Goal: Communication & Community: Share content

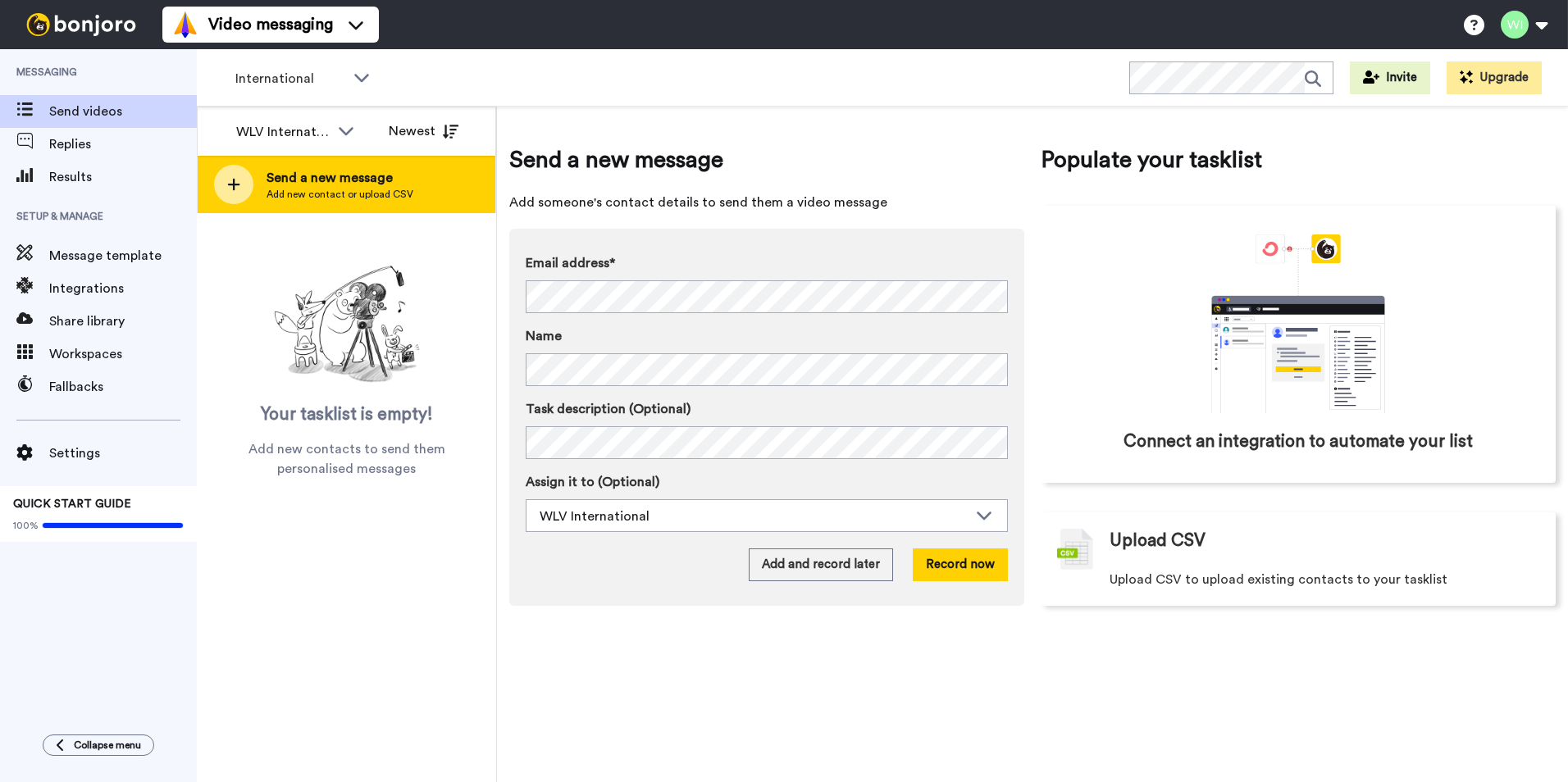
drag, startPoint x: 0, startPoint y: 0, endPoint x: 305, endPoint y: 203, distance: 366.4
click at [305, 203] on div "Send a new message Add new contact or upload CSV" at bounding box center [346, 184] width 298 height 58
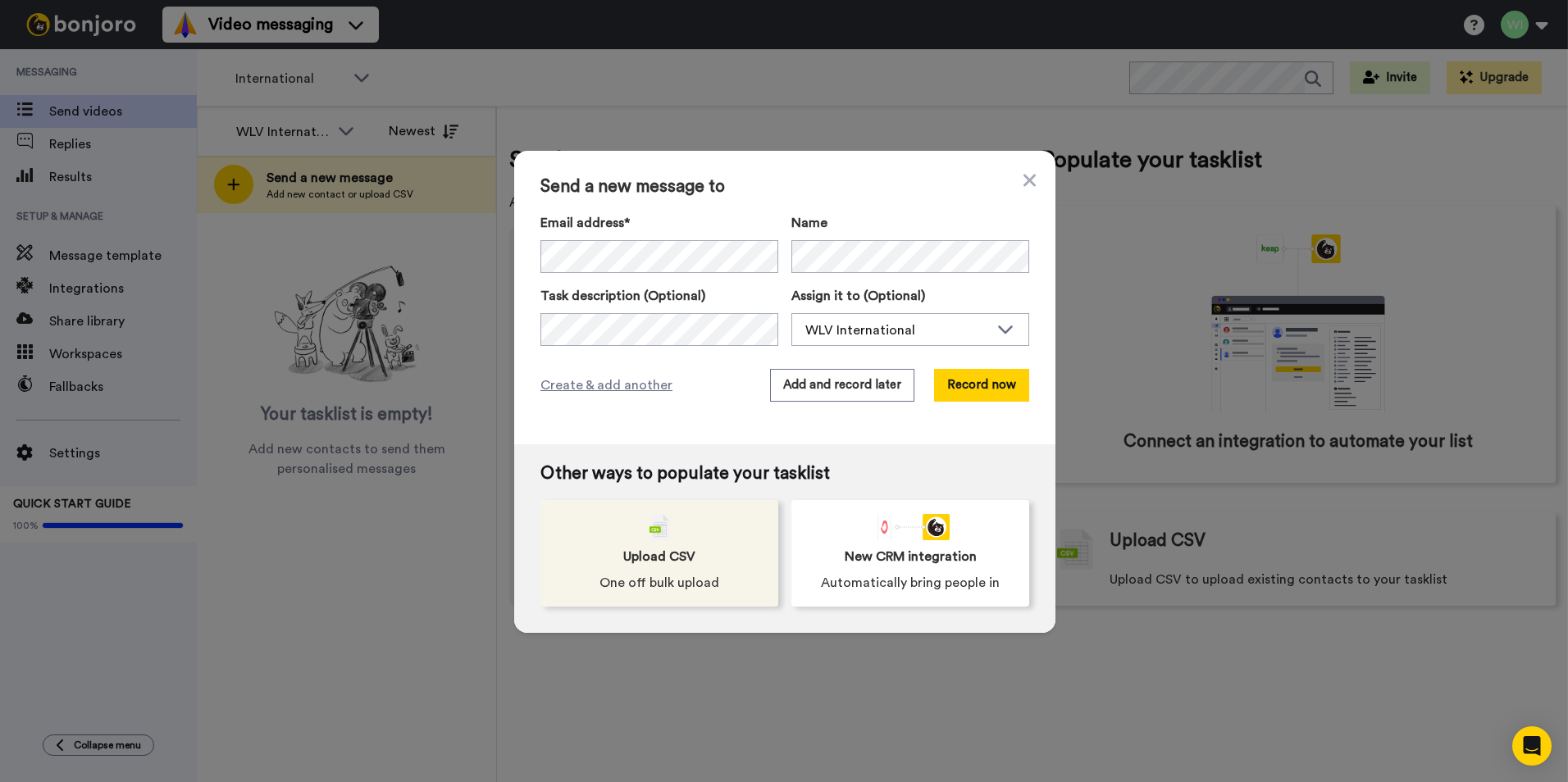
click at [697, 531] on div "Upload CSV One off bulk upload" at bounding box center [659, 553] width 237 height 106
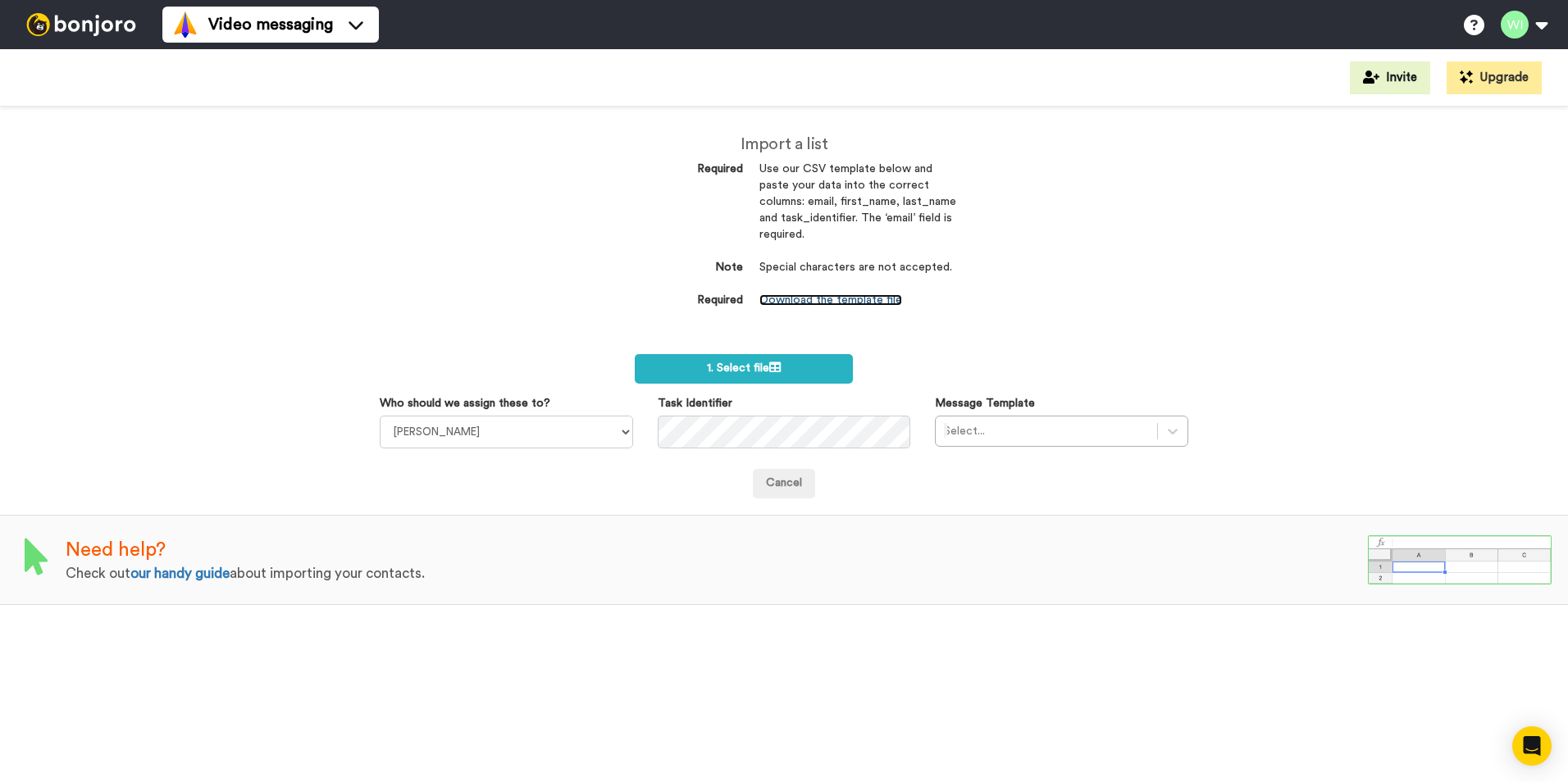
click at [880, 301] on link "Download the template file" at bounding box center [830, 299] width 142 height 11
drag, startPoint x: 510, startPoint y: 600, endPoint x: 570, endPoint y: 442, distance: 169.0
click at [510, 600] on div "Need help? Check out our handy guide about importing your contacts." at bounding box center [784, 559] width 1568 height 90
click at [627, 432] on select "[PERSON_NAME] [PERSON_NAME] WLV Academic (FSE) [PERSON_NAME] Ademokoya UK Recru…" at bounding box center [506, 432] width 253 height 33
select select "d575366b-34de-4d4d-ba6c-d2d11e507584"
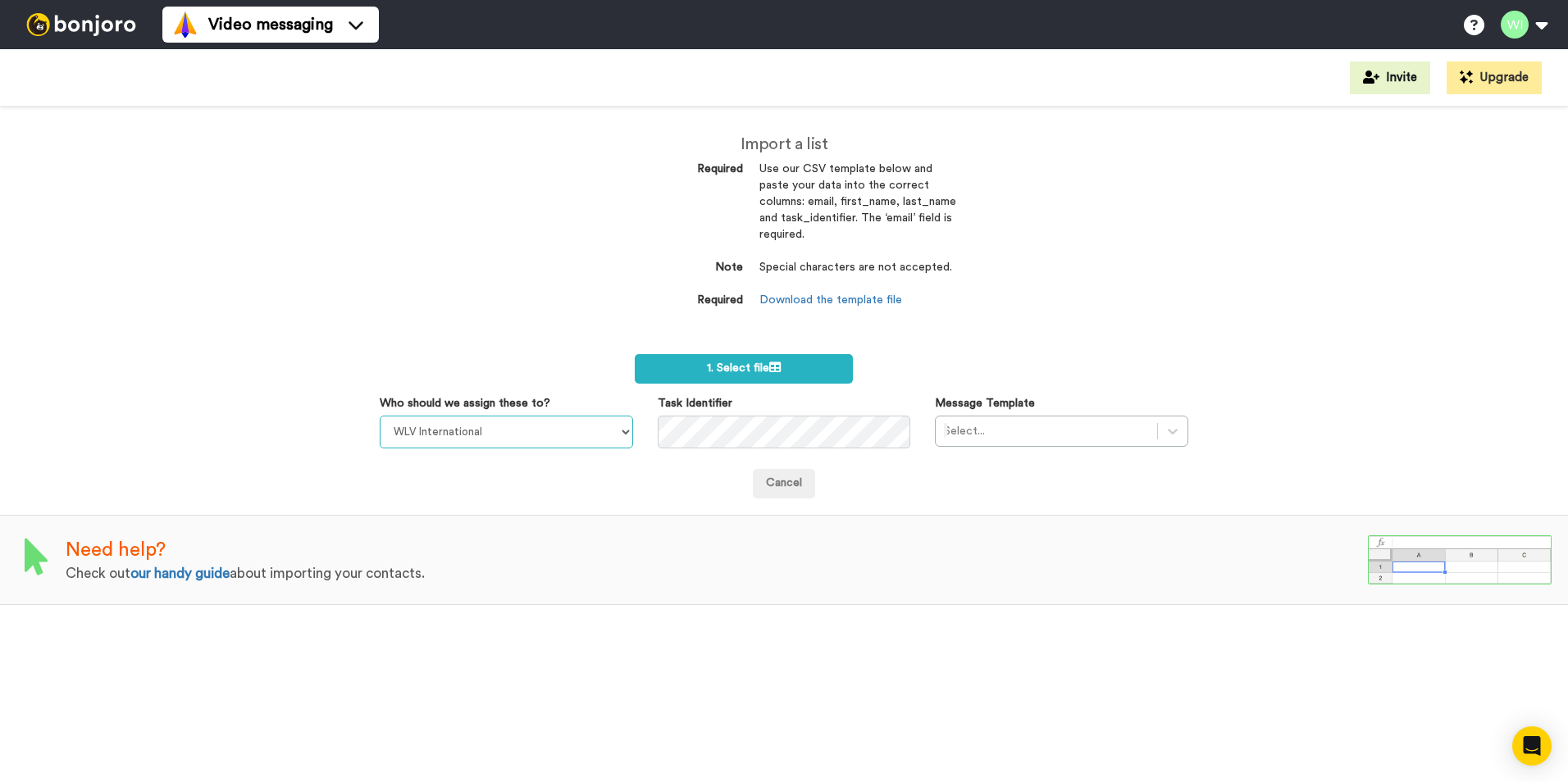
click at [380, 415] on select "[PERSON_NAME] [PERSON_NAME] WLV Academic (FSE) [PERSON_NAME] Ademokoya UK Recru…" at bounding box center [506, 432] width 253 height 33
click at [1185, 430] on div "Message Template Select..." at bounding box center [1062, 421] width 278 height 51
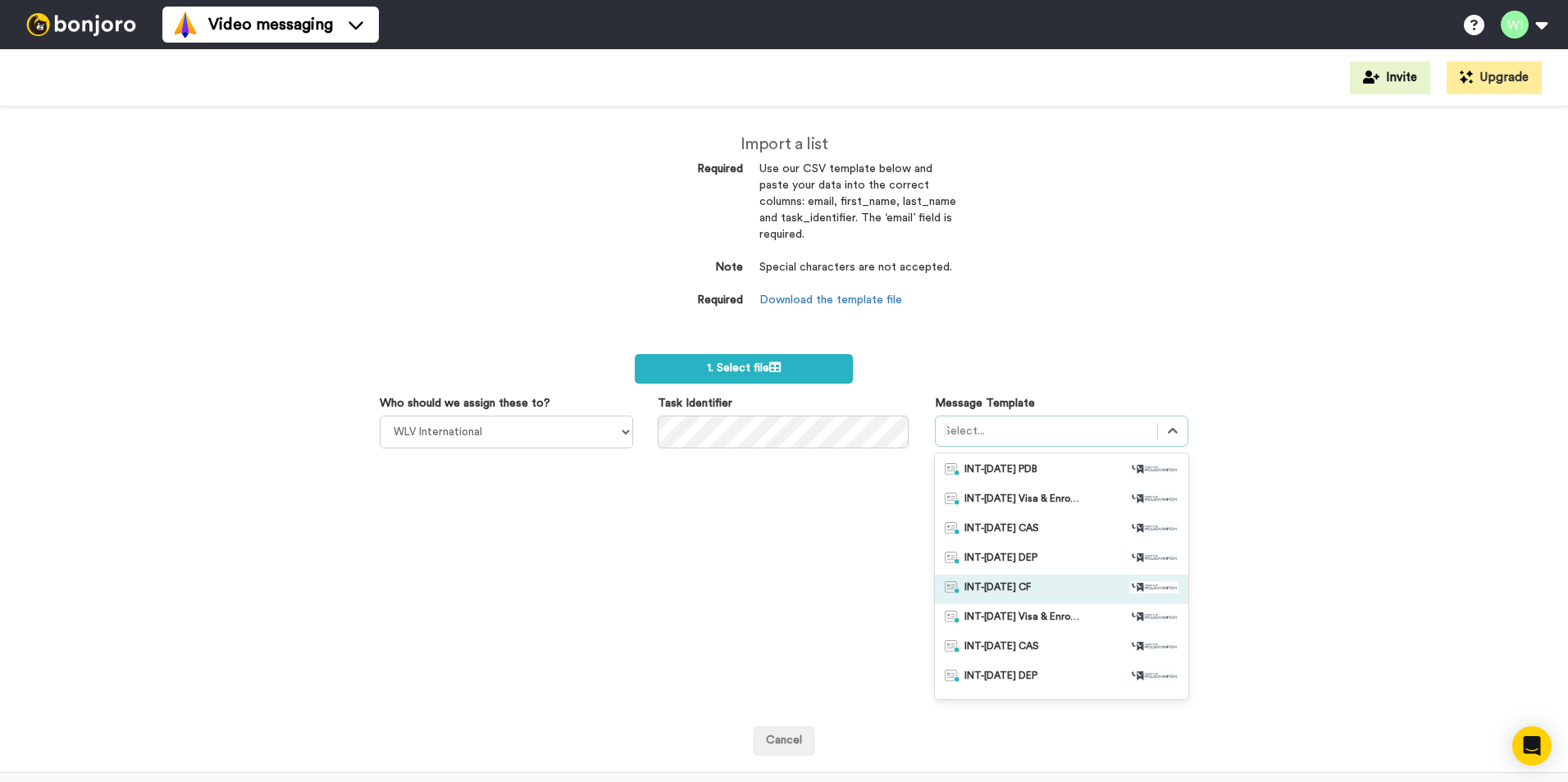
scroll to position [82, 0]
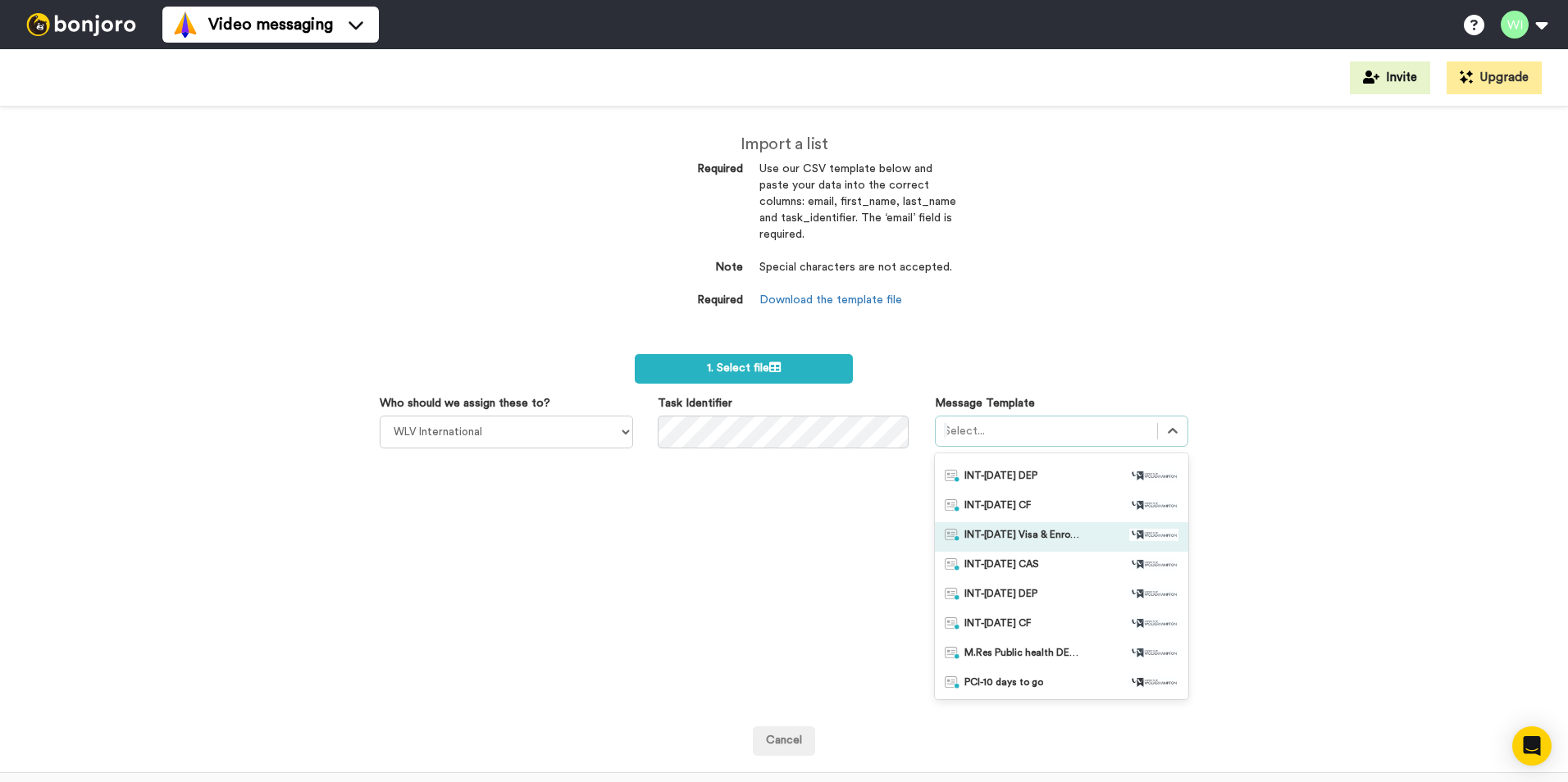
click at [1028, 536] on span "INT-Nov 25 Visa & Enrolment" at bounding box center [1022, 537] width 115 height 17
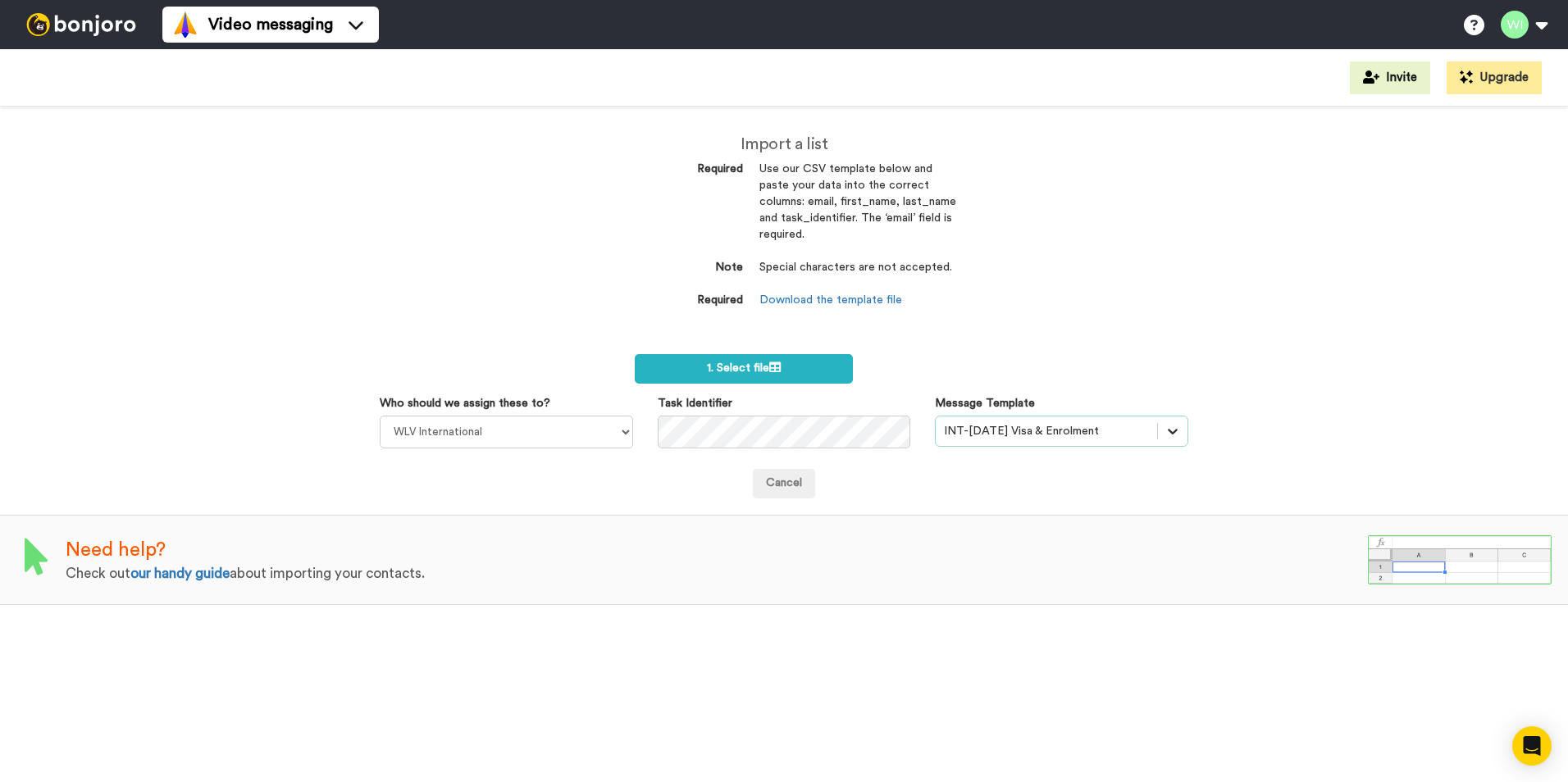
click at [1186, 429] on div "Message Template option INT-Nov 25 Visa & Enrolment, selected. Select is focuse…" at bounding box center [1062, 421] width 278 height 51
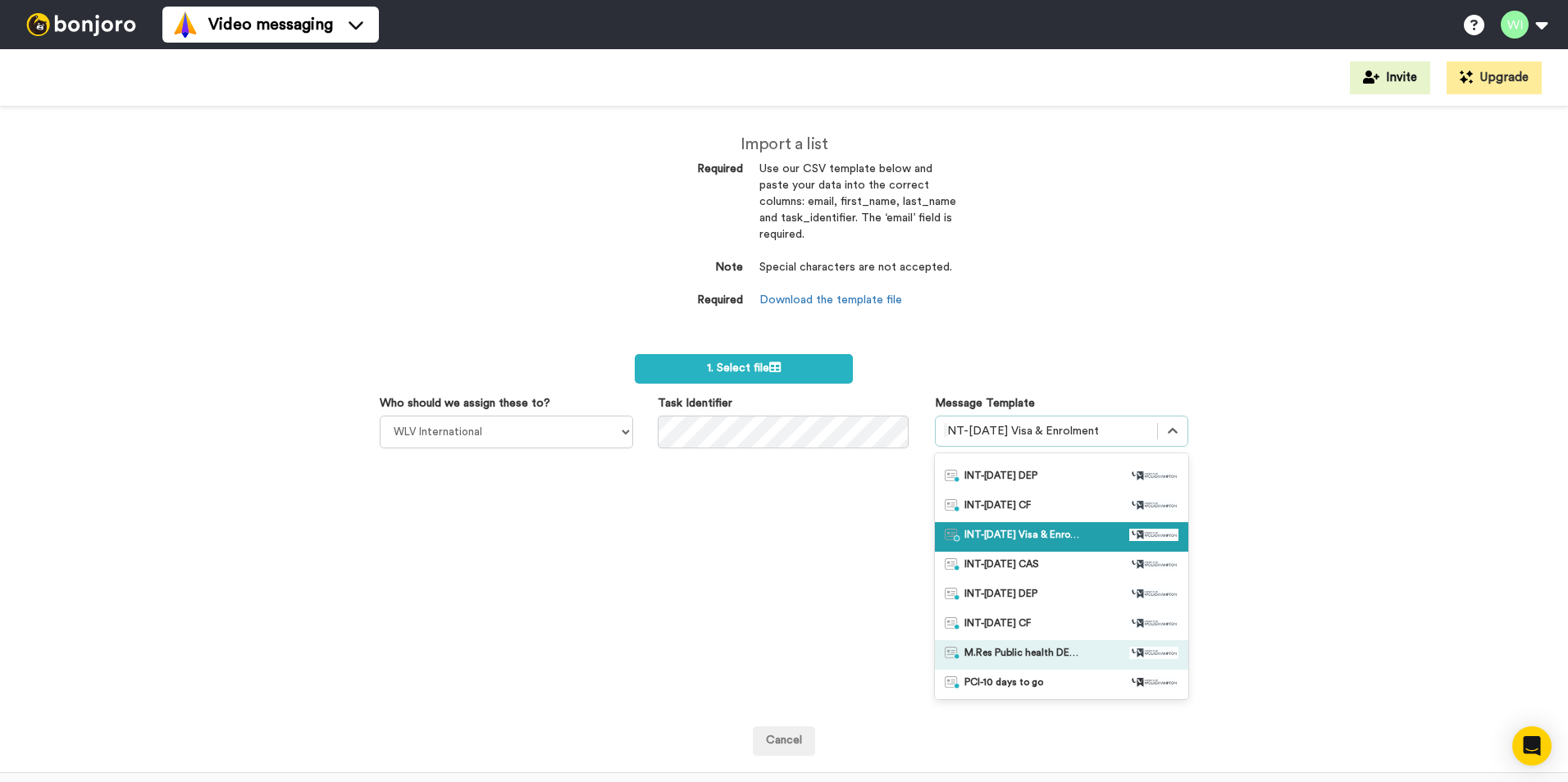
scroll to position [164, 0]
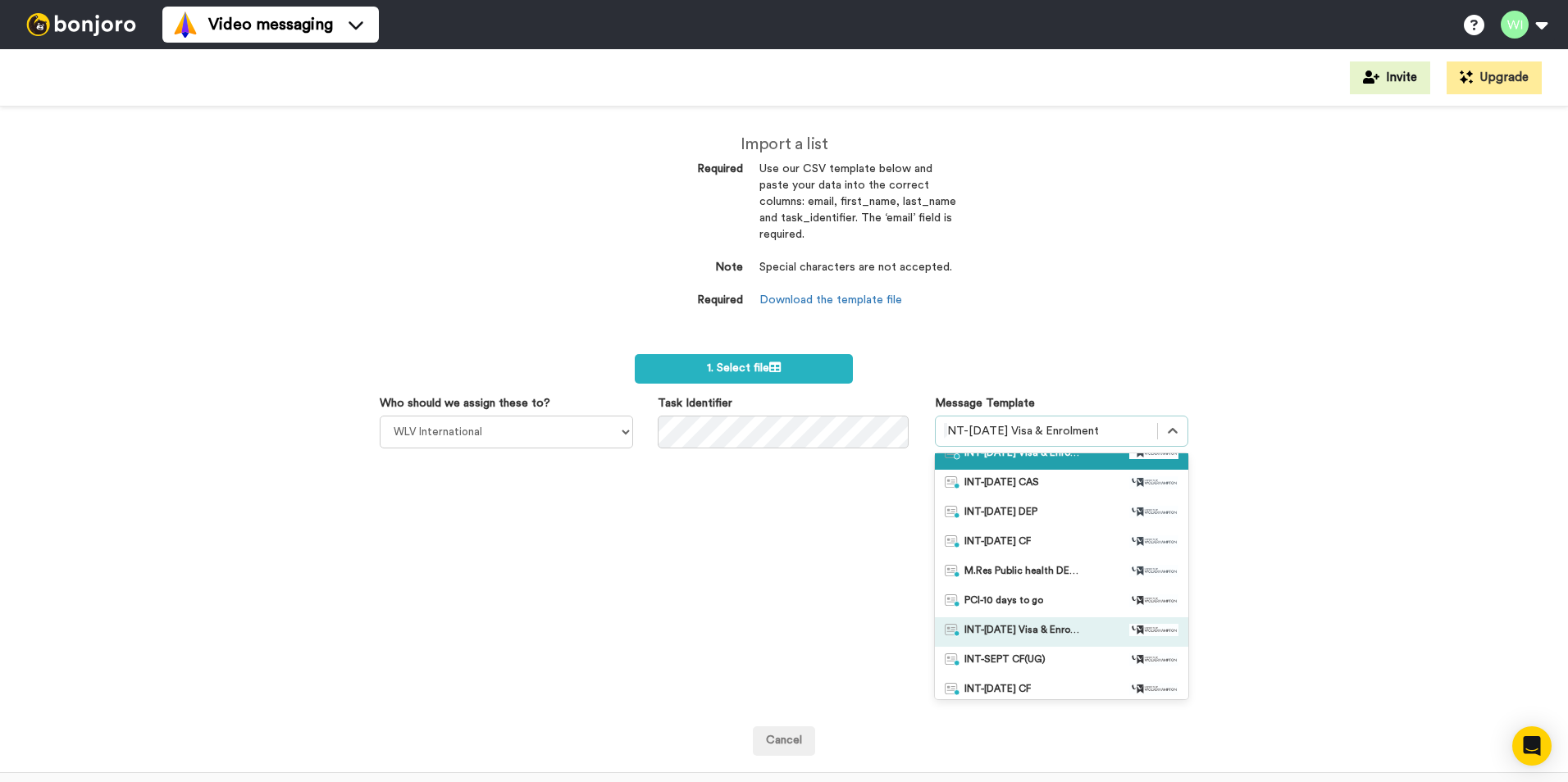
click at [1023, 635] on span "INT-Sept 25 Visa & Enrolment" at bounding box center [1022, 632] width 115 height 17
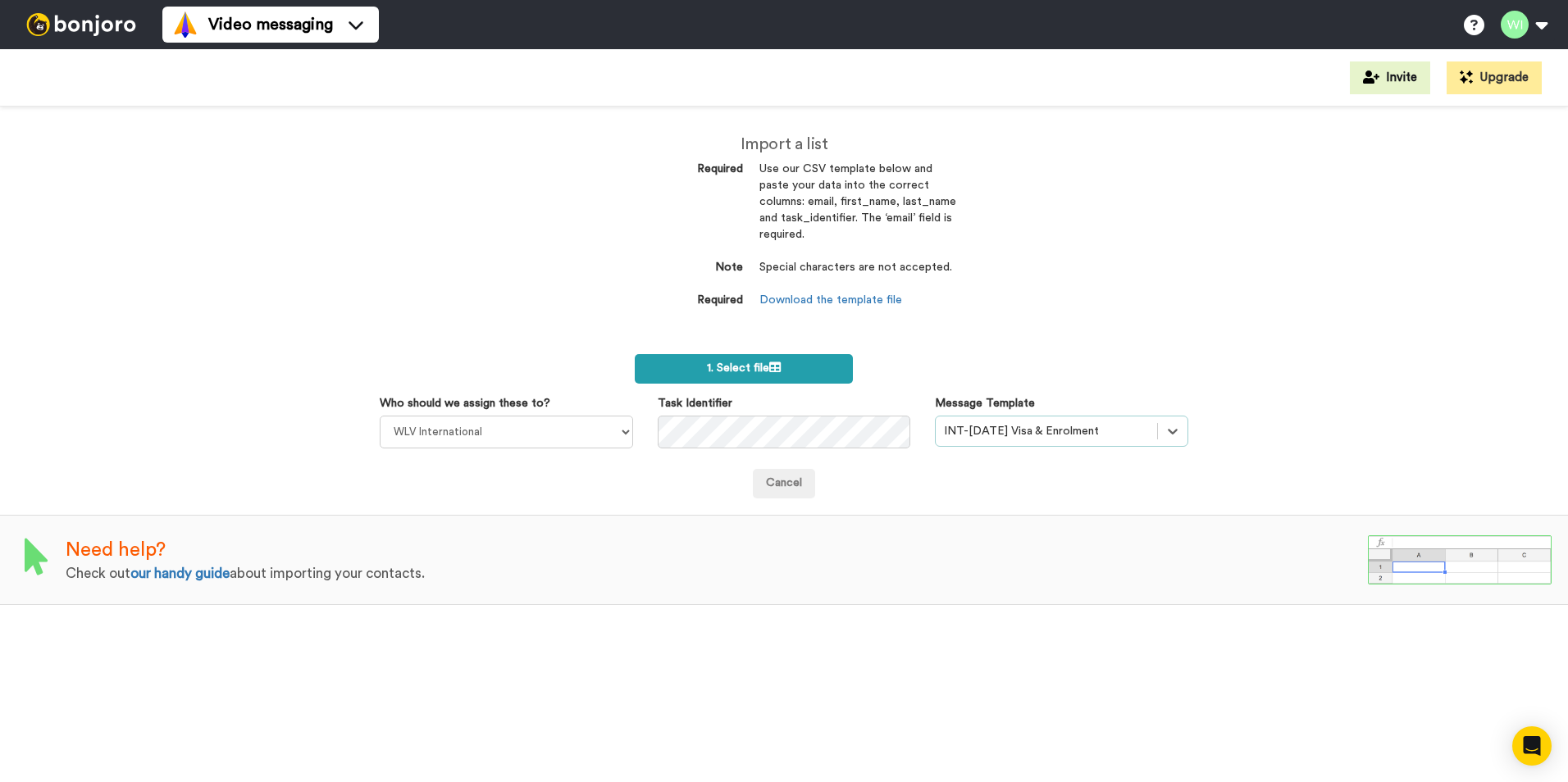
click at [784, 373] on label "1. Select file" at bounding box center [744, 369] width 218 height 30
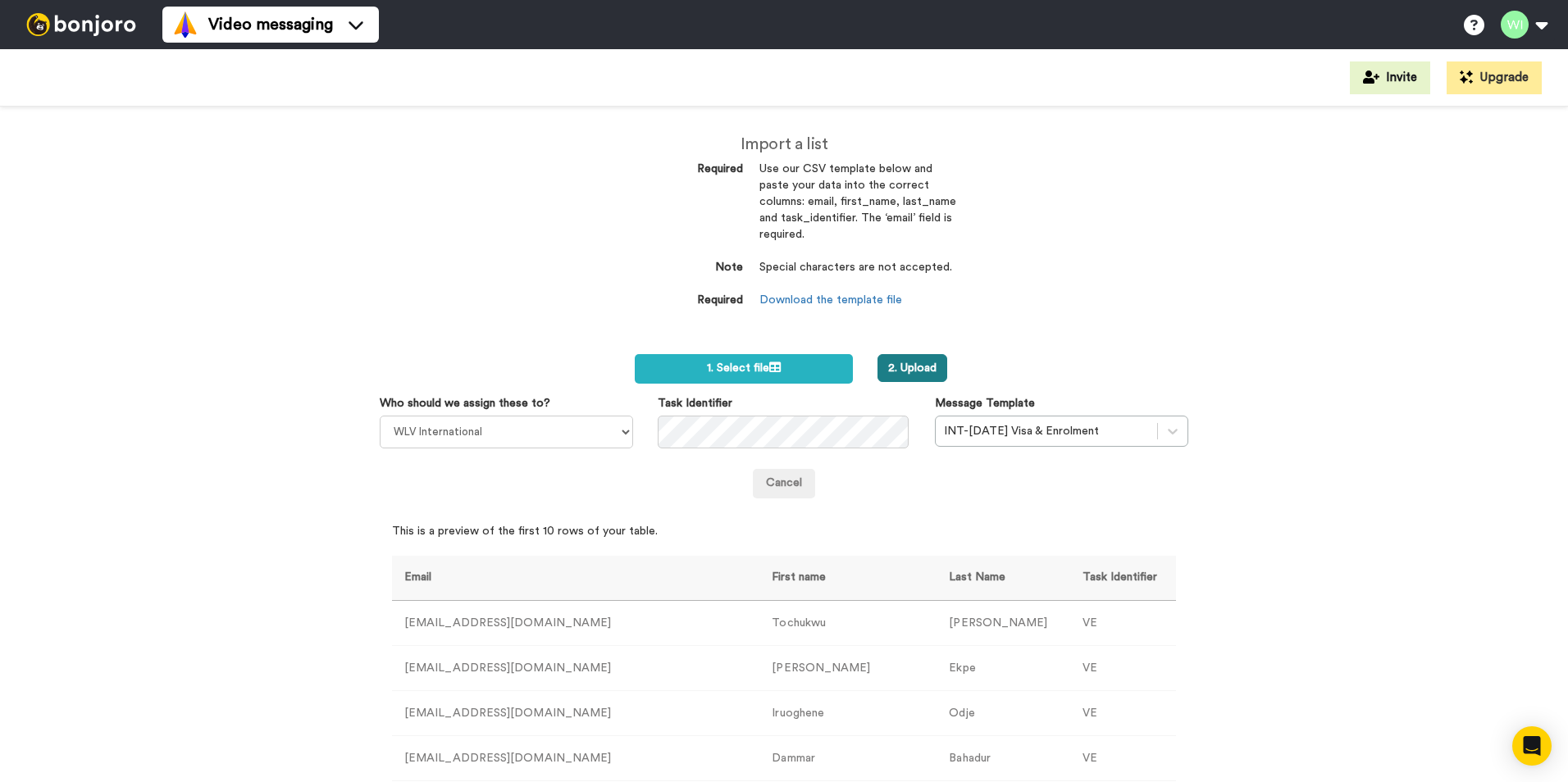
click at [914, 371] on button "2. Upload" at bounding box center [912, 368] width 70 height 28
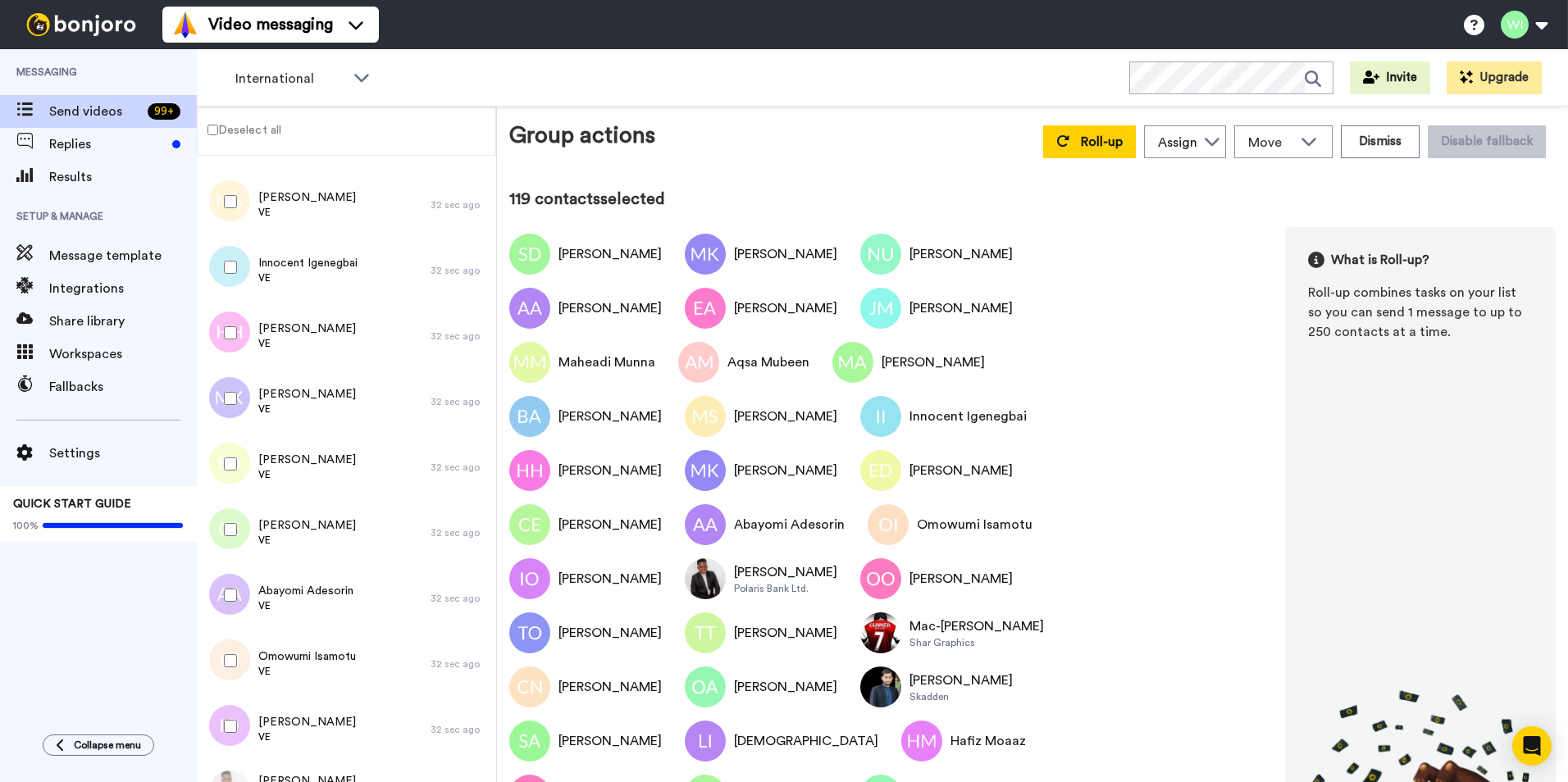
scroll to position [82, 0]
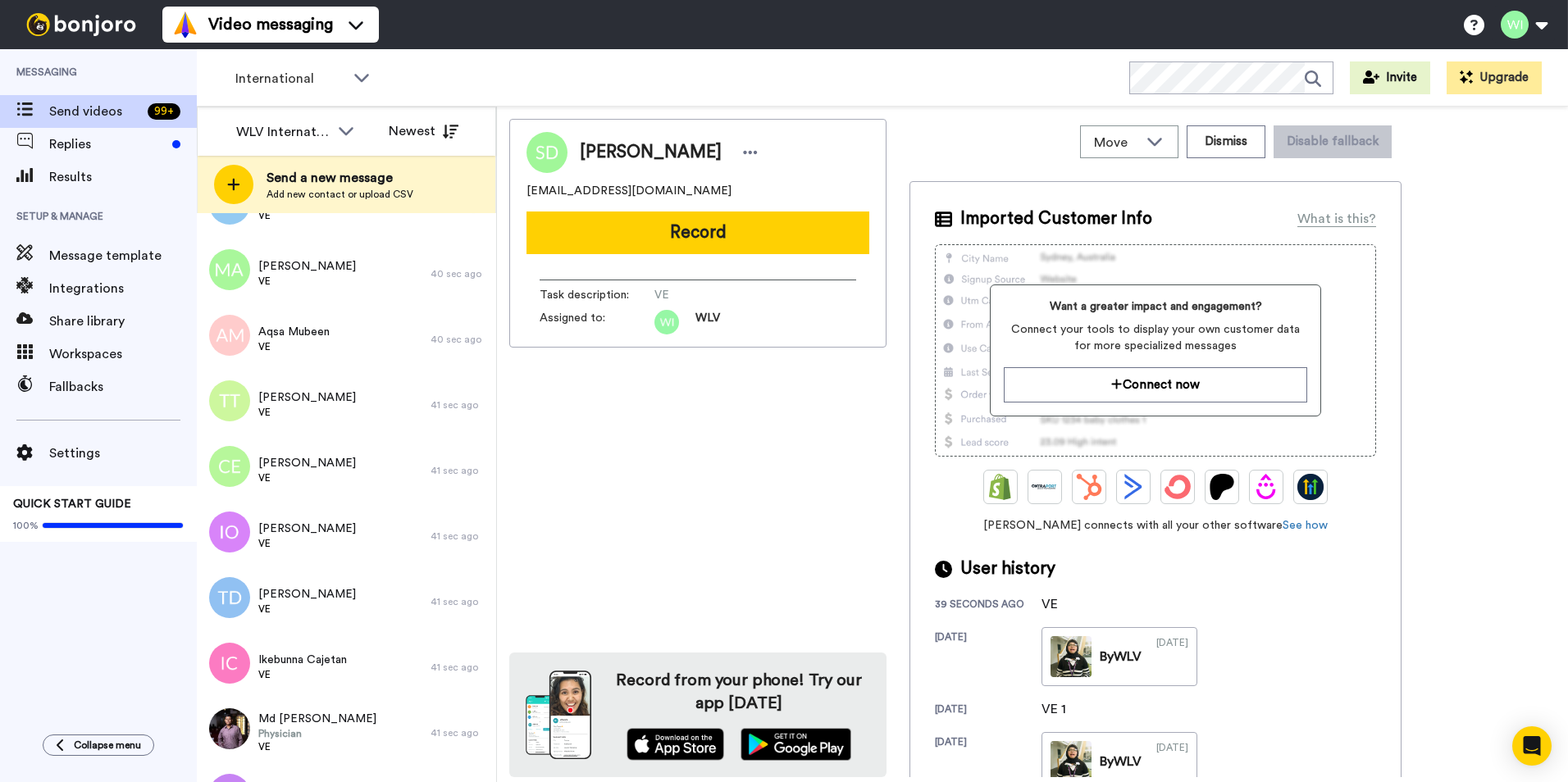
scroll to position [12303, 0]
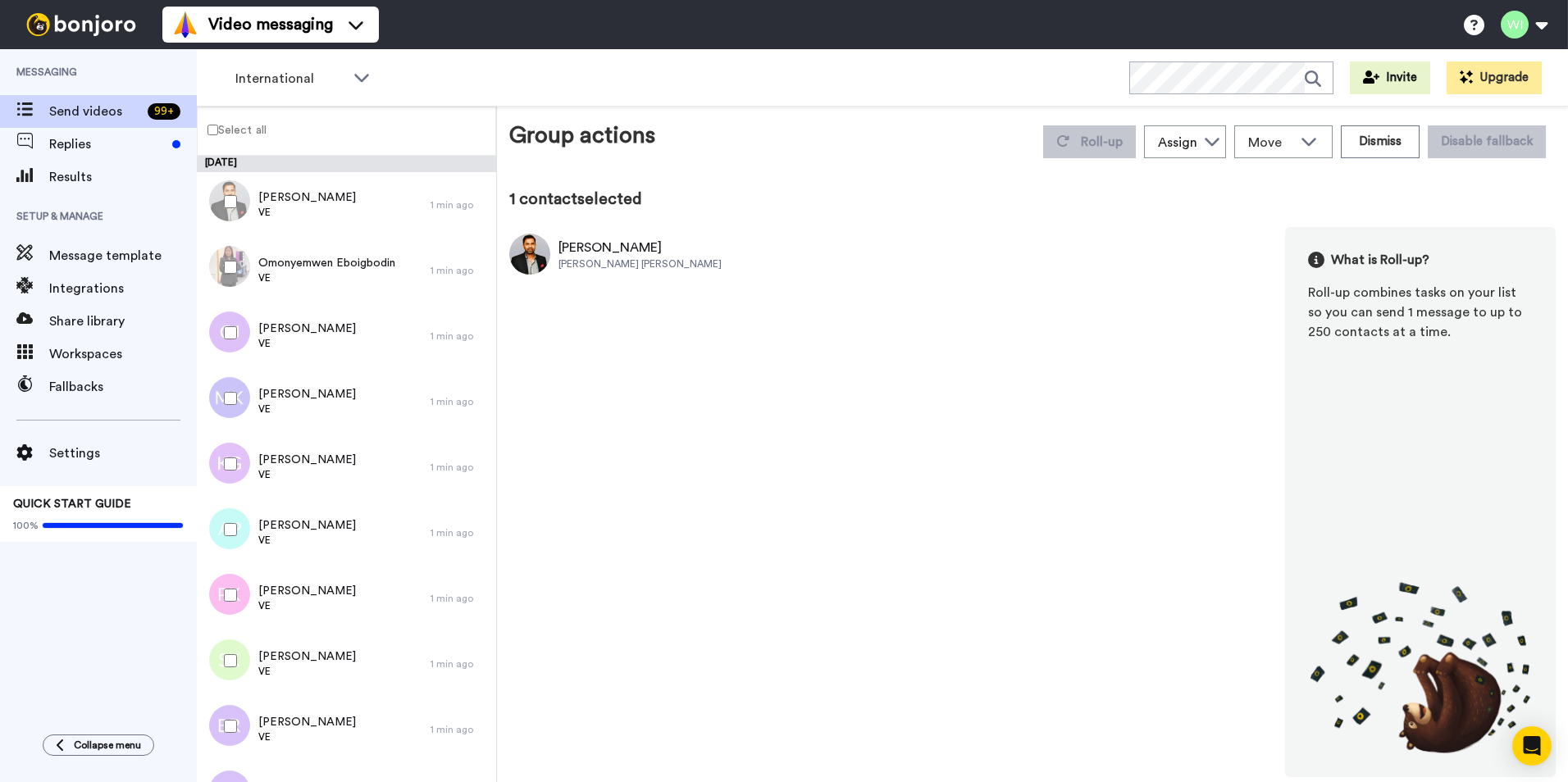
click at [217, 122] on label "Select all" at bounding box center [231, 129] width 69 height 20
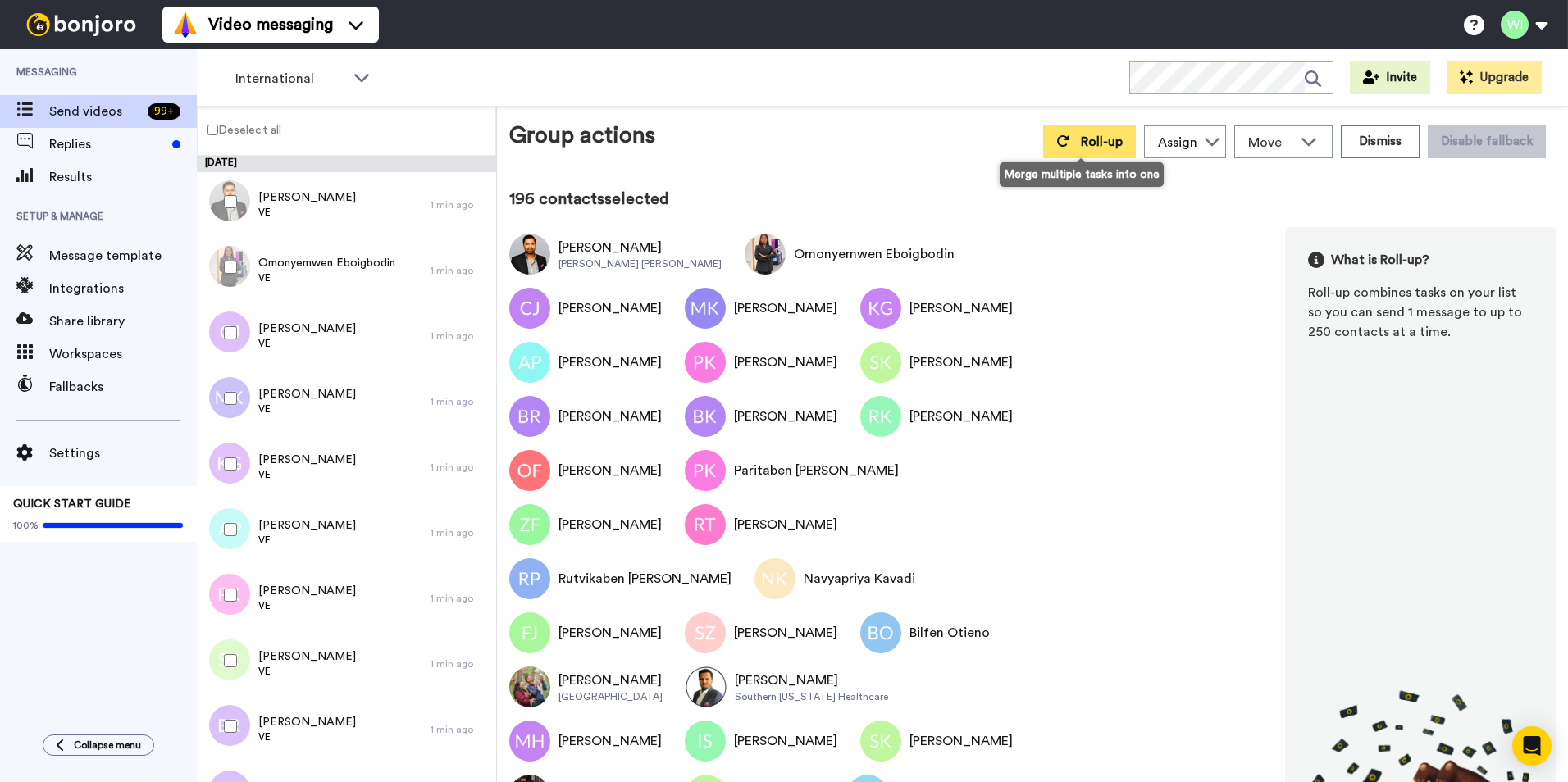
click at [1087, 154] on button "Roll-up" at bounding box center [1090, 142] width 93 height 33
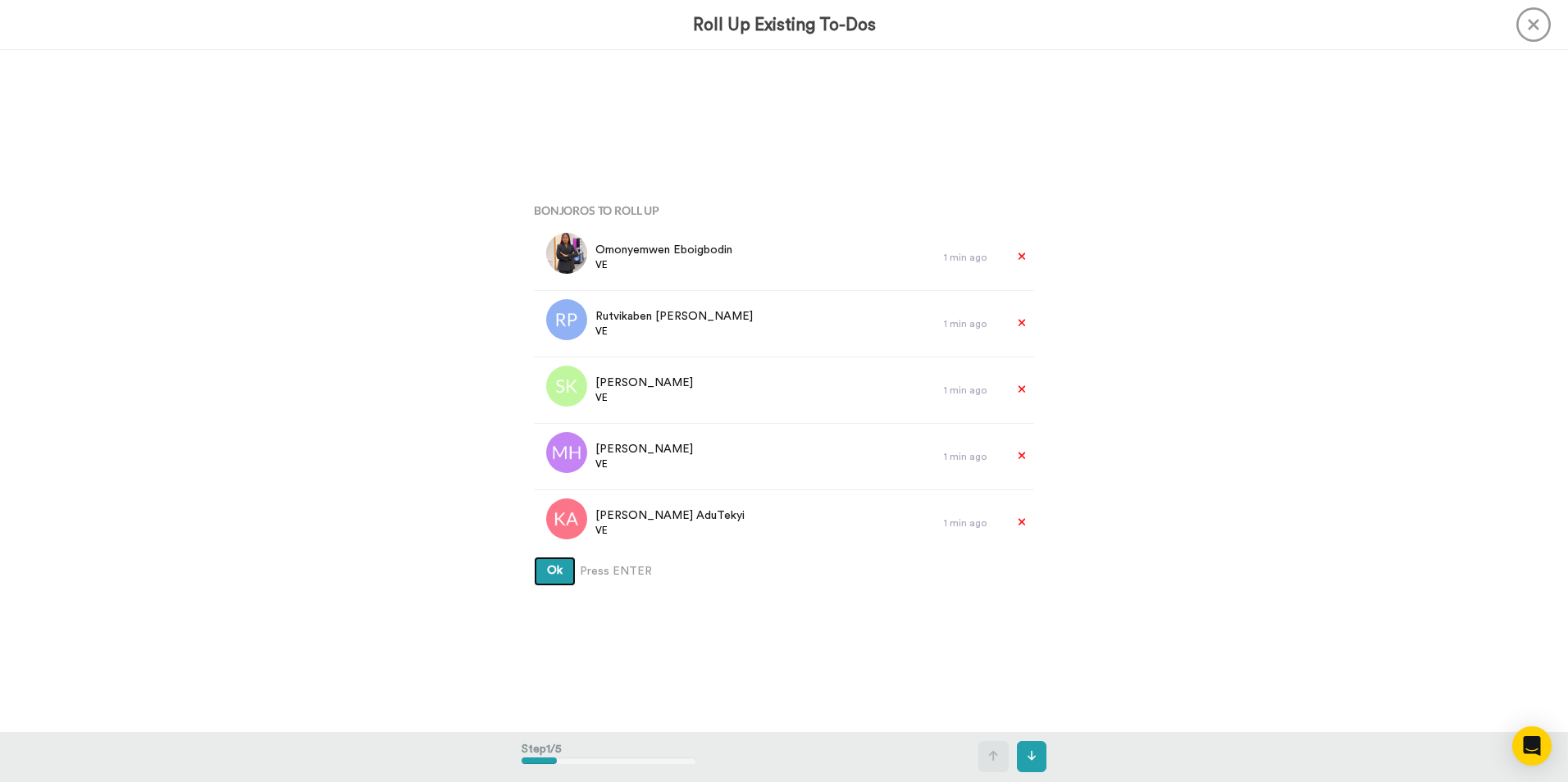
click at [554, 573] on span "Ok" at bounding box center [555, 570] width 16 height 11
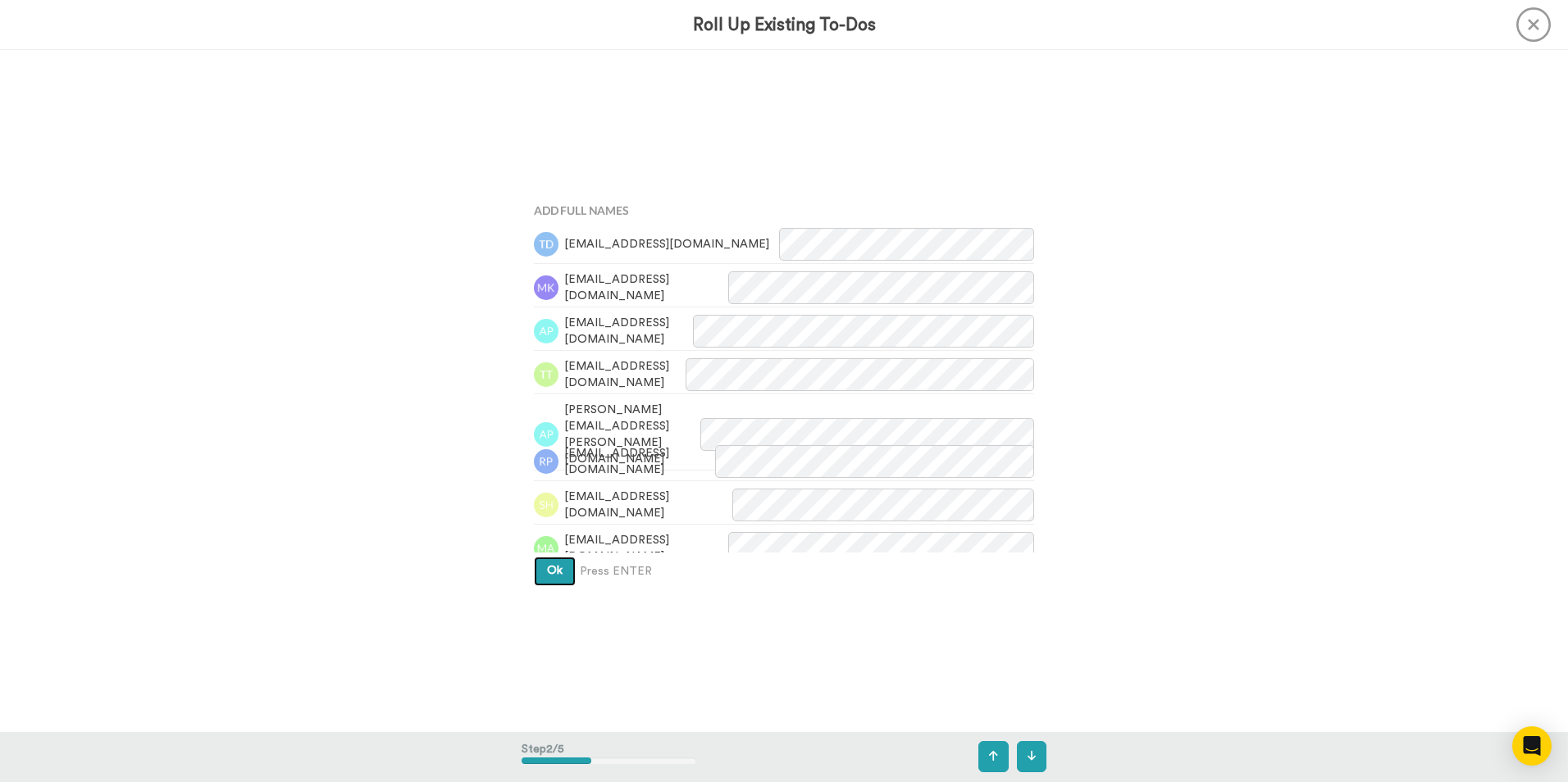
click at [554, 574] on span "Ok" at bounding box center [555, 570] width 16 height 11
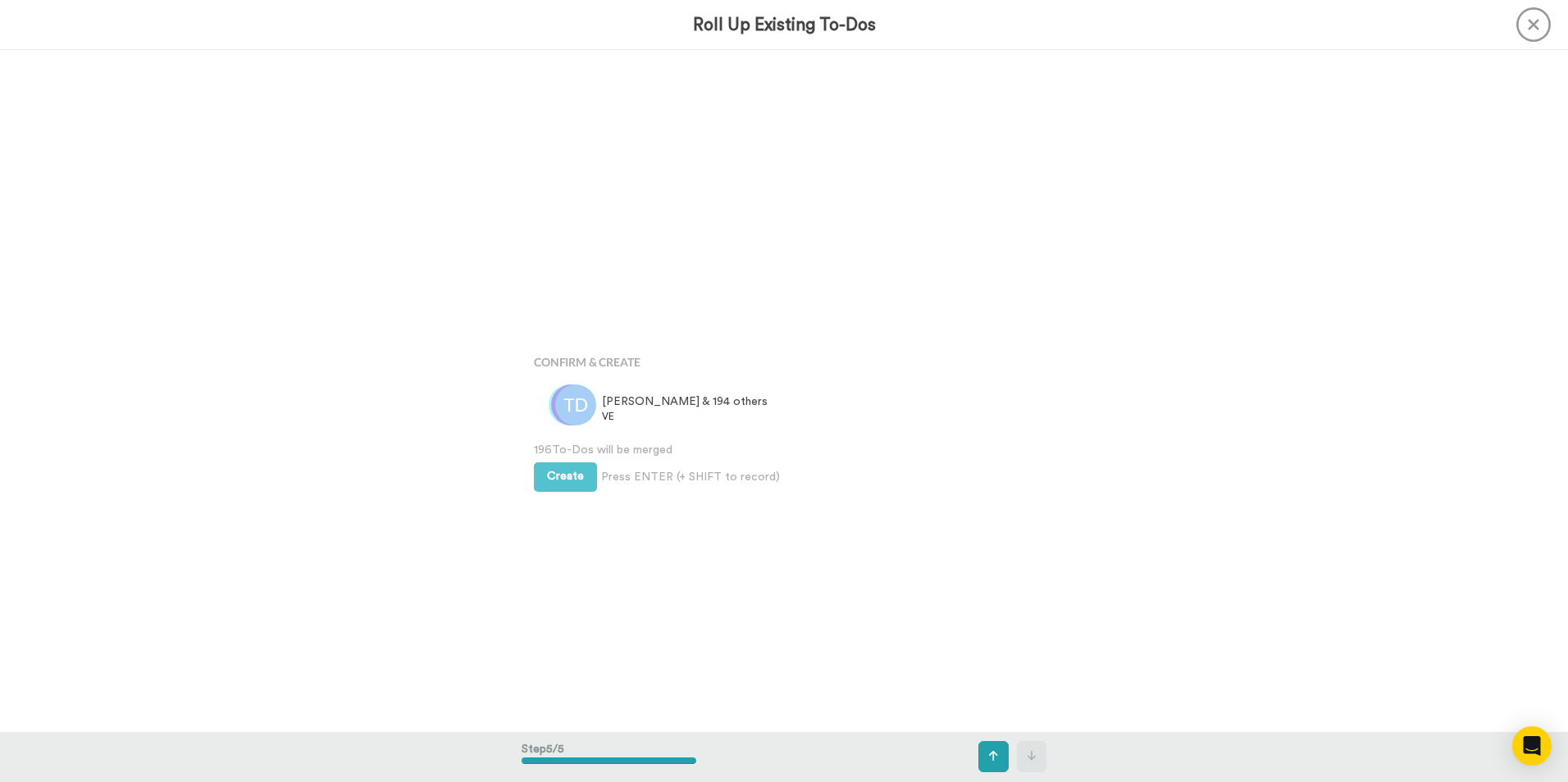
scroll to position [2728, 0]
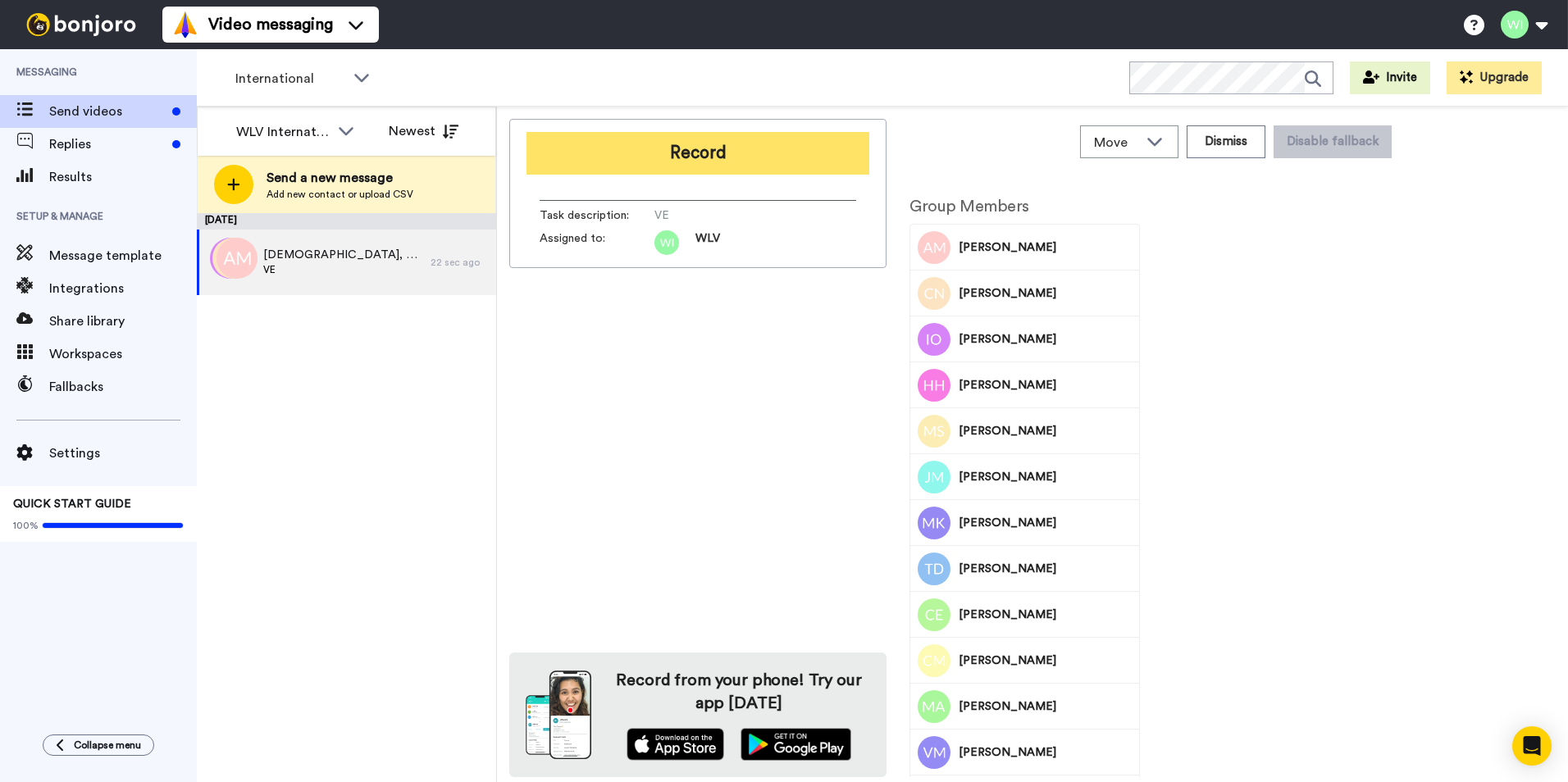
click at [602, 161] on button "Record" at bounding box center [698, 153] width 343 height 43
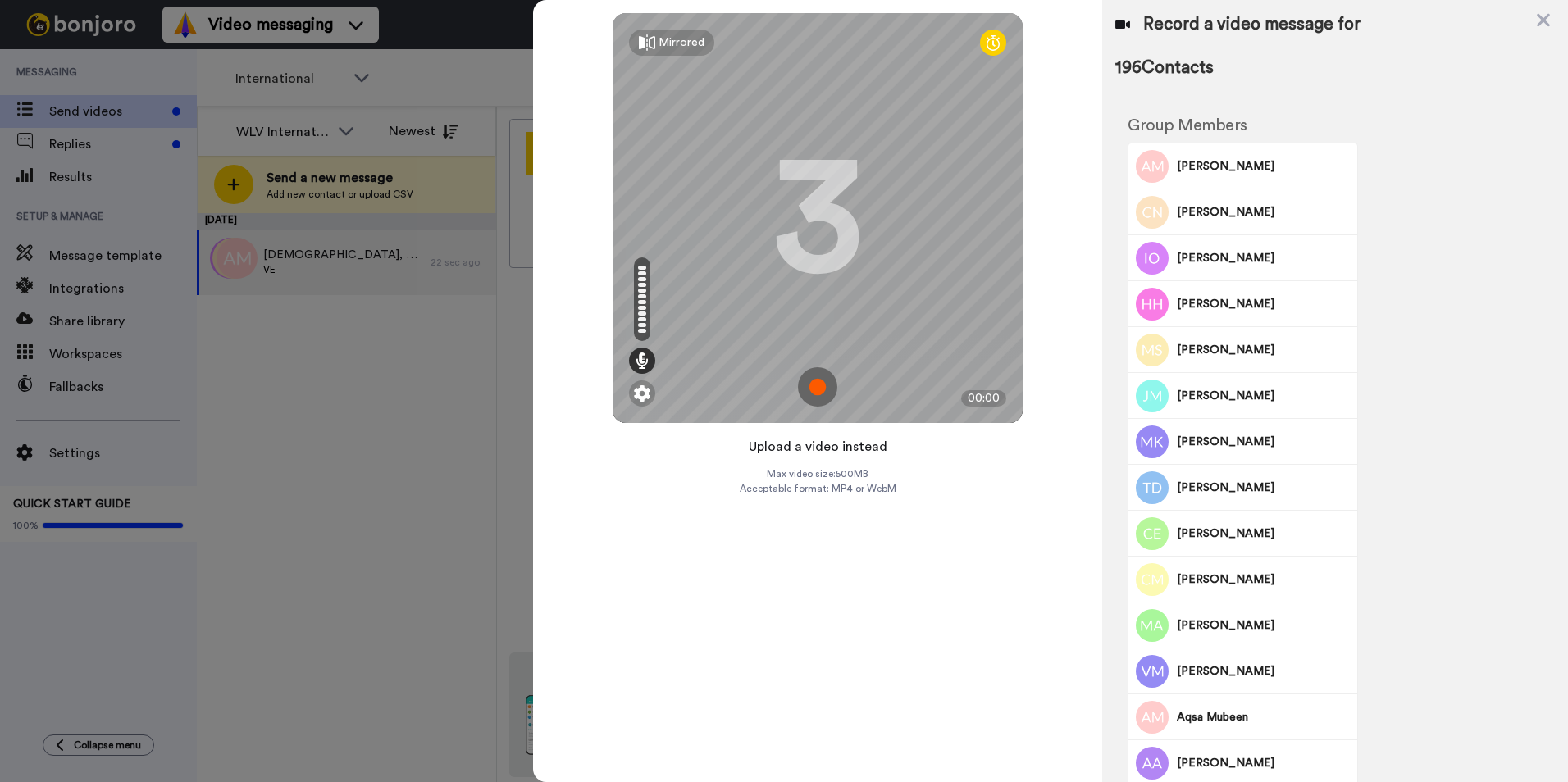
click at [818, 453] on button "Upload a video instead" at bounding box center [818, 447] width 148 height 21
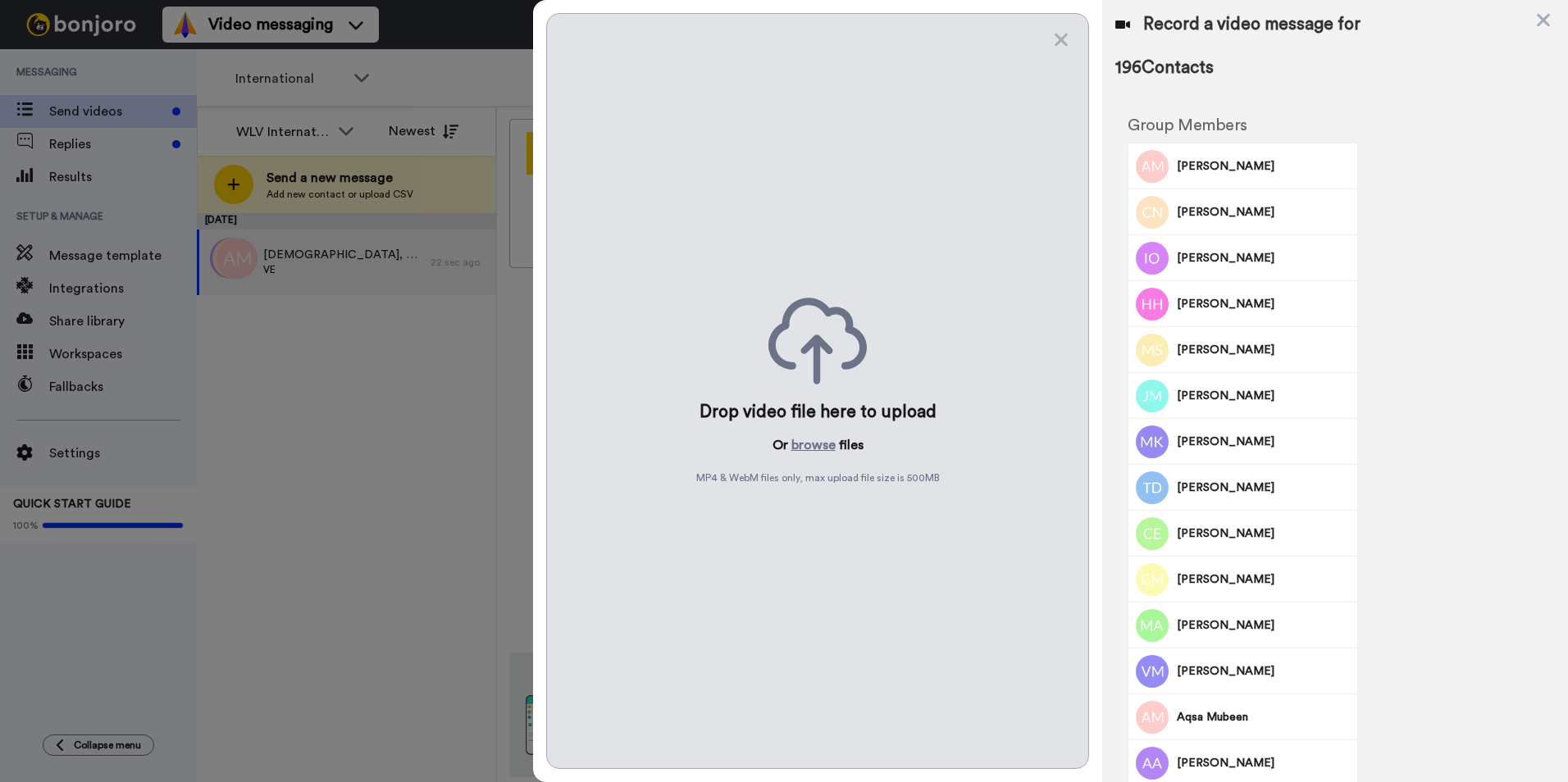
click at [818, 453] on button "browse" at bounding box center [814, 445] width 45 height 20
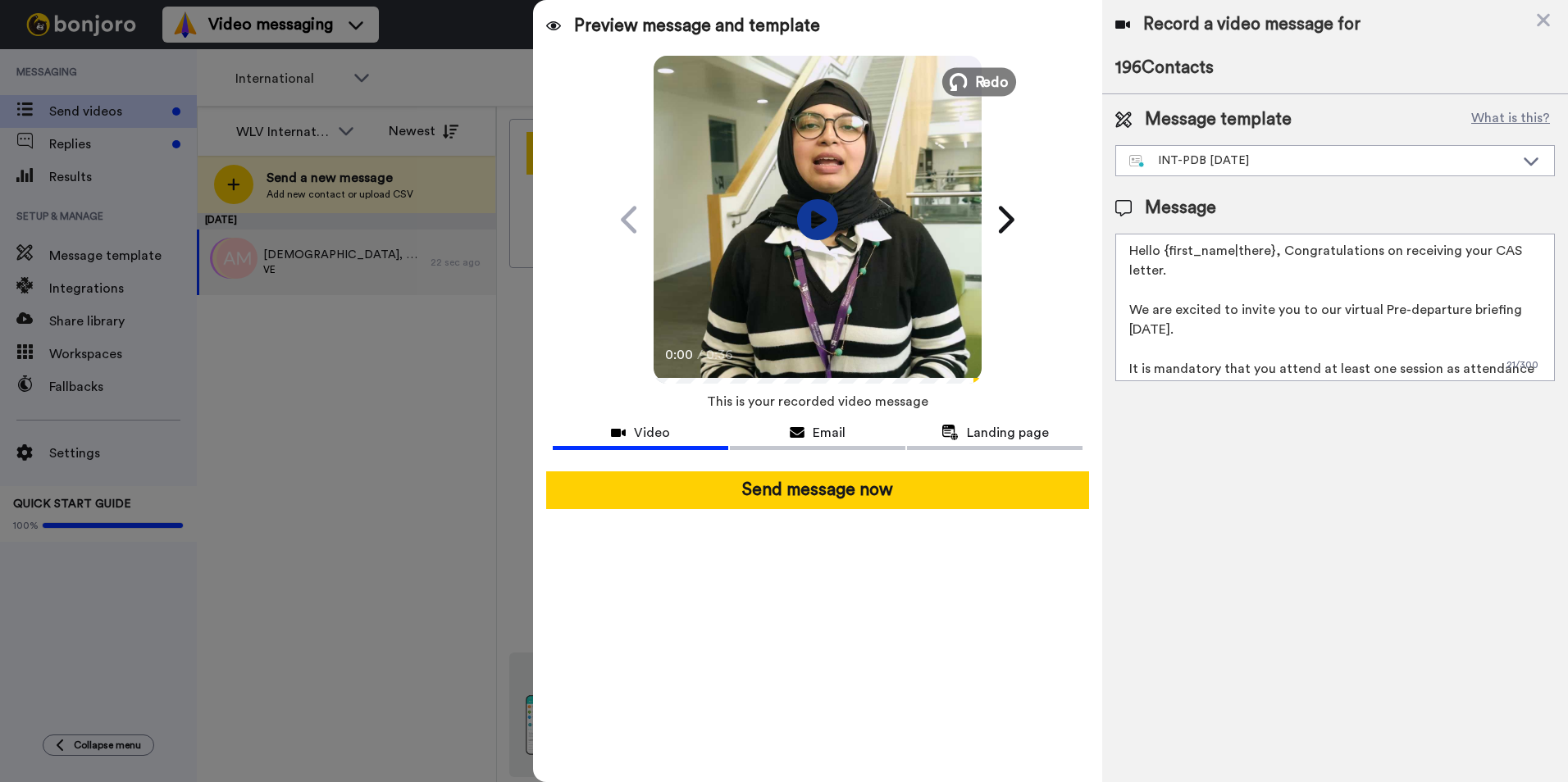
click at [992, 75] on span "Redo" at bounding box center [992, 81] width 34 height 21
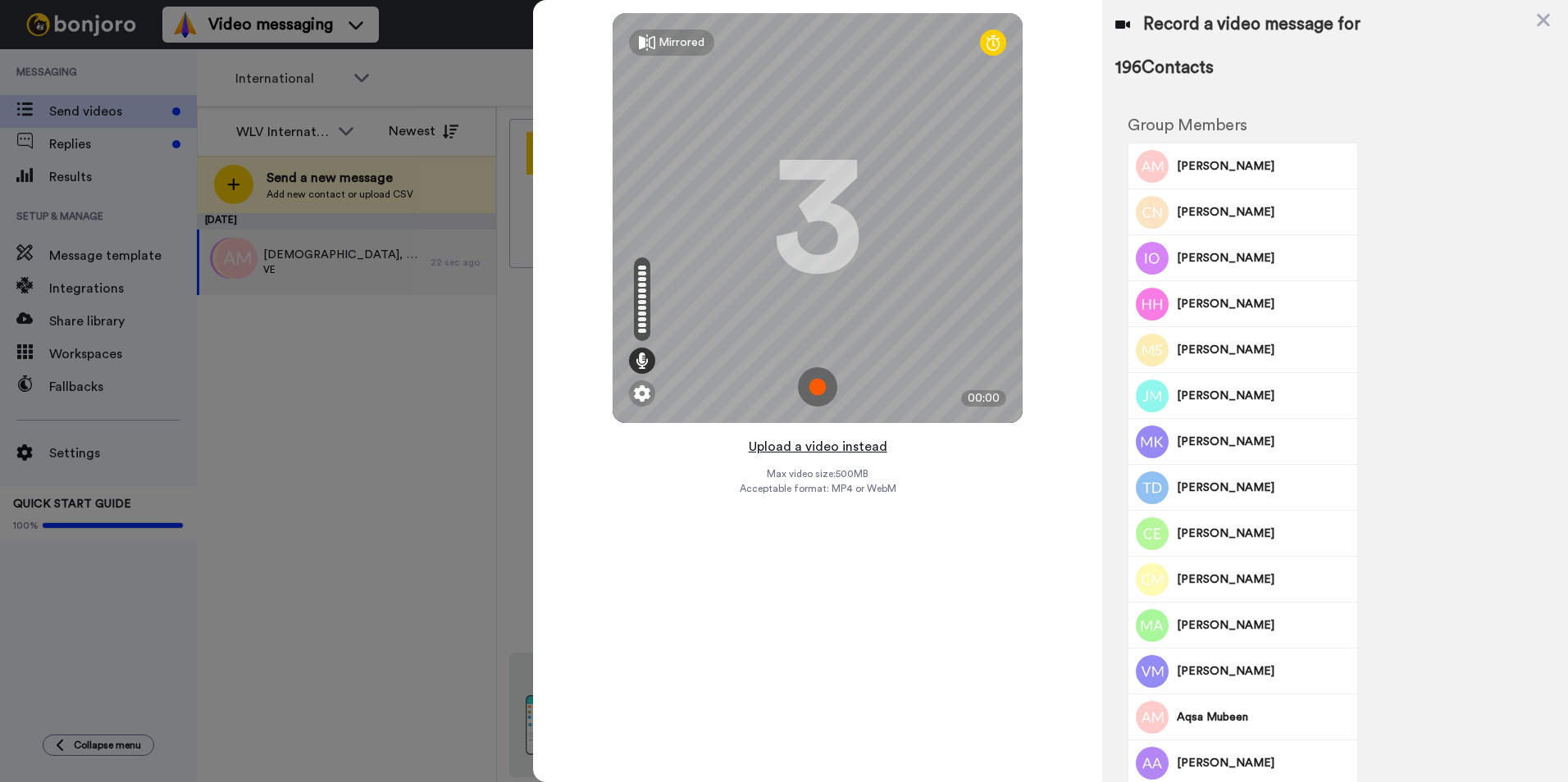
click at [836, 449] on button "Upload a video instead" at bounding box center [818, 447] width 148 height 21
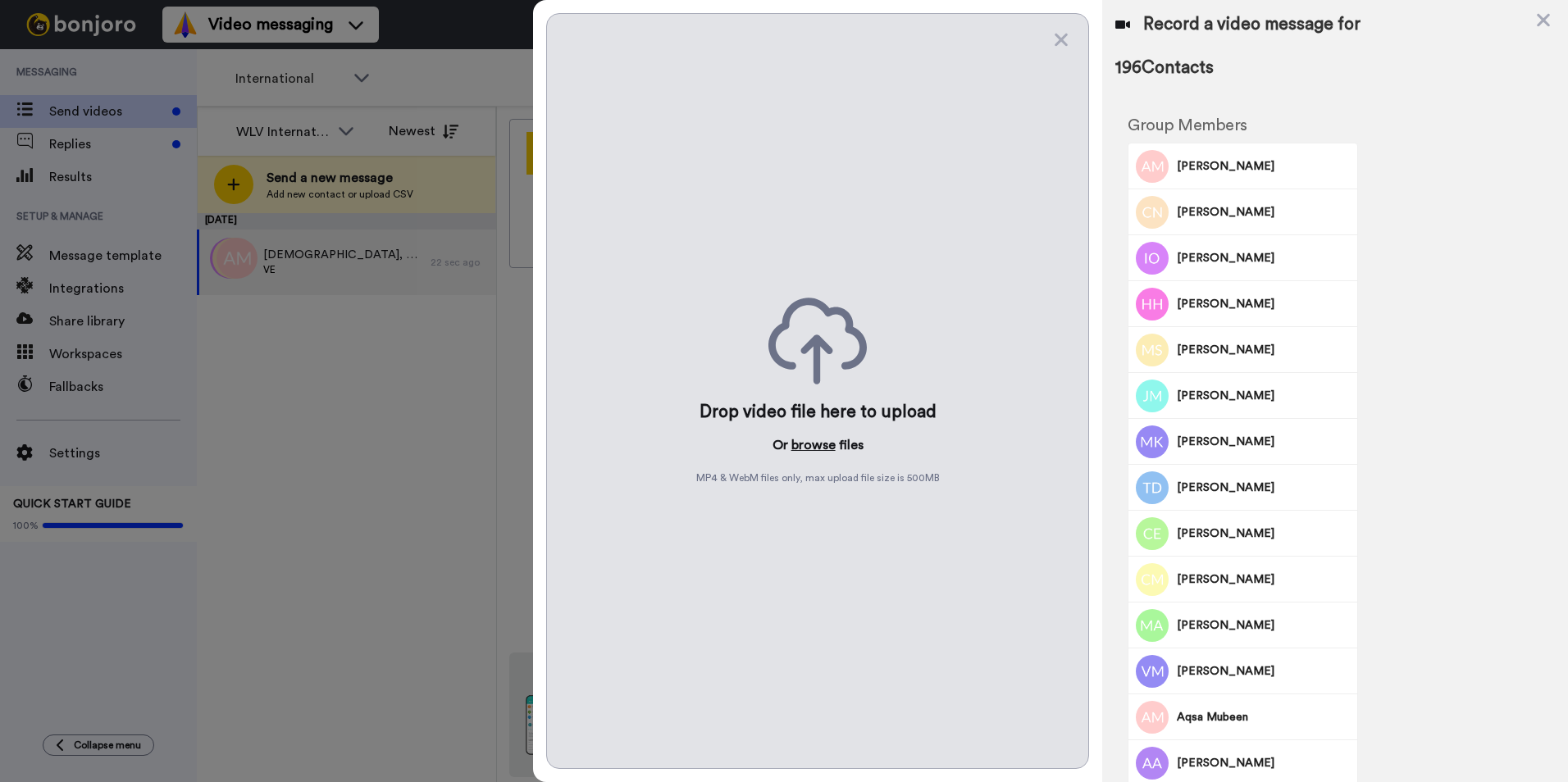
click at [801, 446] on button "browse" at bounding box center [814, 445] width 45 height 20
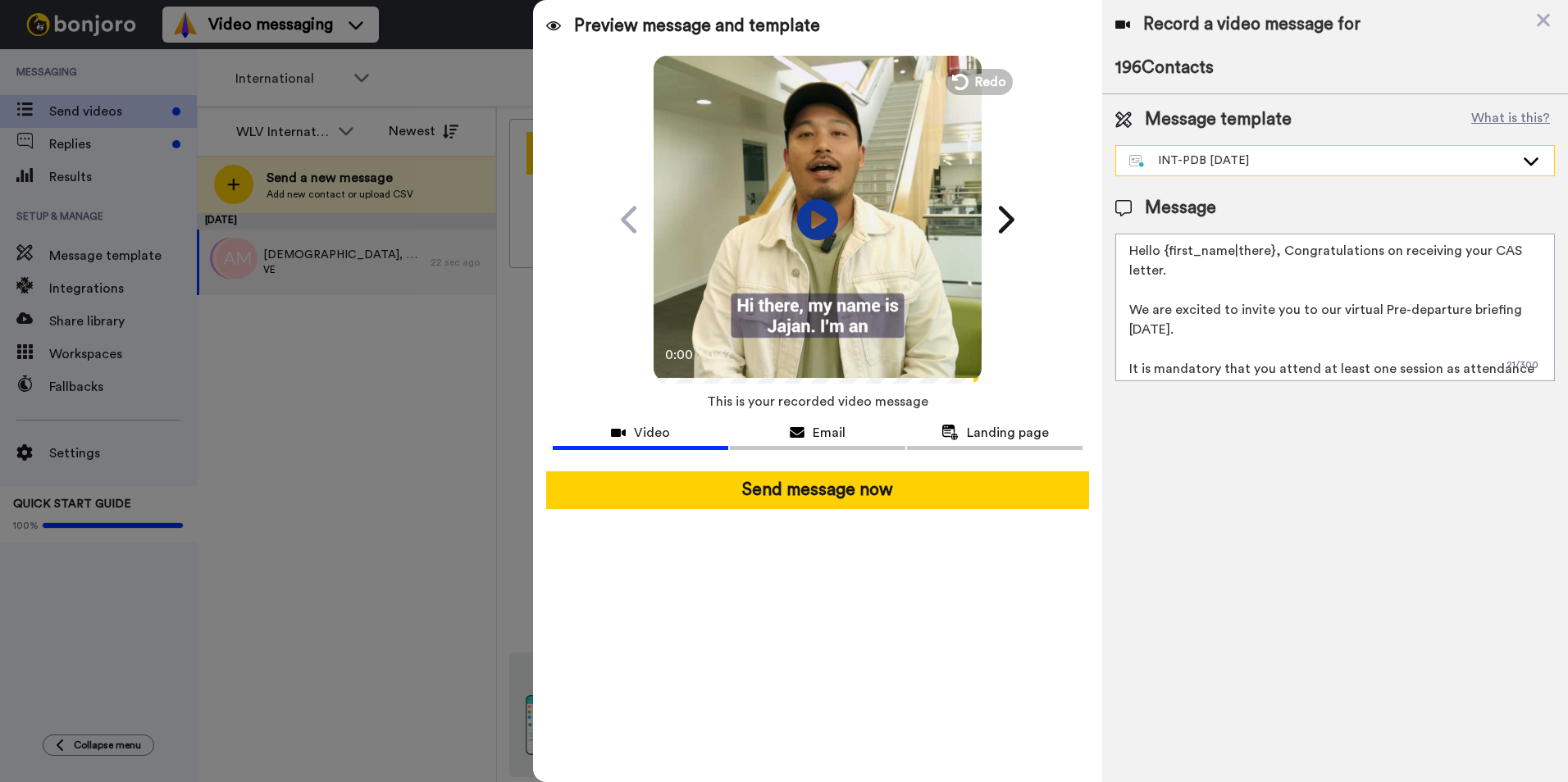
click at [1375, 169] on div "INT-PDB [DATE]" at bounding box center [1336, 161] width 438 height 30
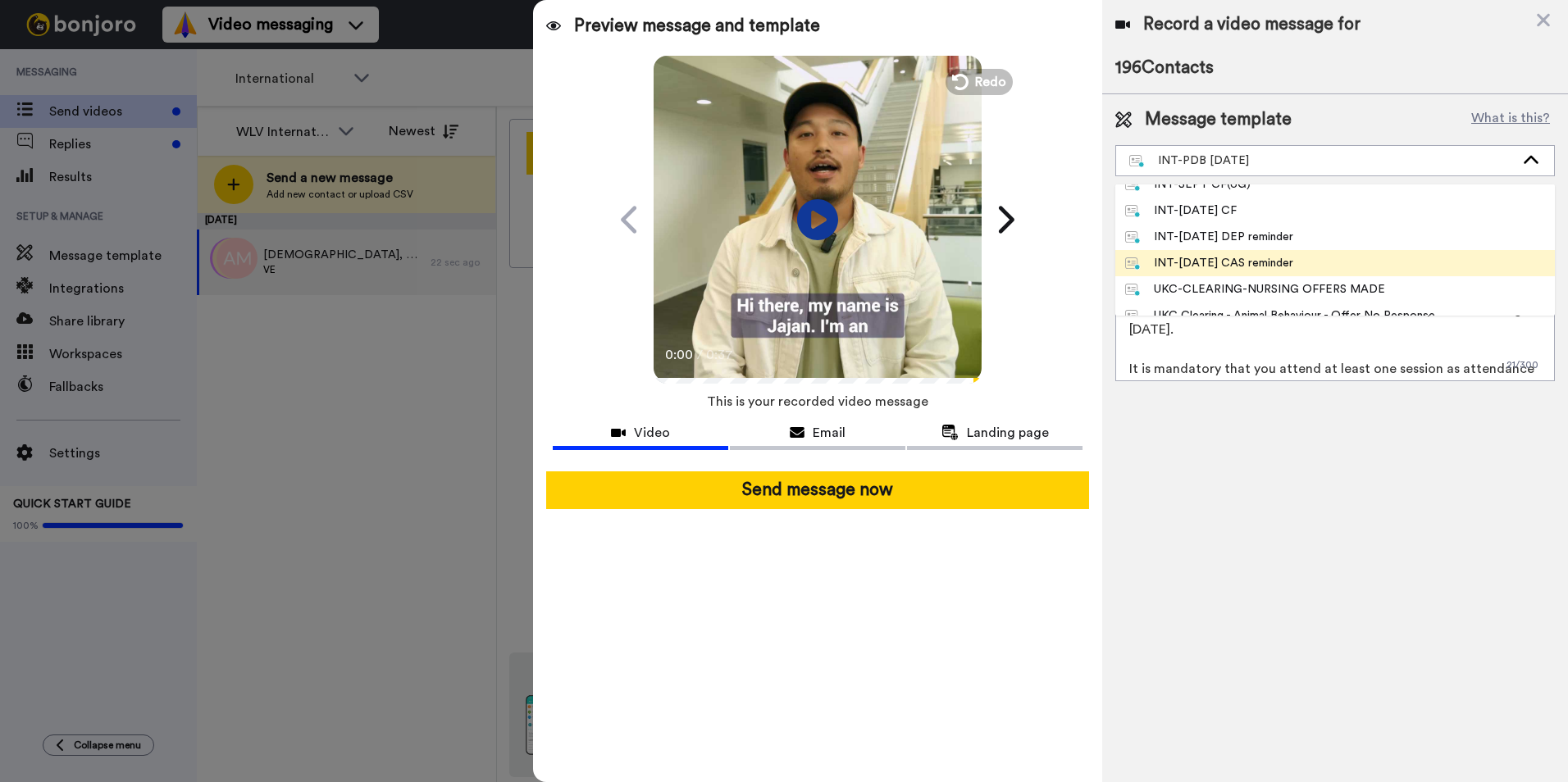
scroll to position [246, 0]
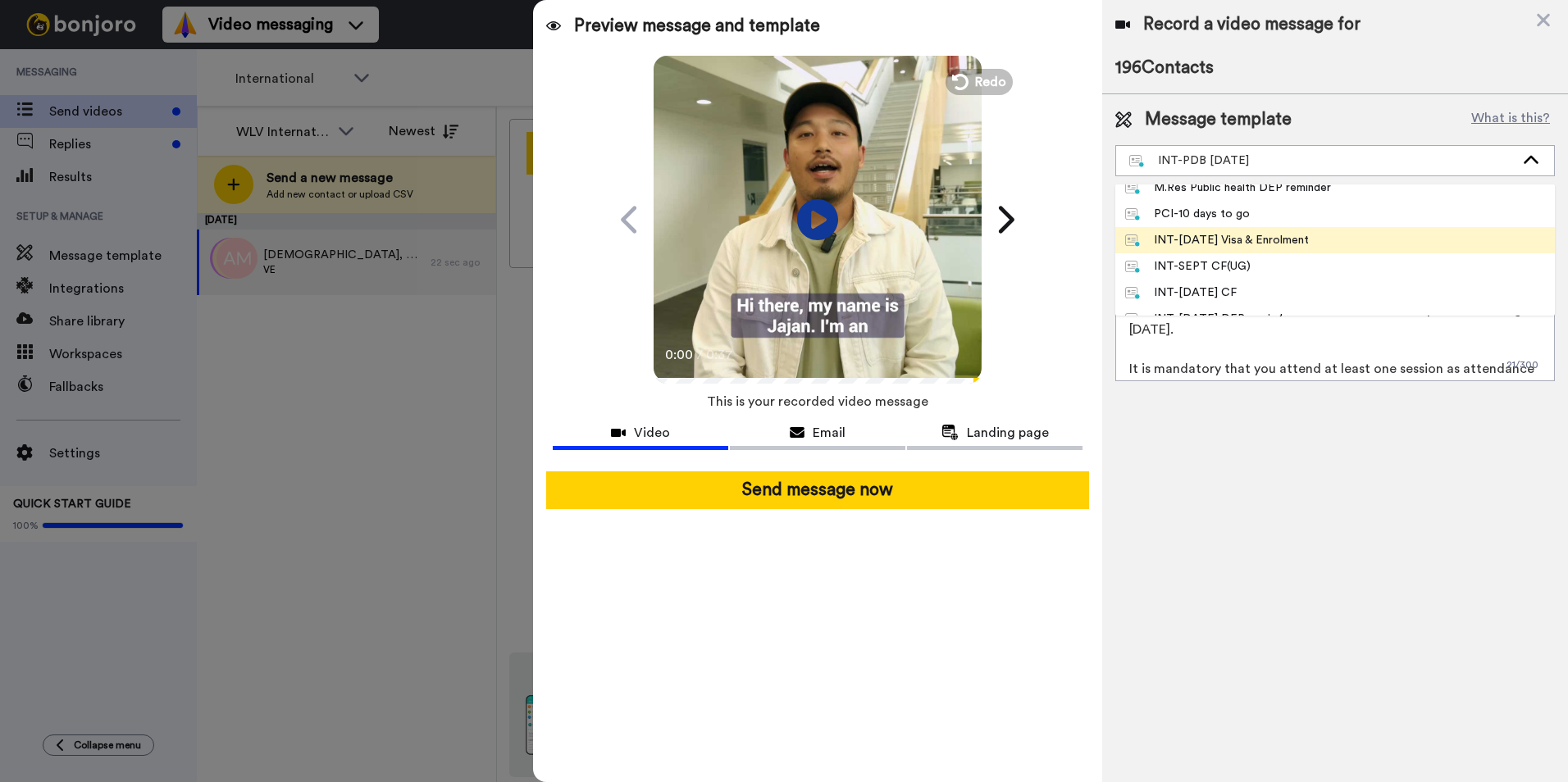
click at [1255, 245] on div "INT-Sept 25 Visa & Enrolment" at bounding box center [1217, 240] width 183 height 17
type textarea "Hi {first_name|there}, Congratulations on receiving your CAS Your next steps ar…"
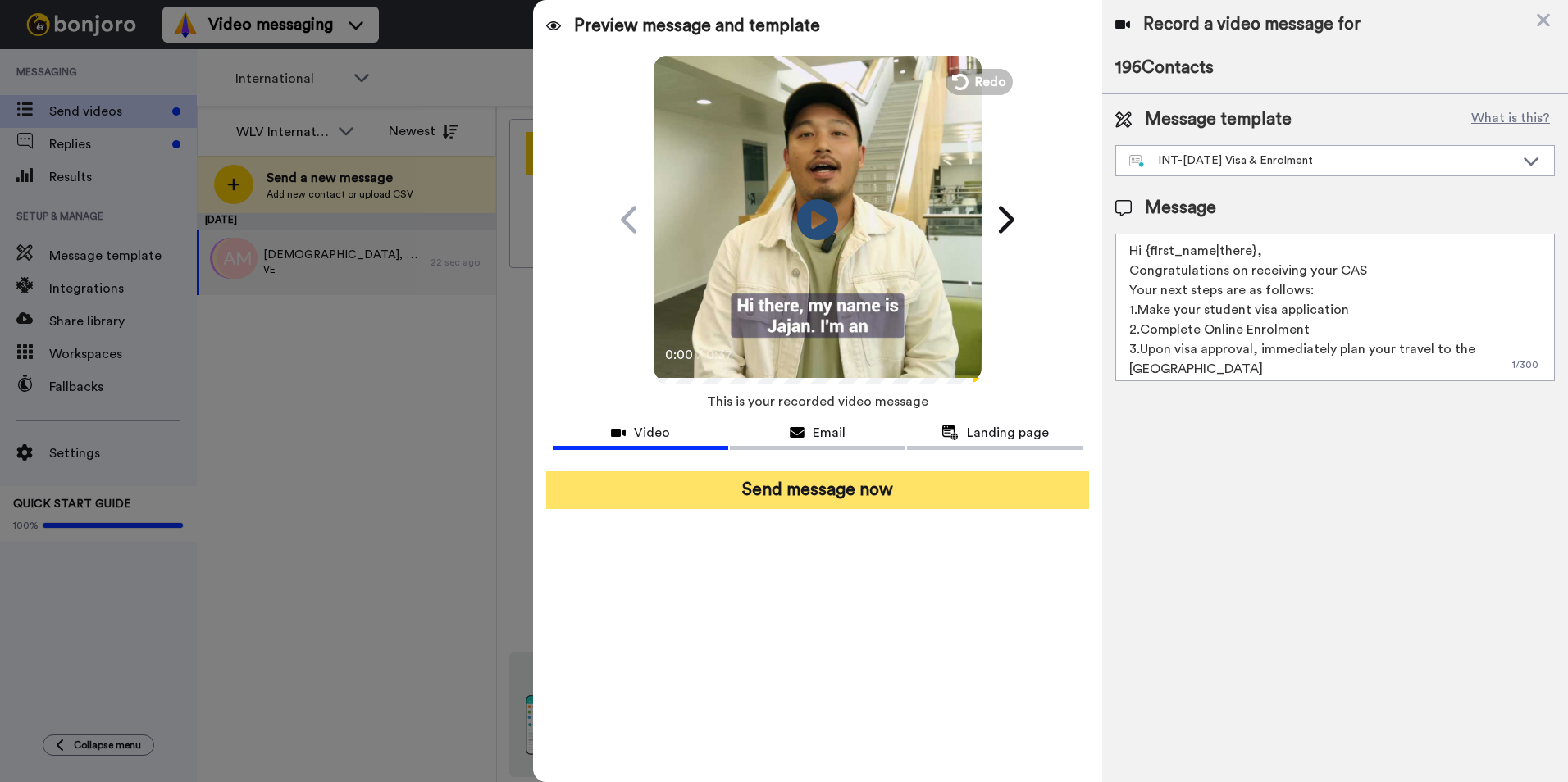
click at [969, 484] on button "Send message now" at bounding box center [818, 490] width 543 height 38
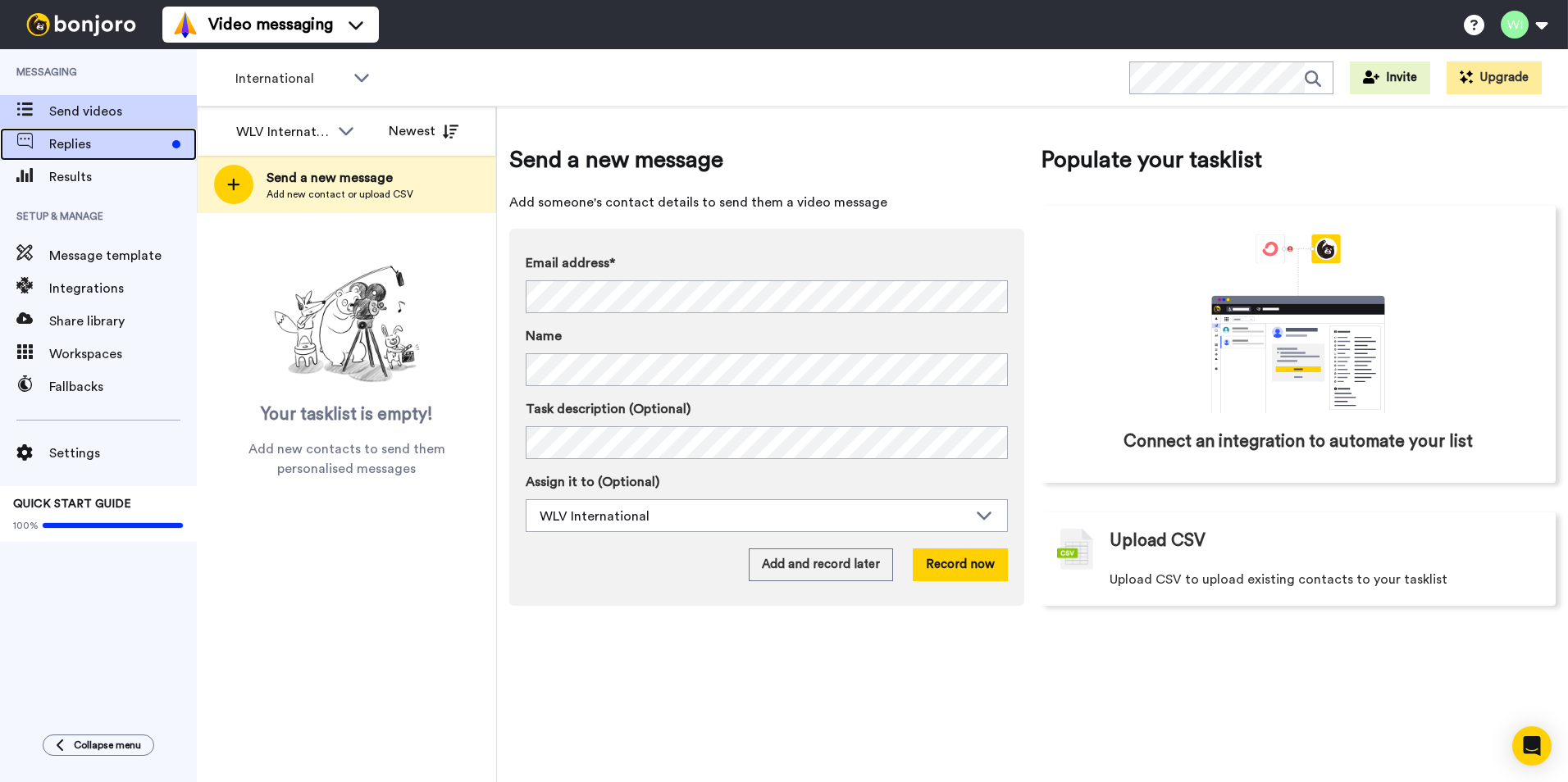
click at [124, 143] on span "Replies" at bounding box center [107, 144] width 116 height 20
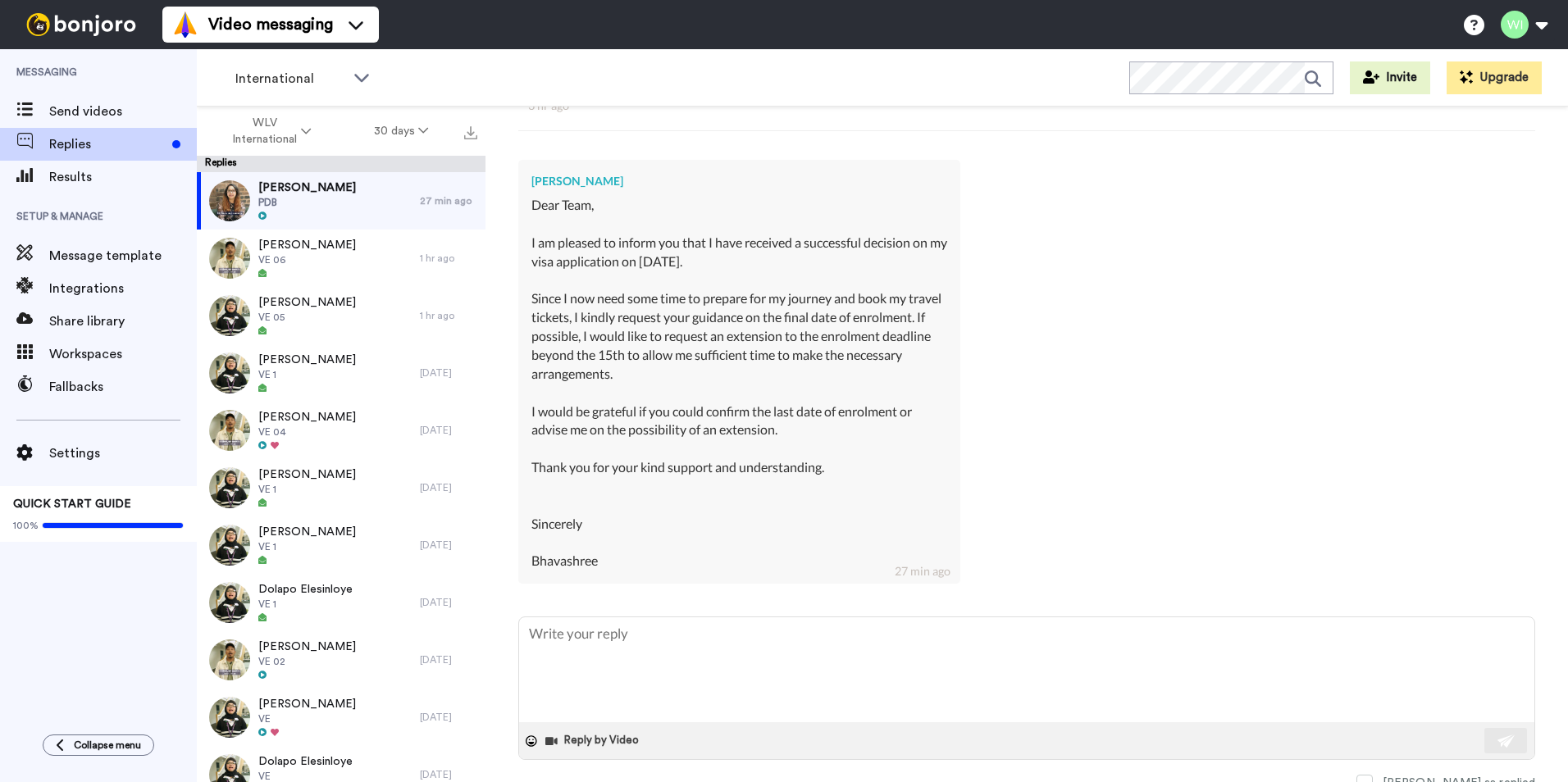
scroll to position [501, 0]
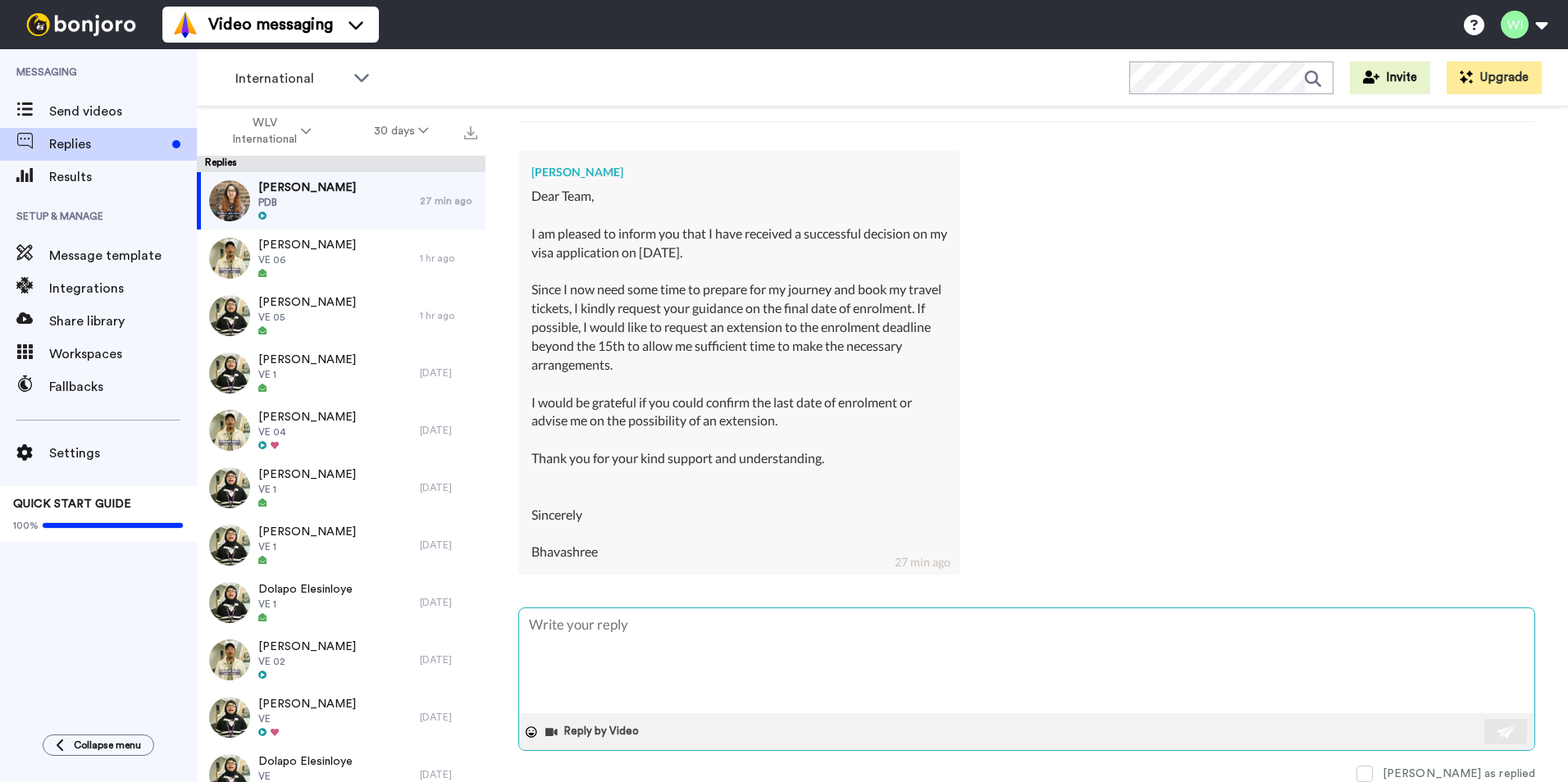
click at [924, 664] on textarea at bounding box center [1027, 661] width 1015 height 105
type textarea "H"
type textarea "x"
type textarea "Hi"
type textarea "x"
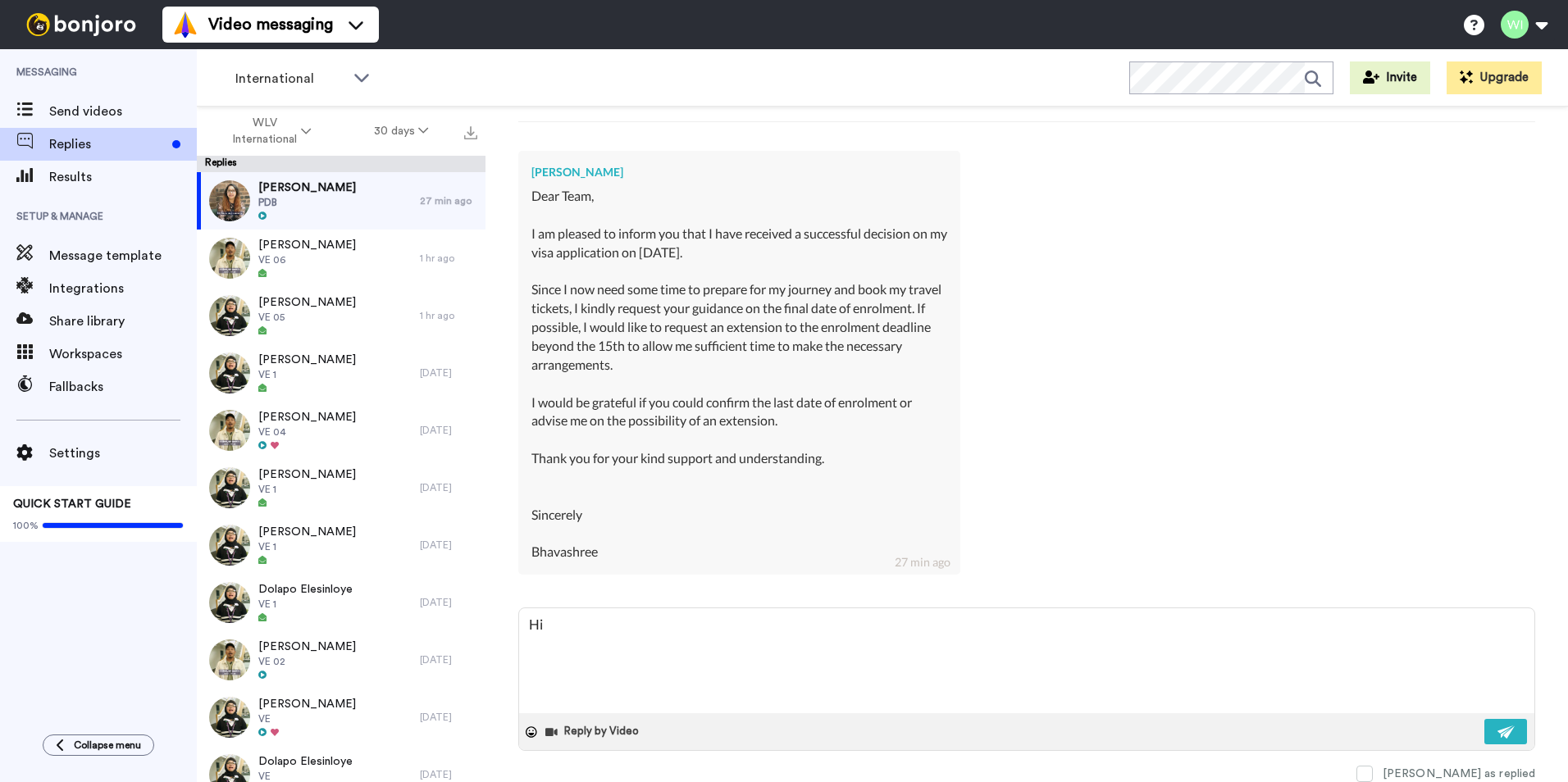
type textarea "Hi,"
type textarea "x"
type textarea "Hi,"
type textarea "x"
type textarea "Hi, p"
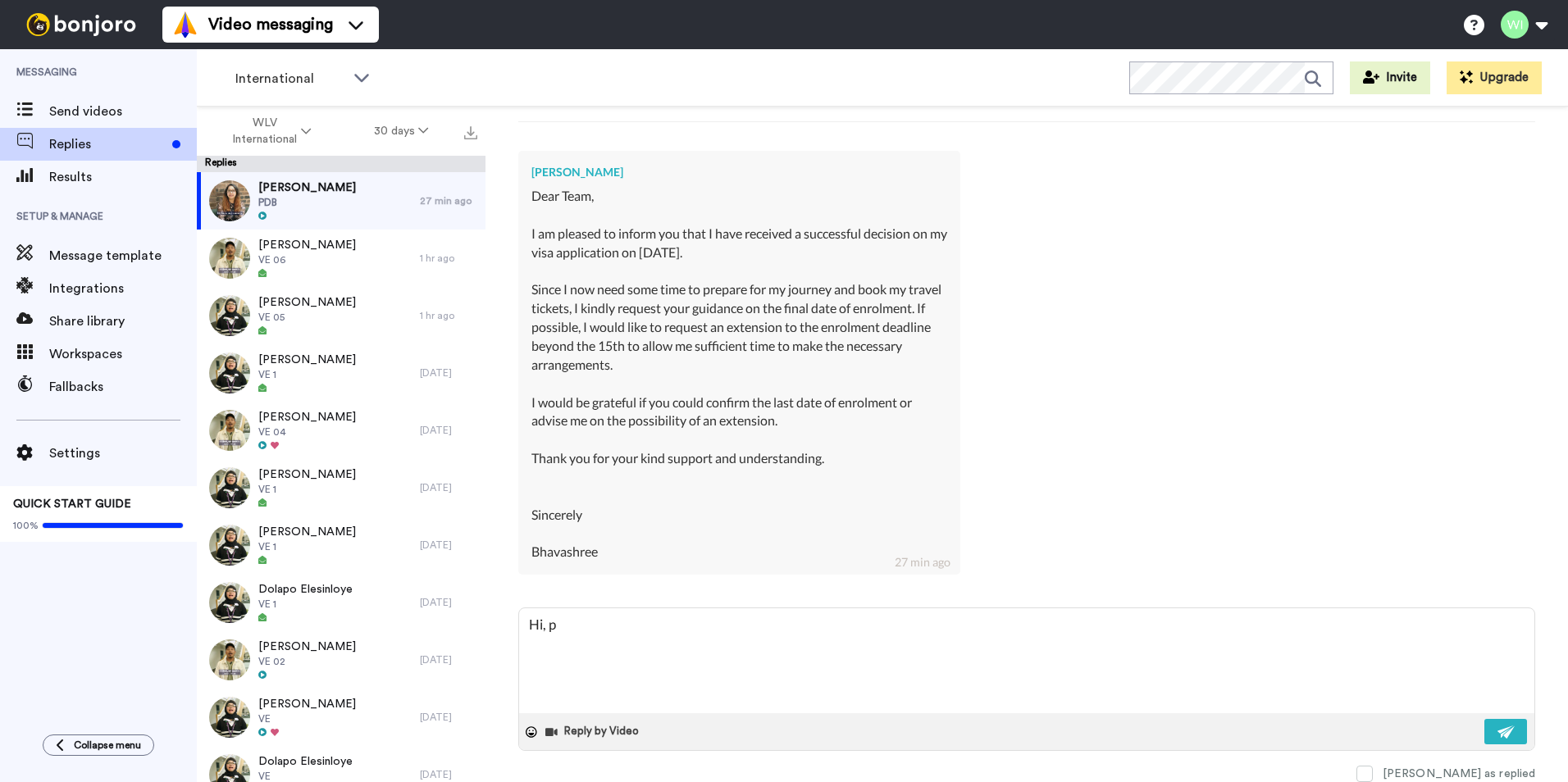
type textarea "x"
type textarea "Hi, pl"
type textarea "x"
type textarea "Hi, ple"
type textarea "x"
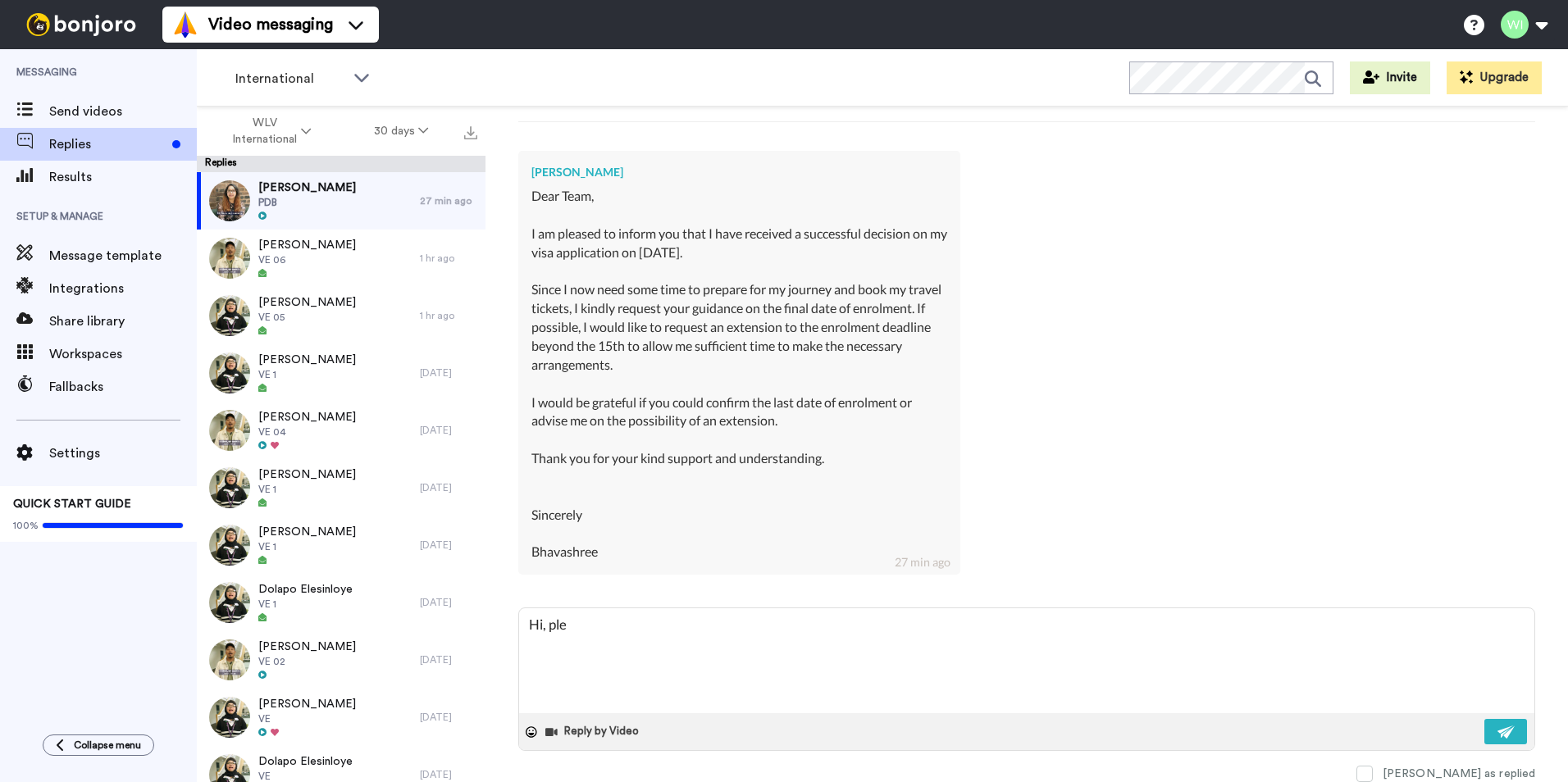
type textarea "Hi, plea"
type textarea "x"
type textarea "Hi, pleas"
type textarea "x"
type textarea "Hi, please"
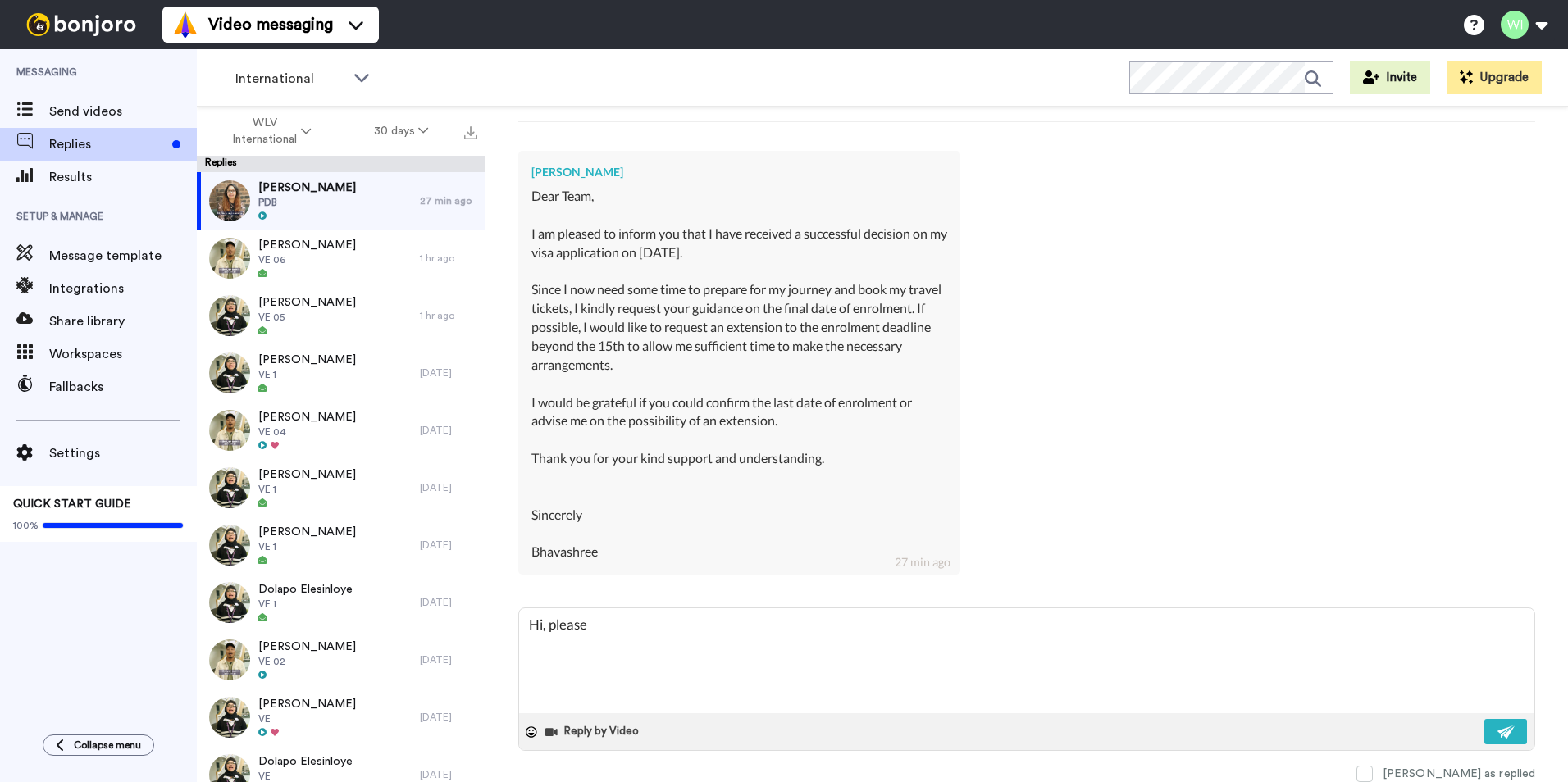
type textarea "x"
type textarea "Hi, please"
type textarea "x"
type textarea "Hi, please e"
type textarea "x"
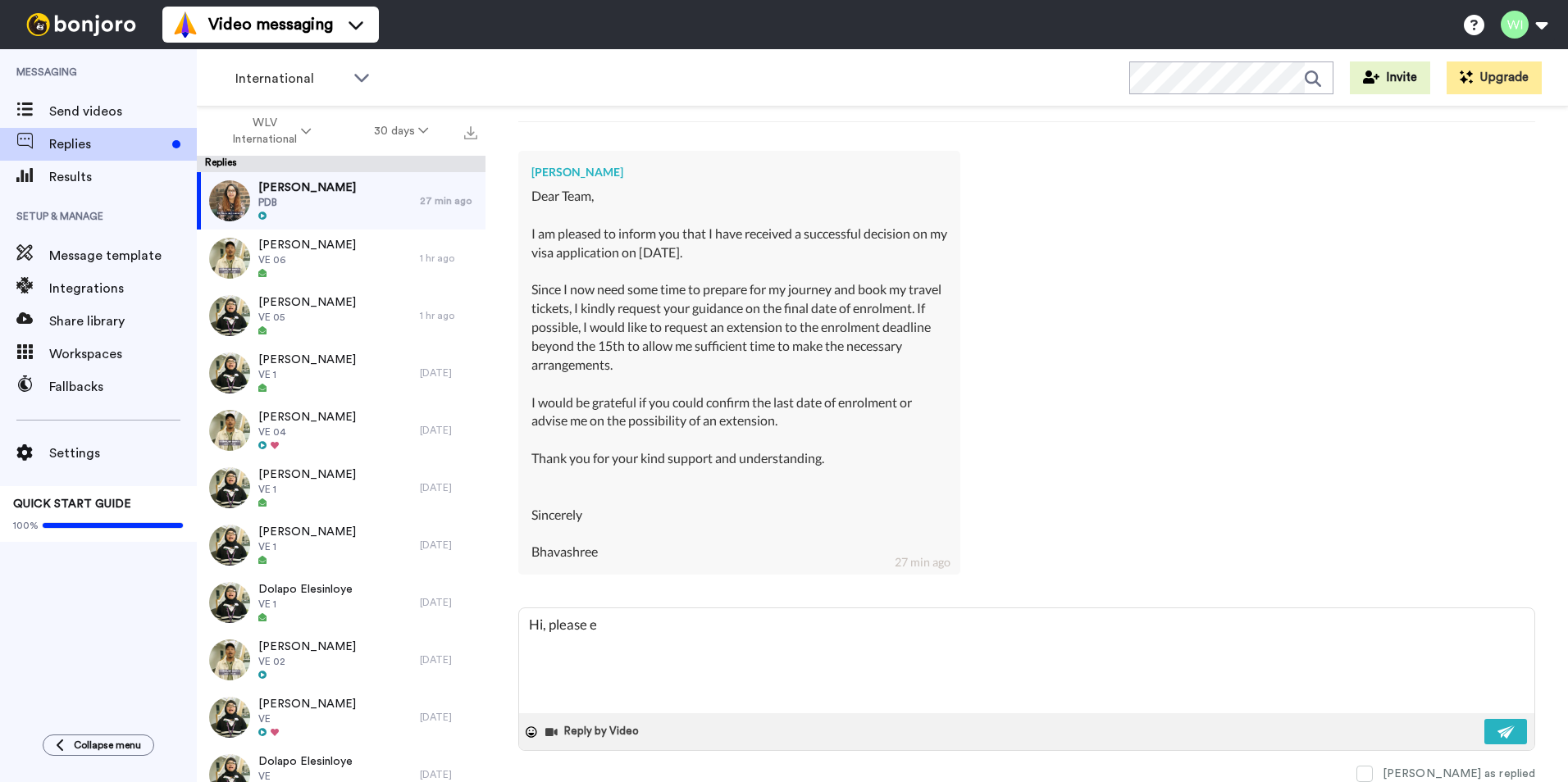
type textarea "Hi, please em"
type textarea "x"
type textarea "Hi, please ema"
type textarea "x"
type textarea "Hi, please emai"
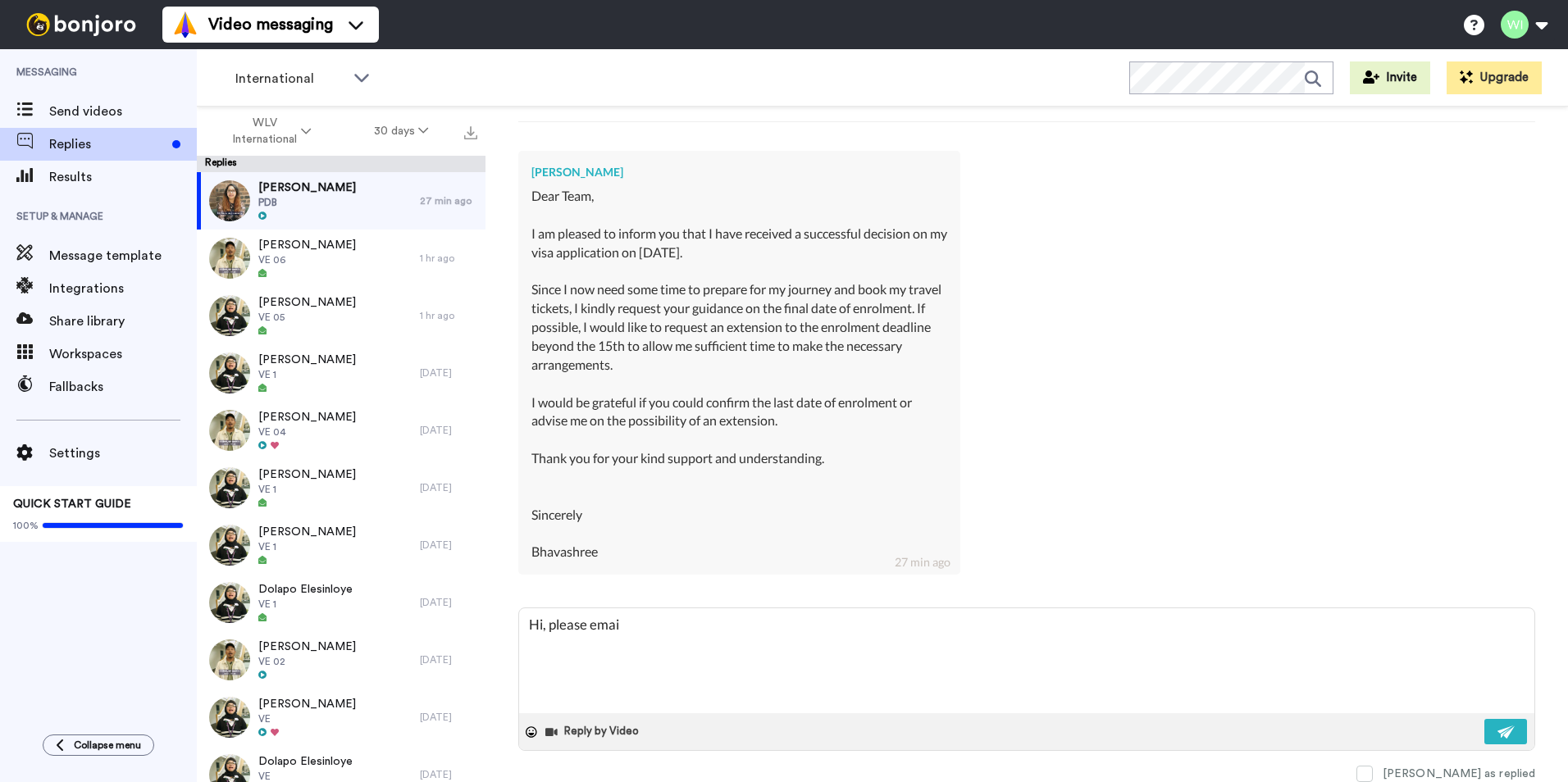
type textarea "x"
type textarea "Hi, please email"
type textarea "x"
type textarea "Hi, please email"
type textarea "x"
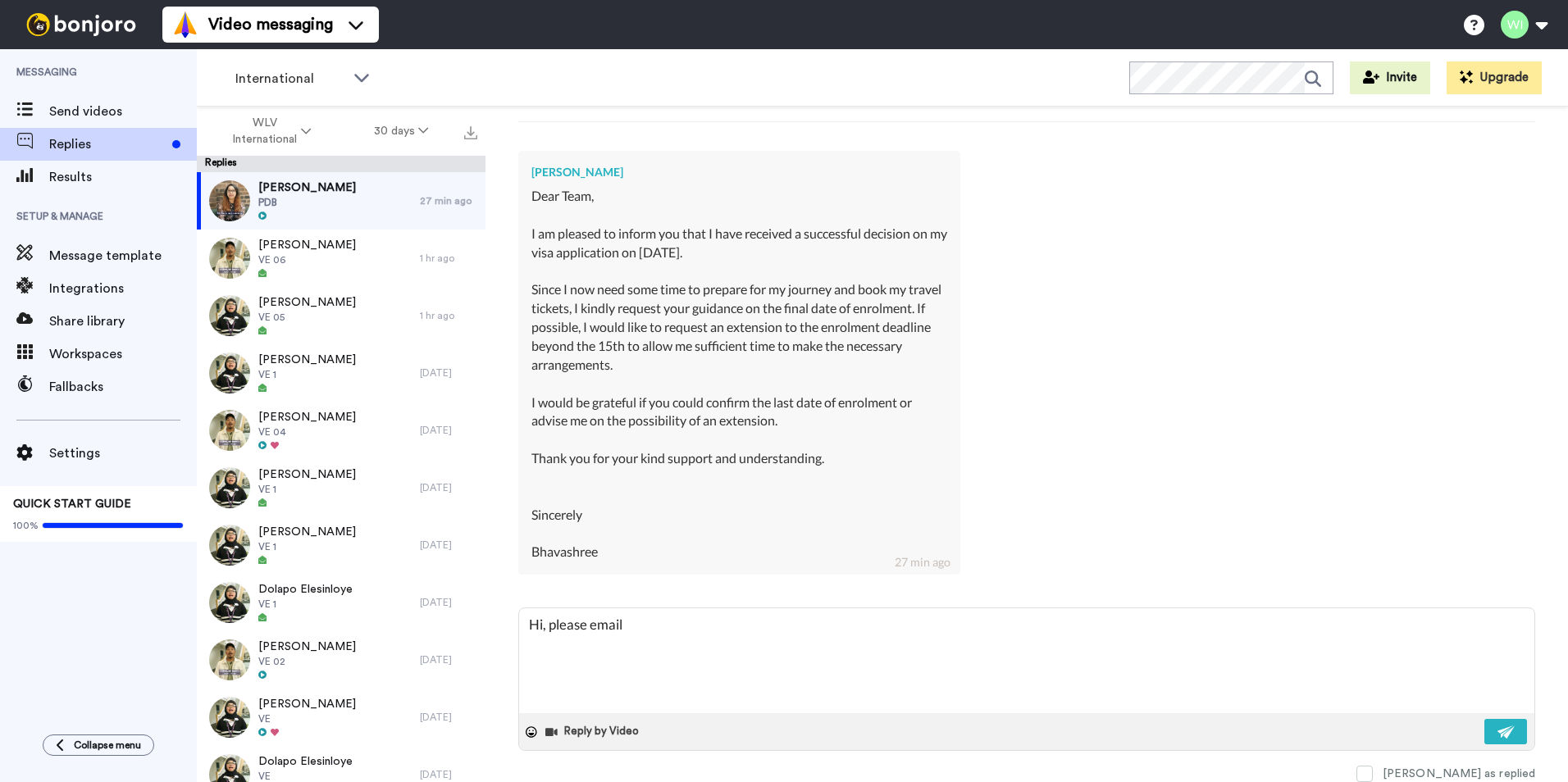
type textarea "Hi, please email R"
type textarea "x"
type textarea "Hi, please email RT"
type textarea "x"
type textarea "Hi, please email RTS"
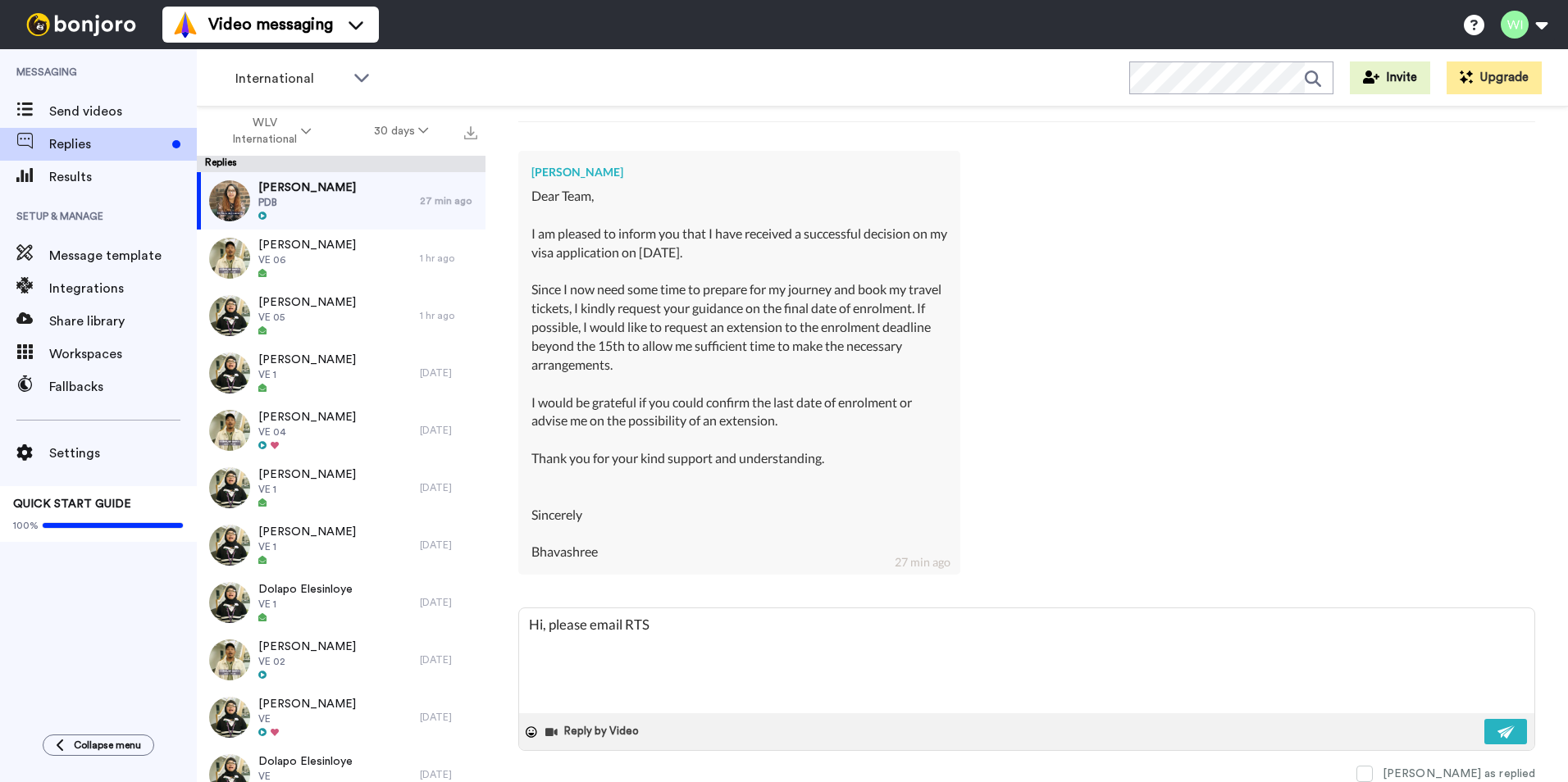
type textarea "x"
type textarea "Hi, please email RTS@"
type textarea "x"
type textarea "Hi, please email RTS@w"
type textarea "x"
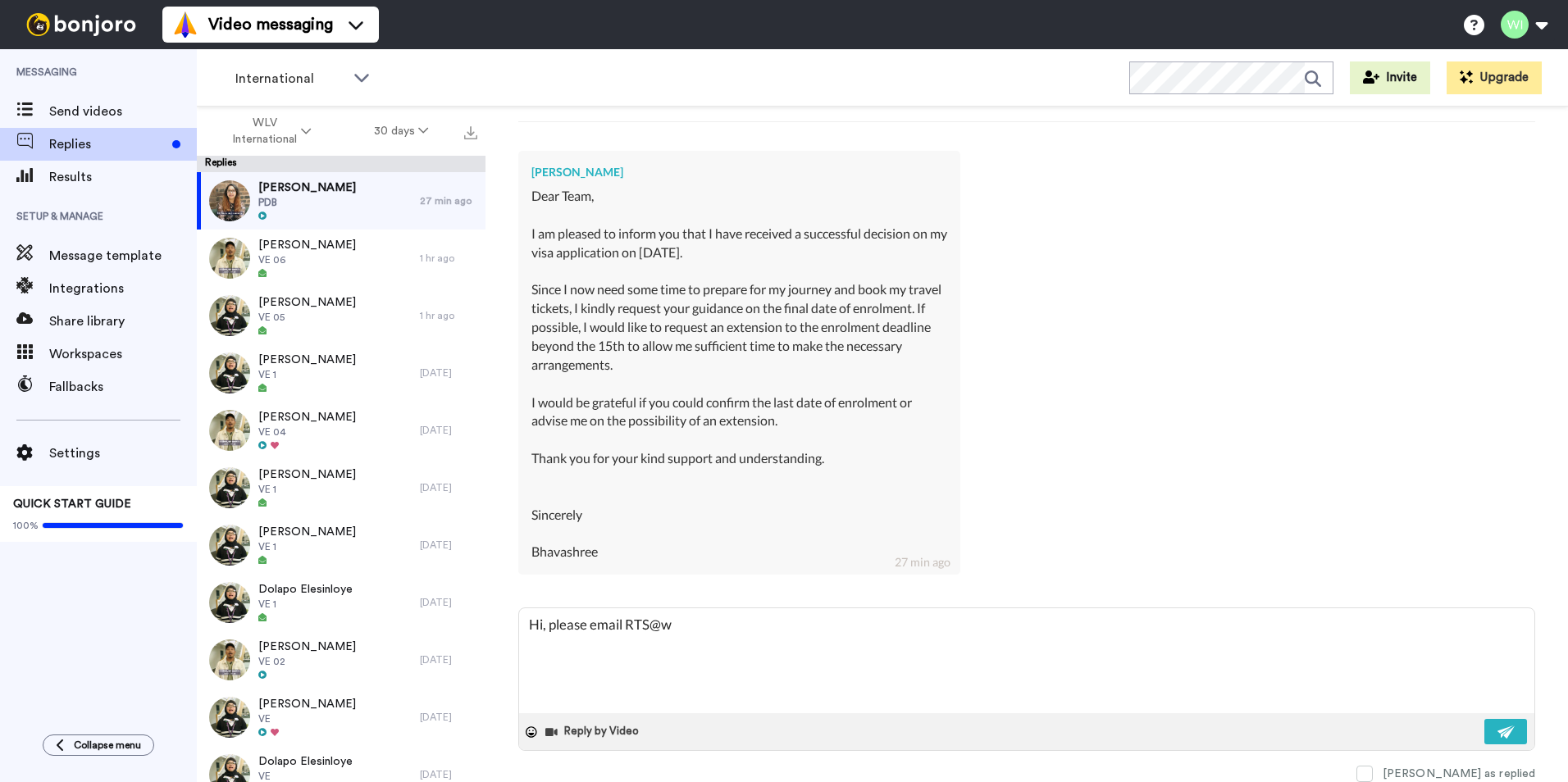
type textarea "Hi, please email RTS@wl"
type textarea "x"
type textarea "Hi, please email RTS@wlv"
type textarea "x"
type textarea "Hi, please email RTS@wlv."
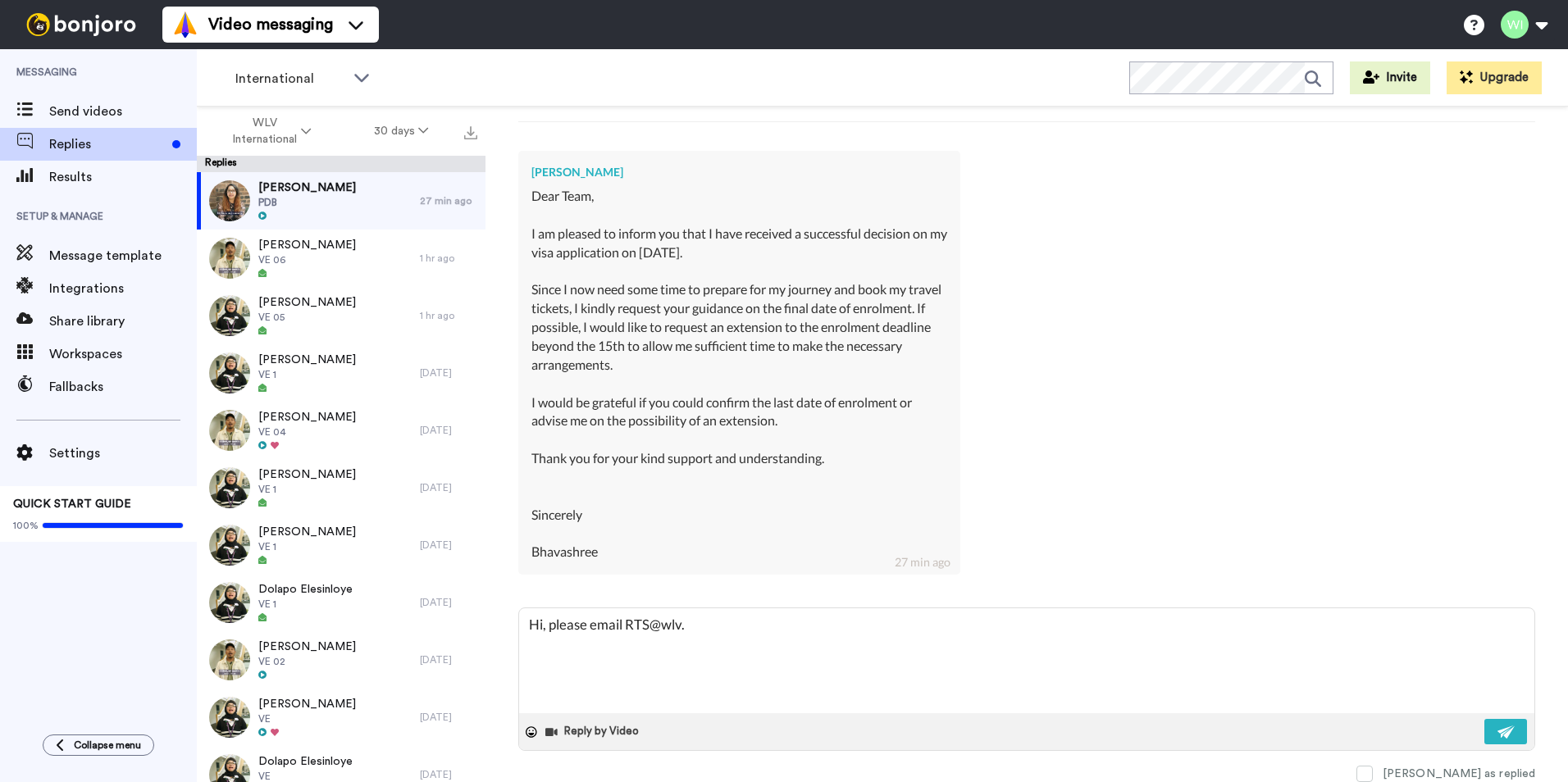
type textarea "x"
type textarea "Hi, please email RTS@wlv.a"
type textarea "x"
type textarea "Hi, please email [EMAIL_ADDRESS][DOMAIN_NAME]"
type textarea "x"
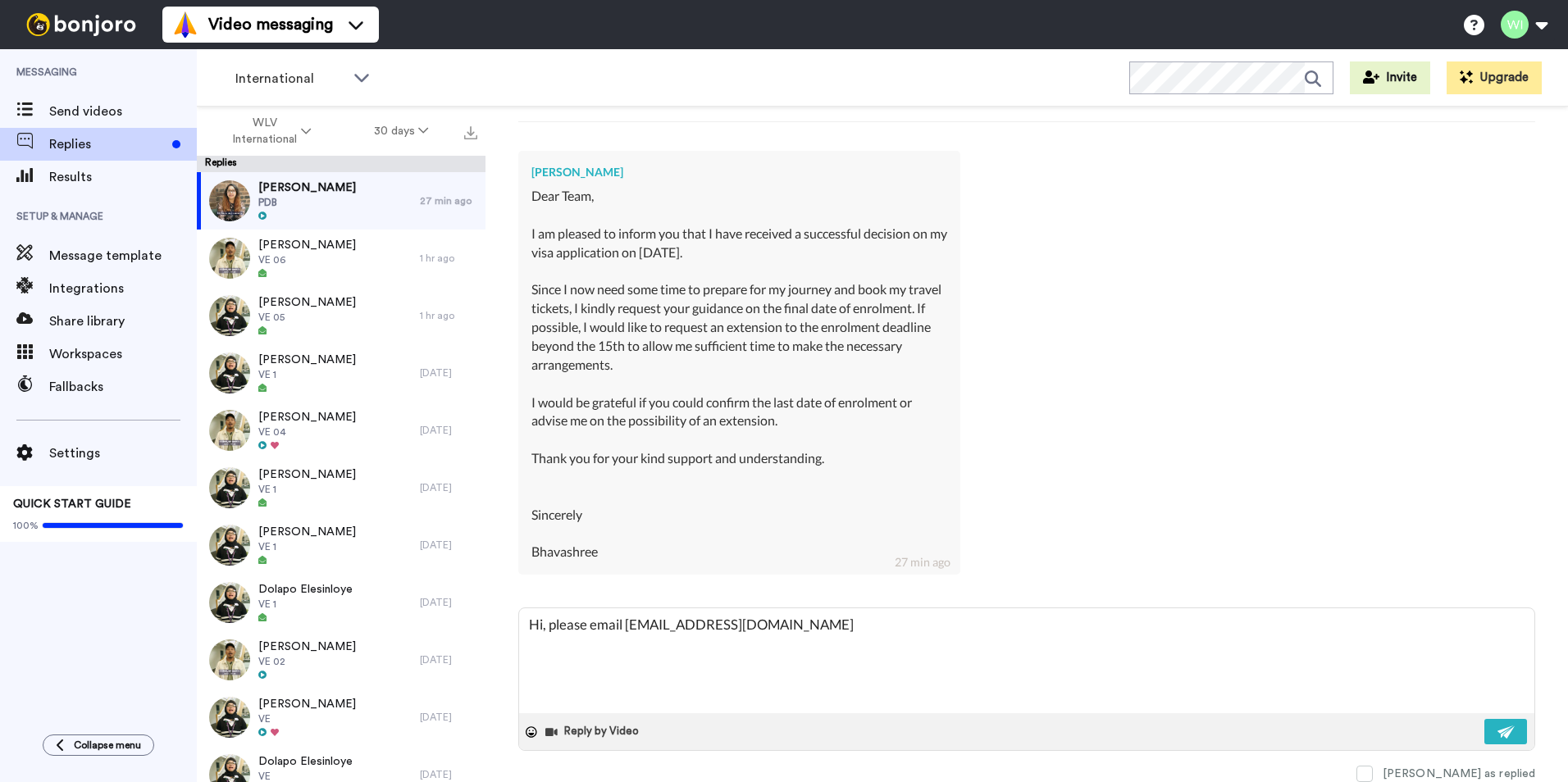
type textarea "Hi, please email [EMAIL_ADDRESS][DOMAIN_NAME]."
type textarea "x"
type textarea "Hi, please email RTS@wlv.ac.u"
type textarea "x"
type textarea "Hi, please email [EMAIL_ADDRESS][DOMAIN_NAME]"
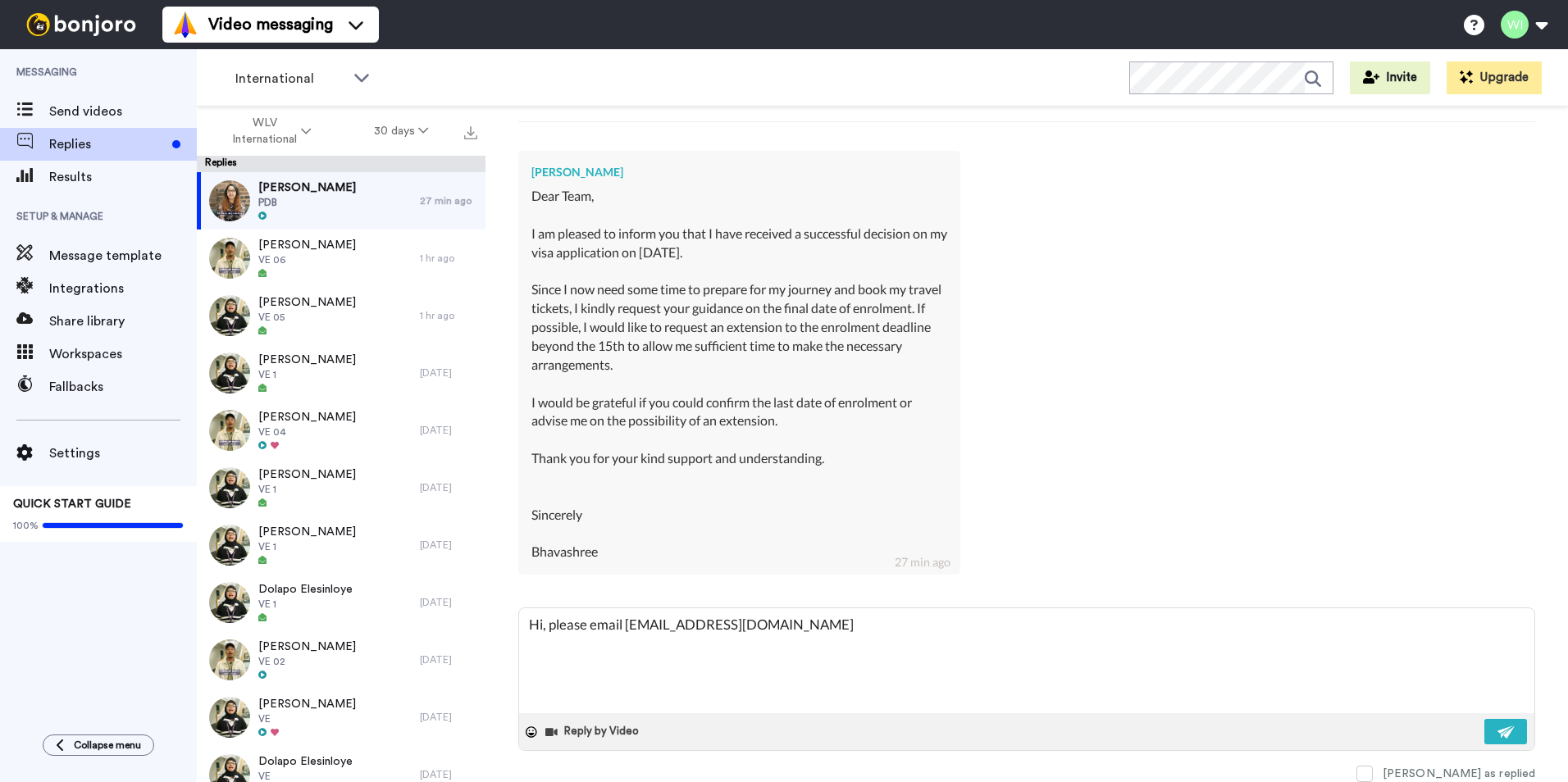
type textarea "x"
type textarea "Hi, please email [EMAIL_ADDRESS][DOMAIN_NAME]"
type textarea "x"
type textarea "Hi, please email [EMAIL_ADDRESS][DOMAIN_NAME] t"
type textarea "x"
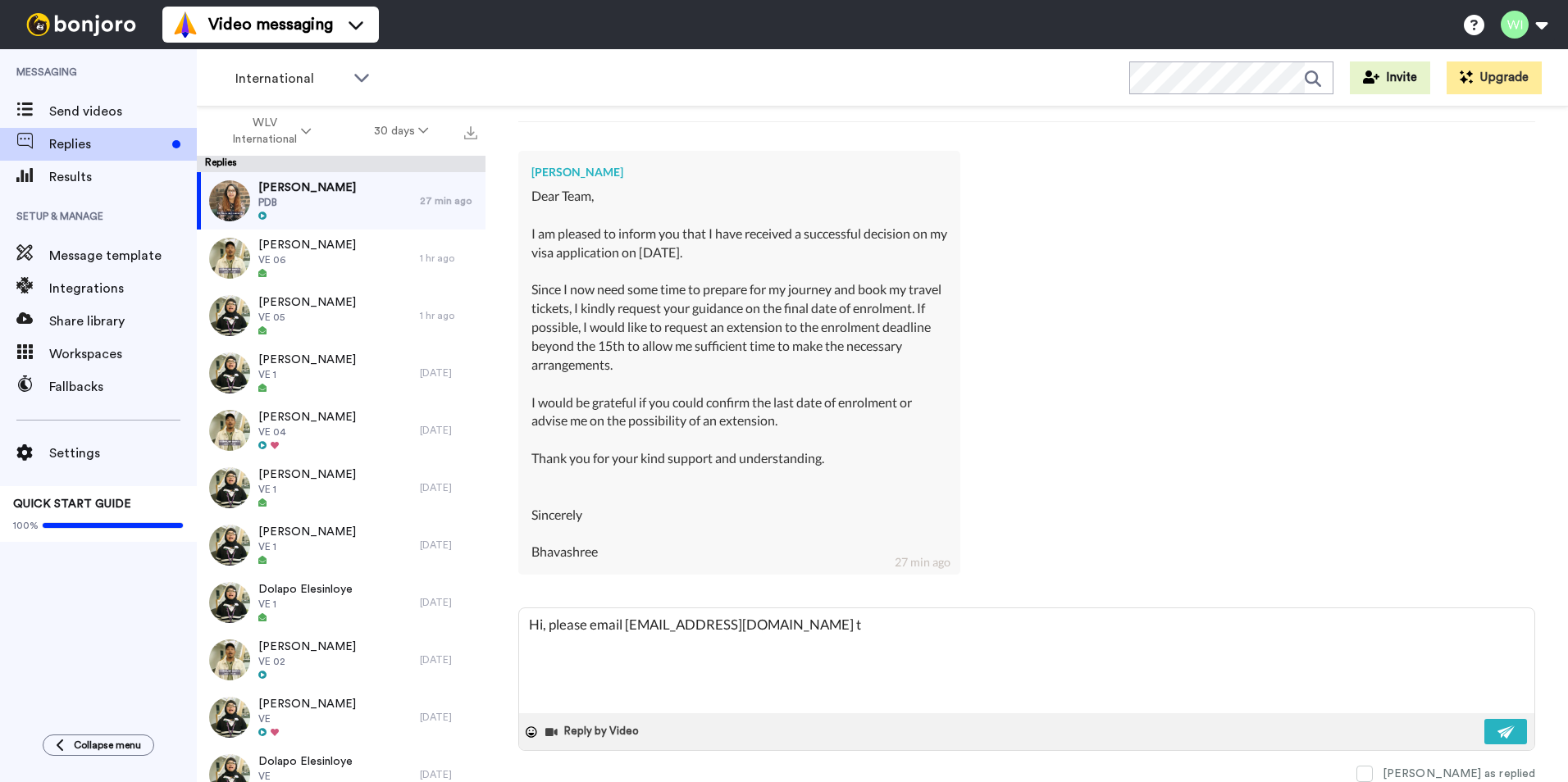
type textarea "Hi, please email [EMAIL_ADDRESS][DOMAIN_NAME] to"
type textarea "x"
type textarea "Hi, please email RTS@wlv.ac.uk to"
type textarea "x"
type textarea "Hi, please email RTS@wlv.ac.uk to a"
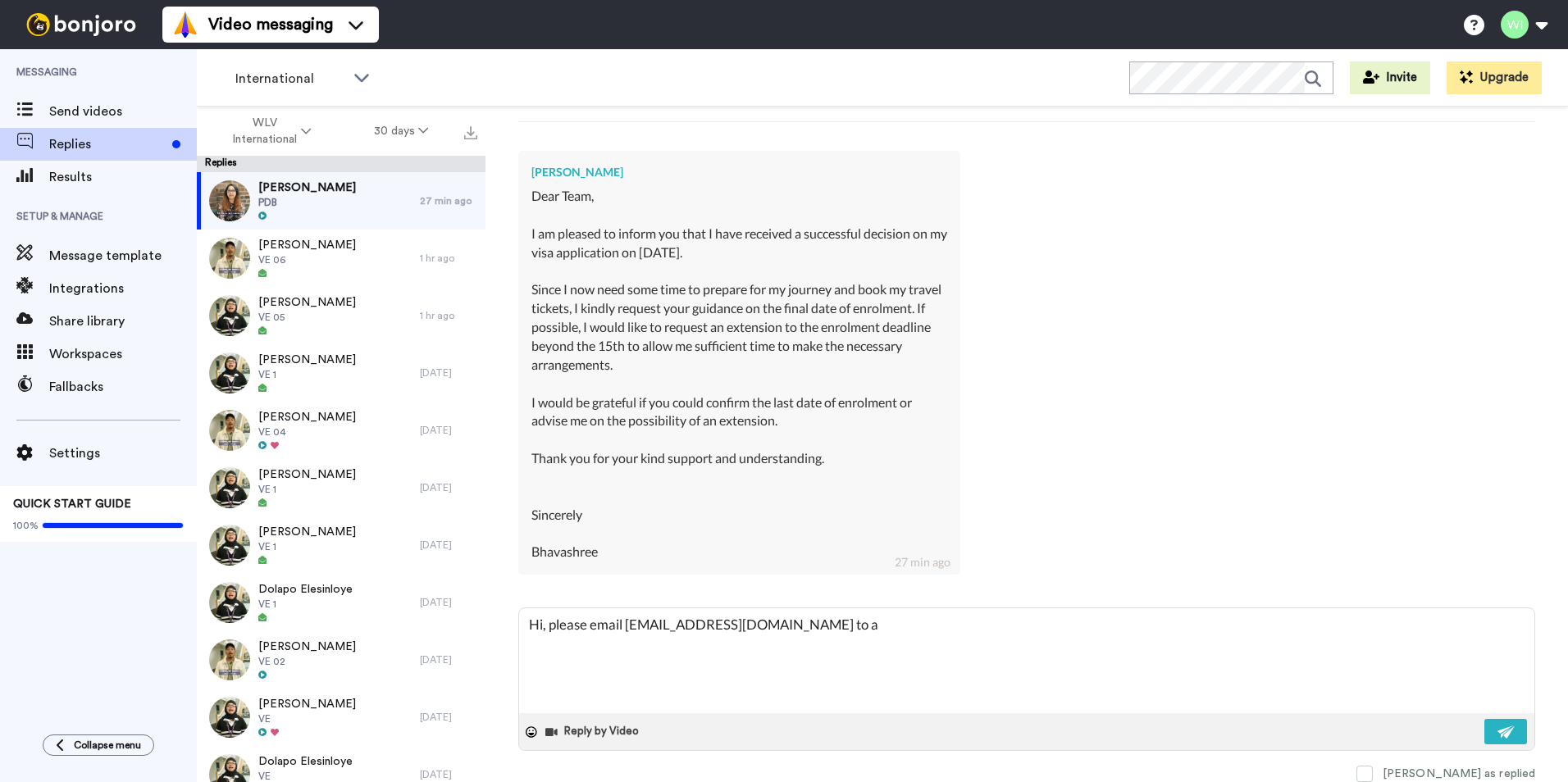
type textarea "x"
type textarea "Hi, please email RTS@wlv.ac.uk to as"
type textarea "x"
type textarea "Hi, please email RTS@wlv.ac.uk to ass"
type textarea "x"
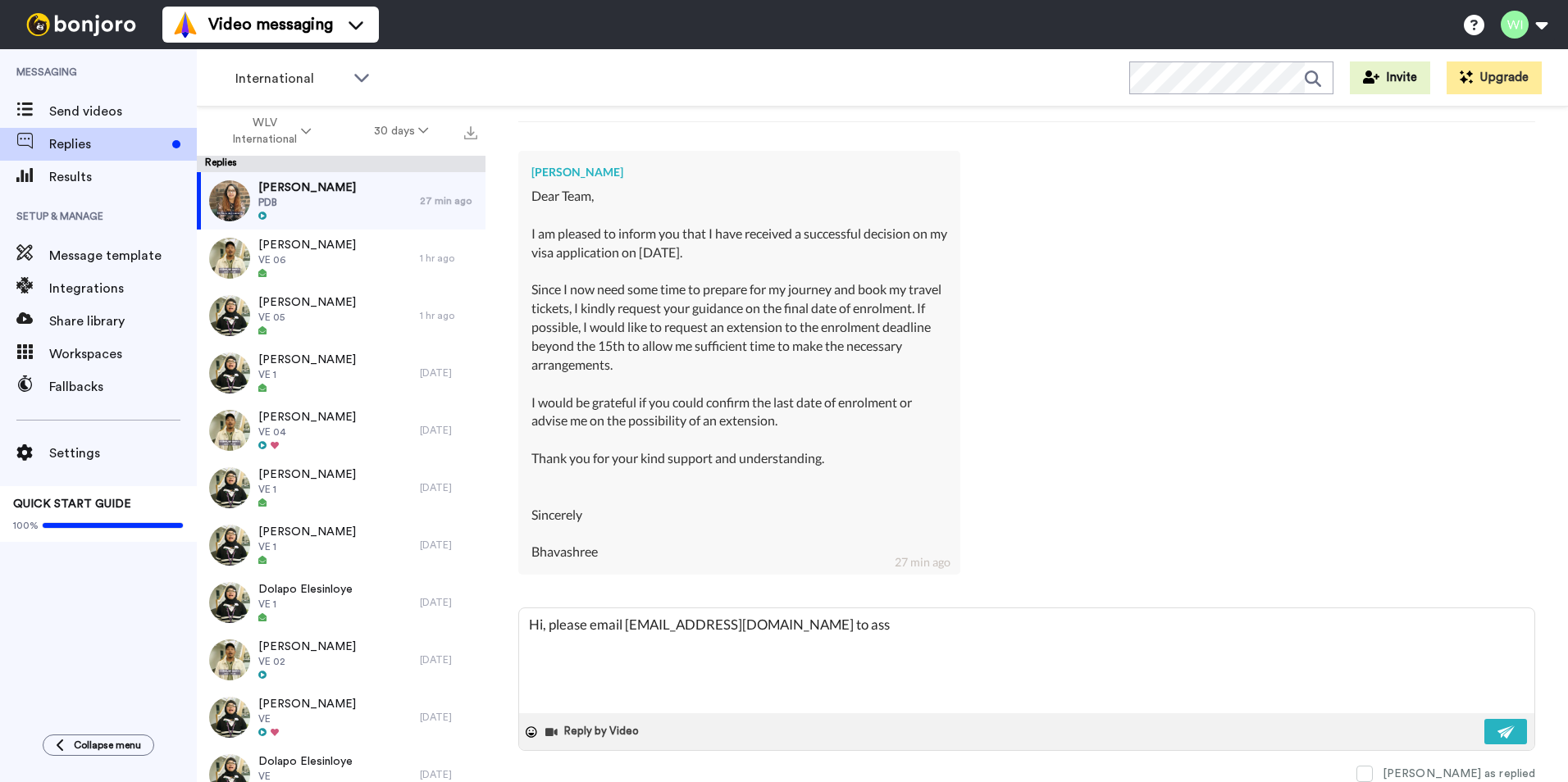
type textarea "Hi, please email RTS@wlv.ac.uk to assi"
type textarea "x"
type textarea "Hi, please email RTS@wlv.ac.uk to assis"
type textarea "x"
type textarea "Hi, please email RTS@wlv.ac.uk to assist"
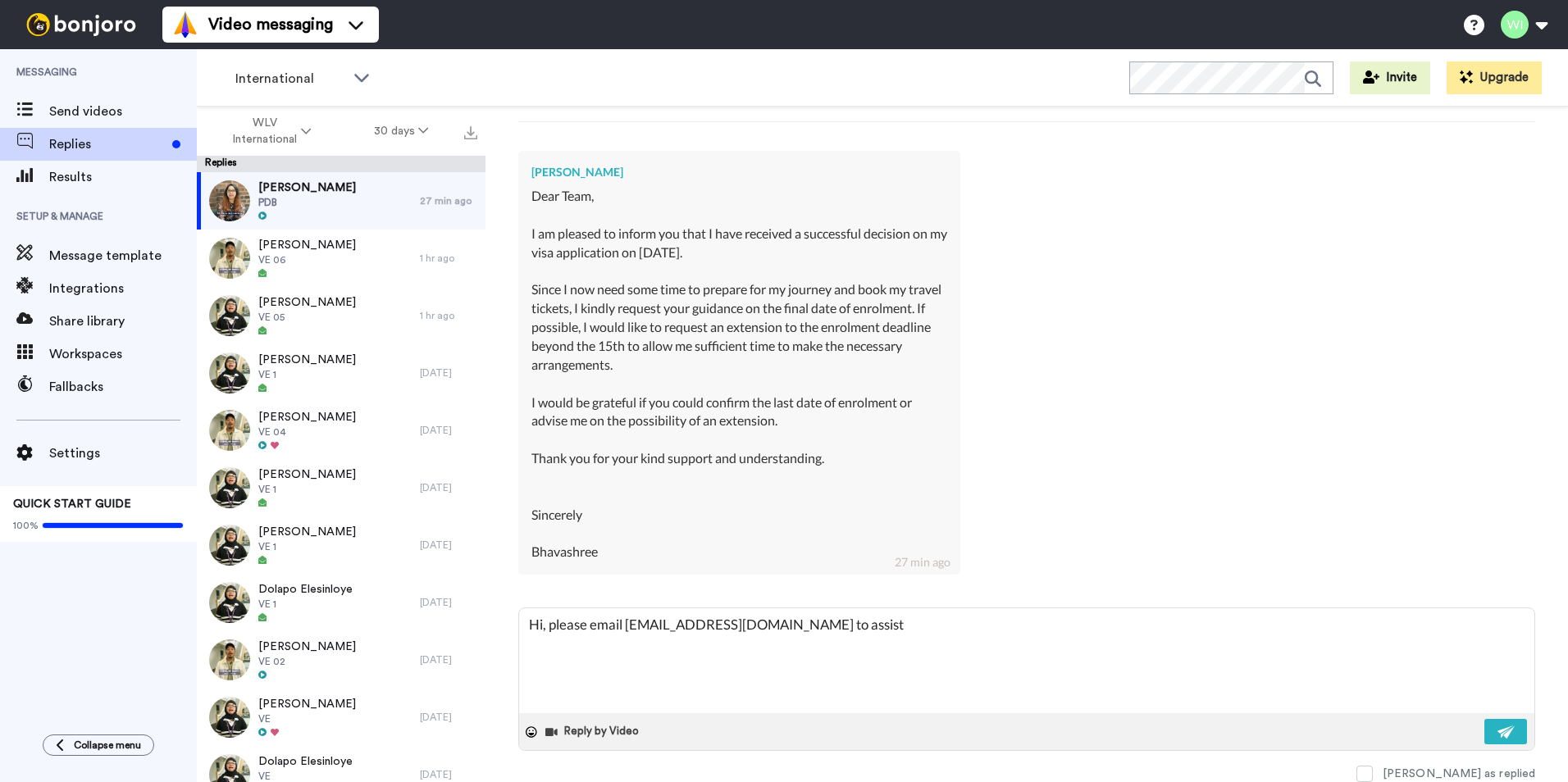
type textarea "x"
type textarea "Hi, please email RTS@wlv.ac.uk to assist"
type textarea "x"
type textarea "Hi, please email RTS@wlv.ac.uk to assist yo"
type textarea "x"
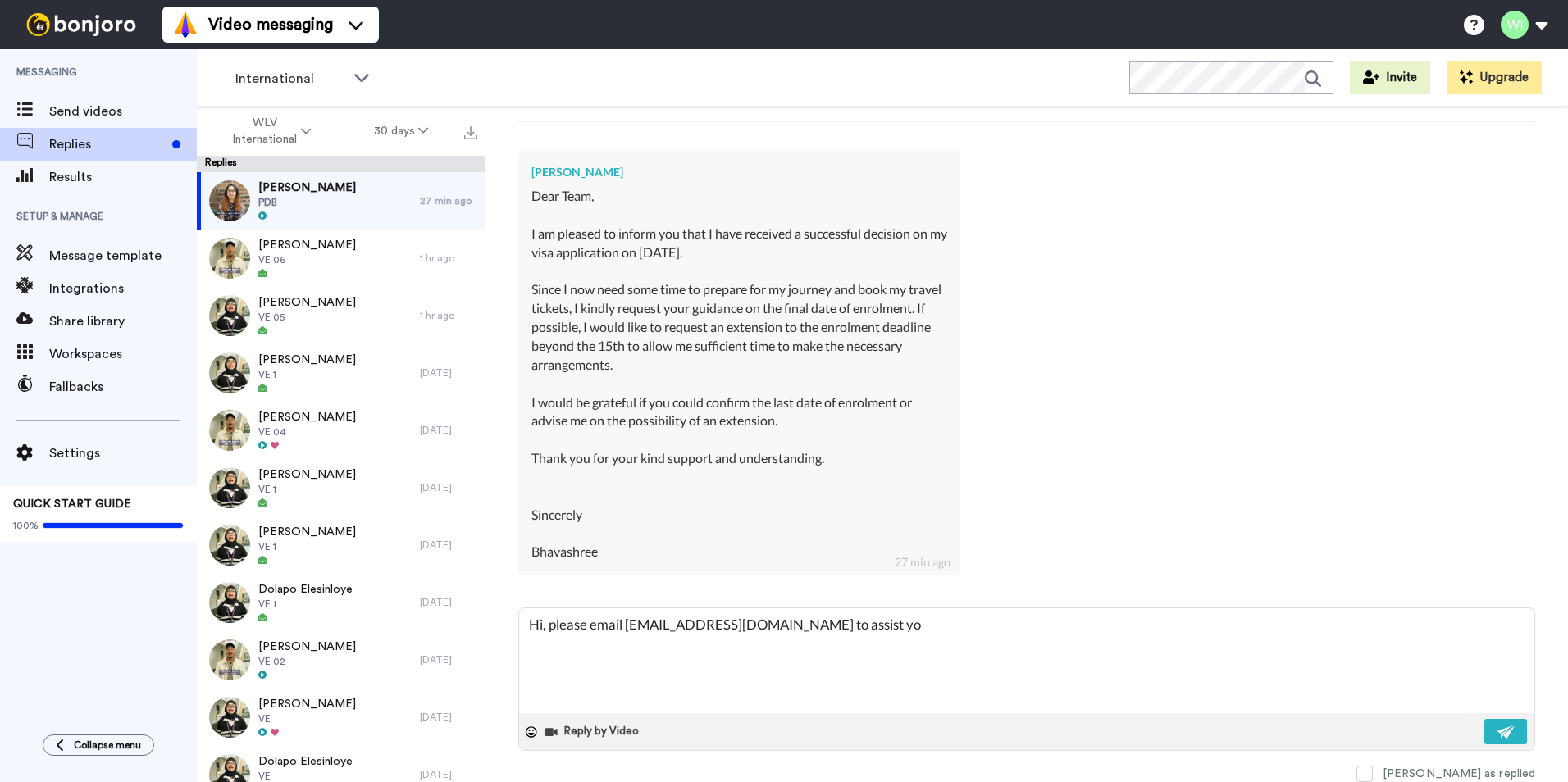
type textarea "Hi, please email RTS@wlv.ac.uk to assist you"
type textarea "x"
type textarea "Hi, please email RTS@wlv.ac.uk to assist you"
type textarea "x"
type textarea "Hi, please email RTS@wlv.ac.uk to assist you f"
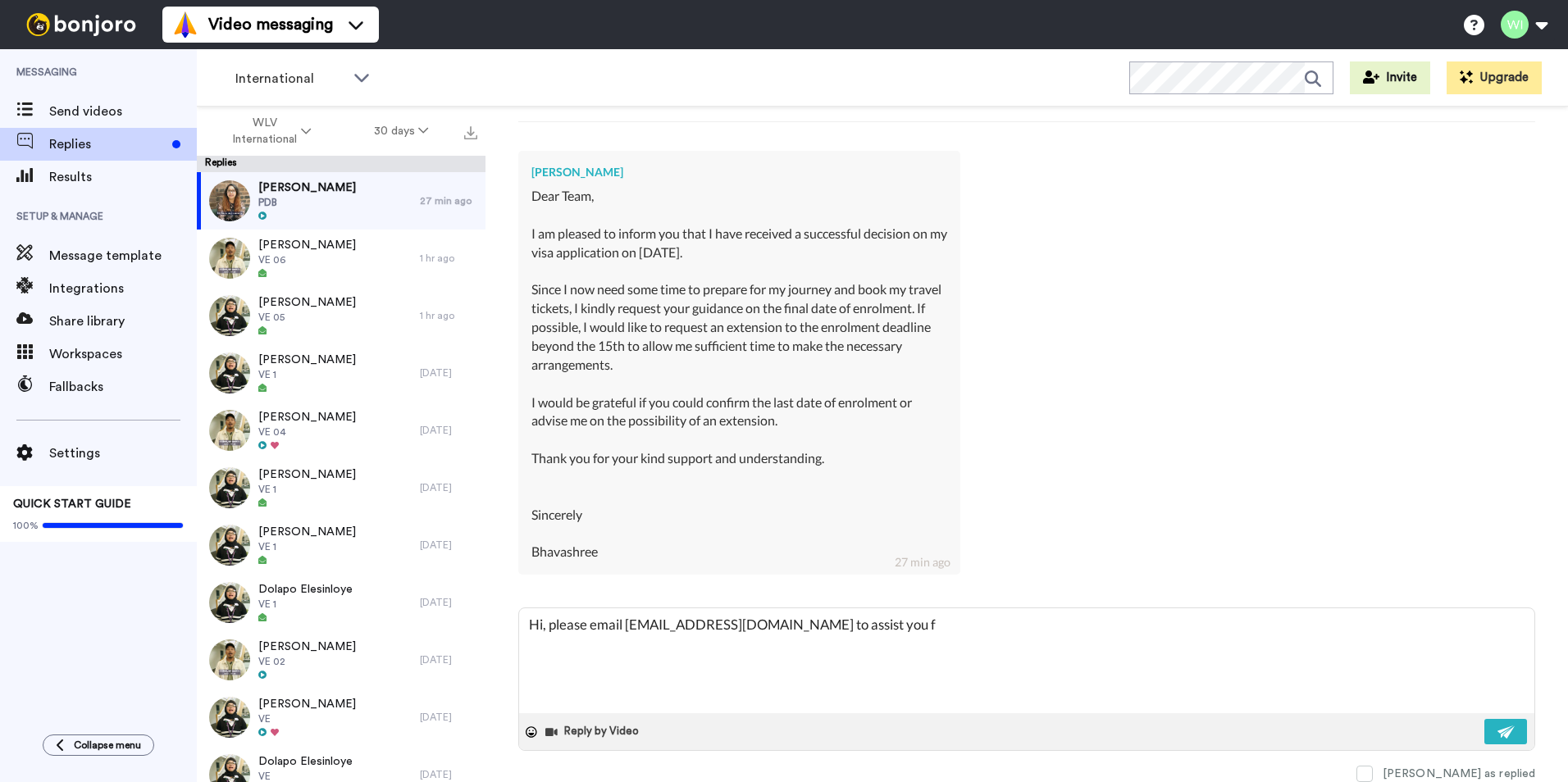
type textarea "x"
type textarea "Hi, please email RTS@wlv.ac.uk to assist you fu"
type textarea "x"
type textarea "Hi, please email RTS@wlv.ac.uk to assist you fur"
type textarea "x"
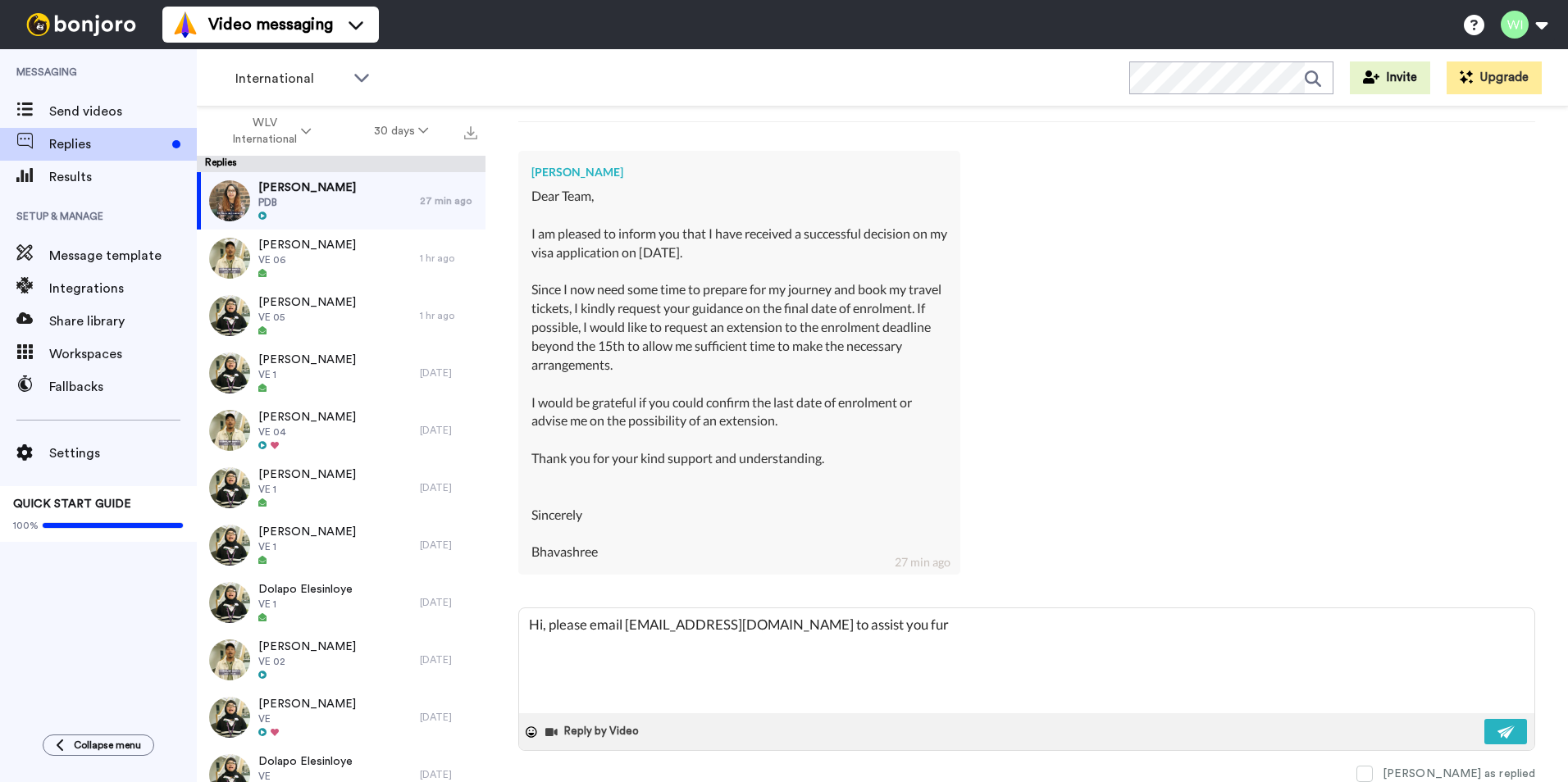
type textarea "Hi, please email RTS@wlv.ac.uk to assist you furh"
type textarea "x"
type textarea "Hi, please email RTS@wlv.ac.uk to assist you furhe"
type textarea "x"
type textarea "Hi, please email RTS@wlv.ac.uk to assist you furher"
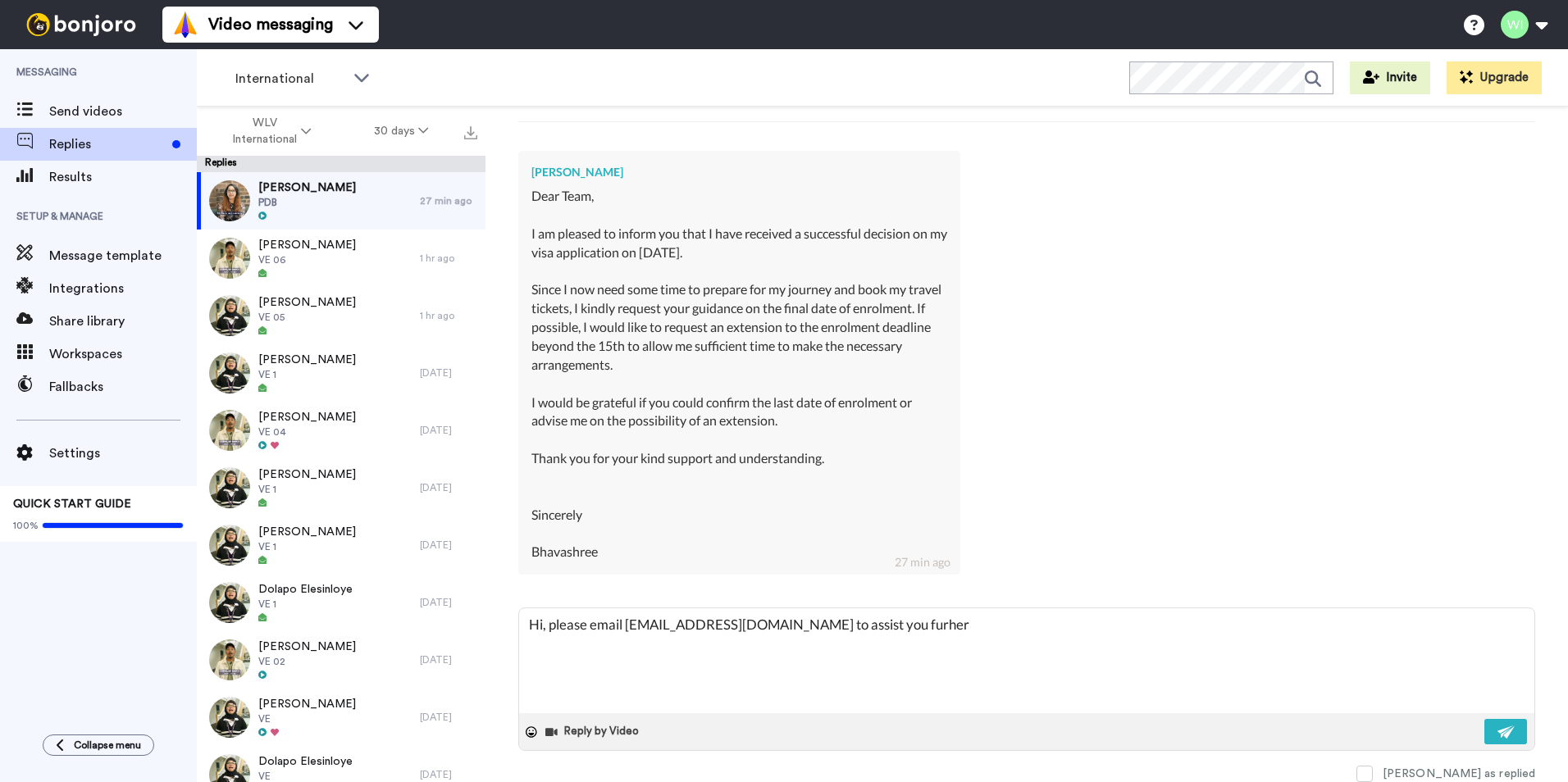
type textarea "x"
type textarea "Hi, please email RTS@wlv.ac.uk to assist you furher w"
type textarea "x"
type textarea "Hi, please email RTS@wlv.ac.uk to assist you furher"
type textarea "x"
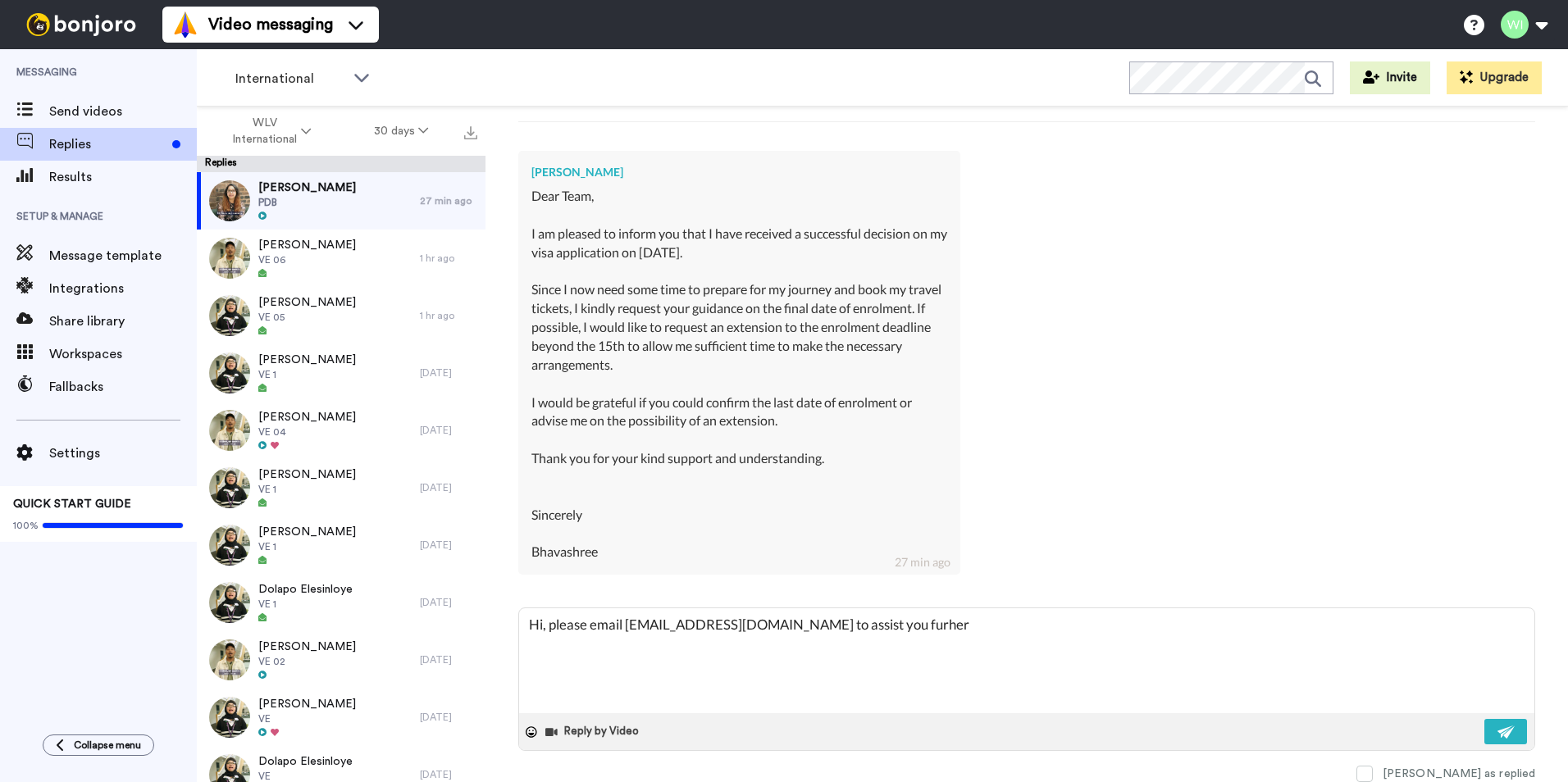
type textarea "Hi, please email RTS@wlv.ac.uk to assist you furher"
type textarea "x"
type textarea "Hi, please email RTS@wlv.ac.uk to assist you furhe"
type textarea "x"
type textarea "Hi, please email RTS@wlv.ac.uk to assist you furh"
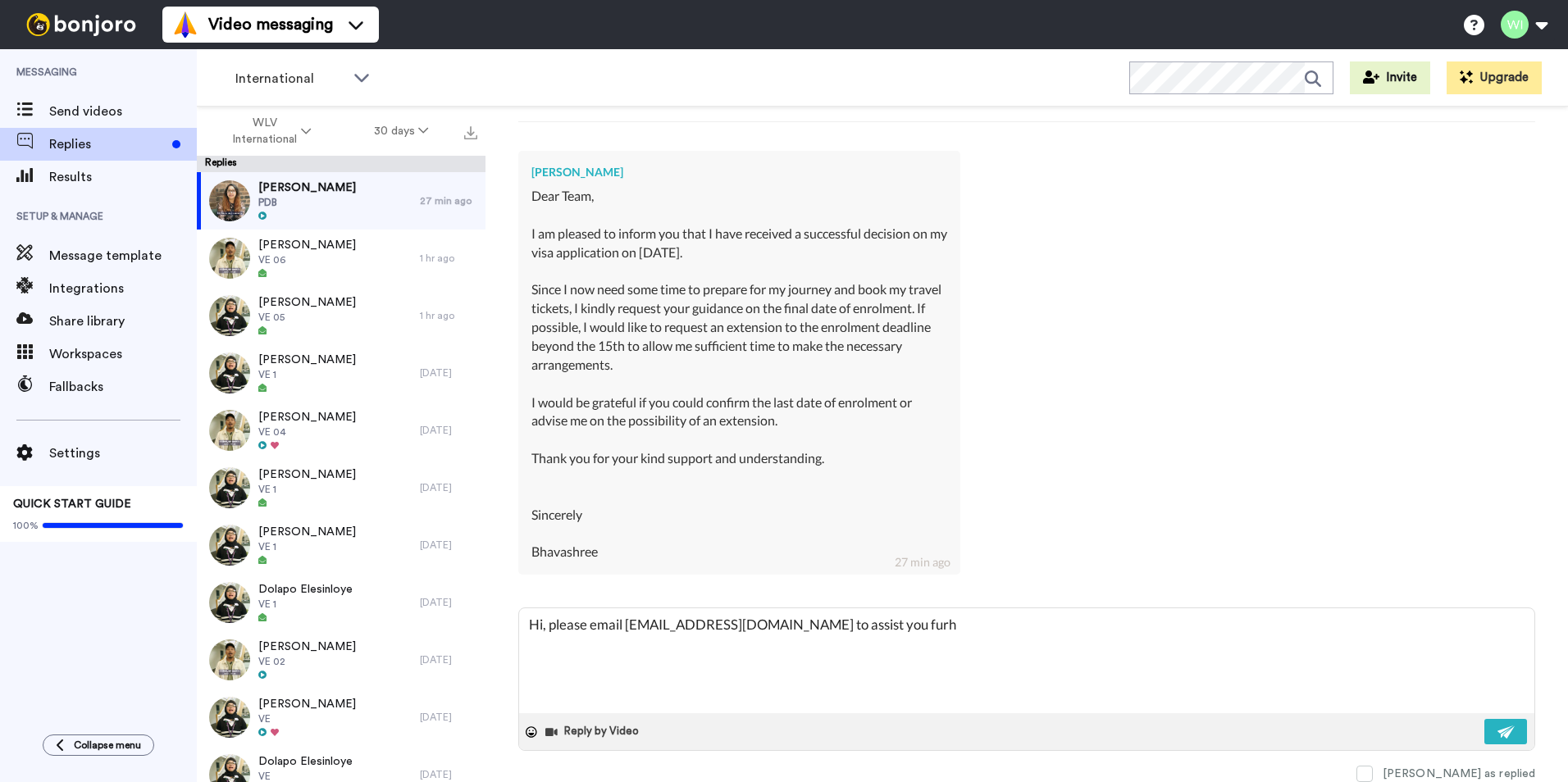
type textarea "x"
type textarea "Hi, please email RTS@wlv.ac.uk to assist you fur"
type textarea "x"
type textarea "Hi, please email RTS@wlv.ac.uk to assist you fu"
type textarea "x"
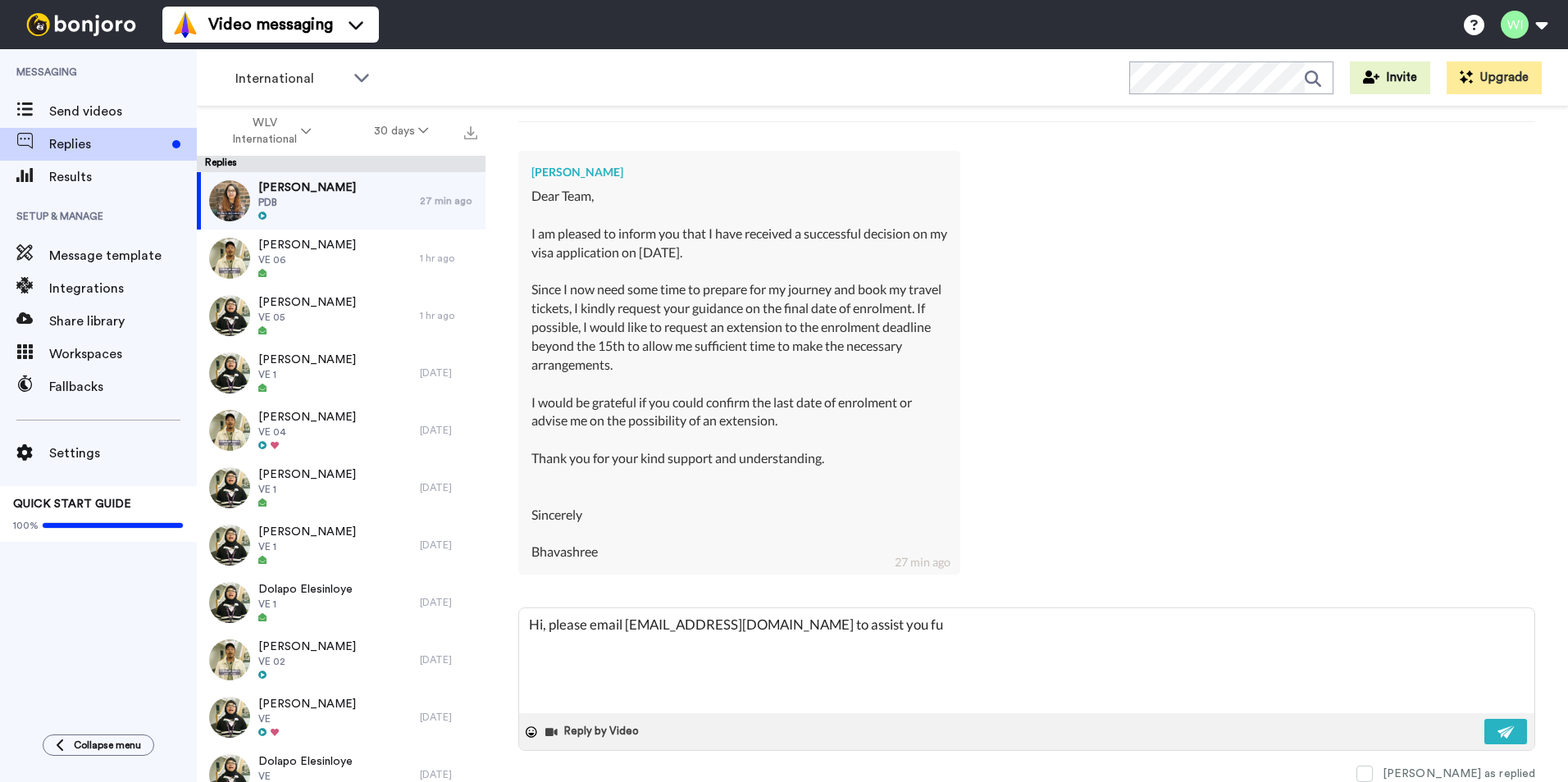
type textarea "Hi, please email RTS@wlv.ac.uk to assist you fur"
type textarea "x"
type textarea "Hi, please email RTS@wlv.ac.uk to assist you furt"
type textarea "x"
type textarea "Hi, please email RTS@wlv.ac.uk to assist you furth"
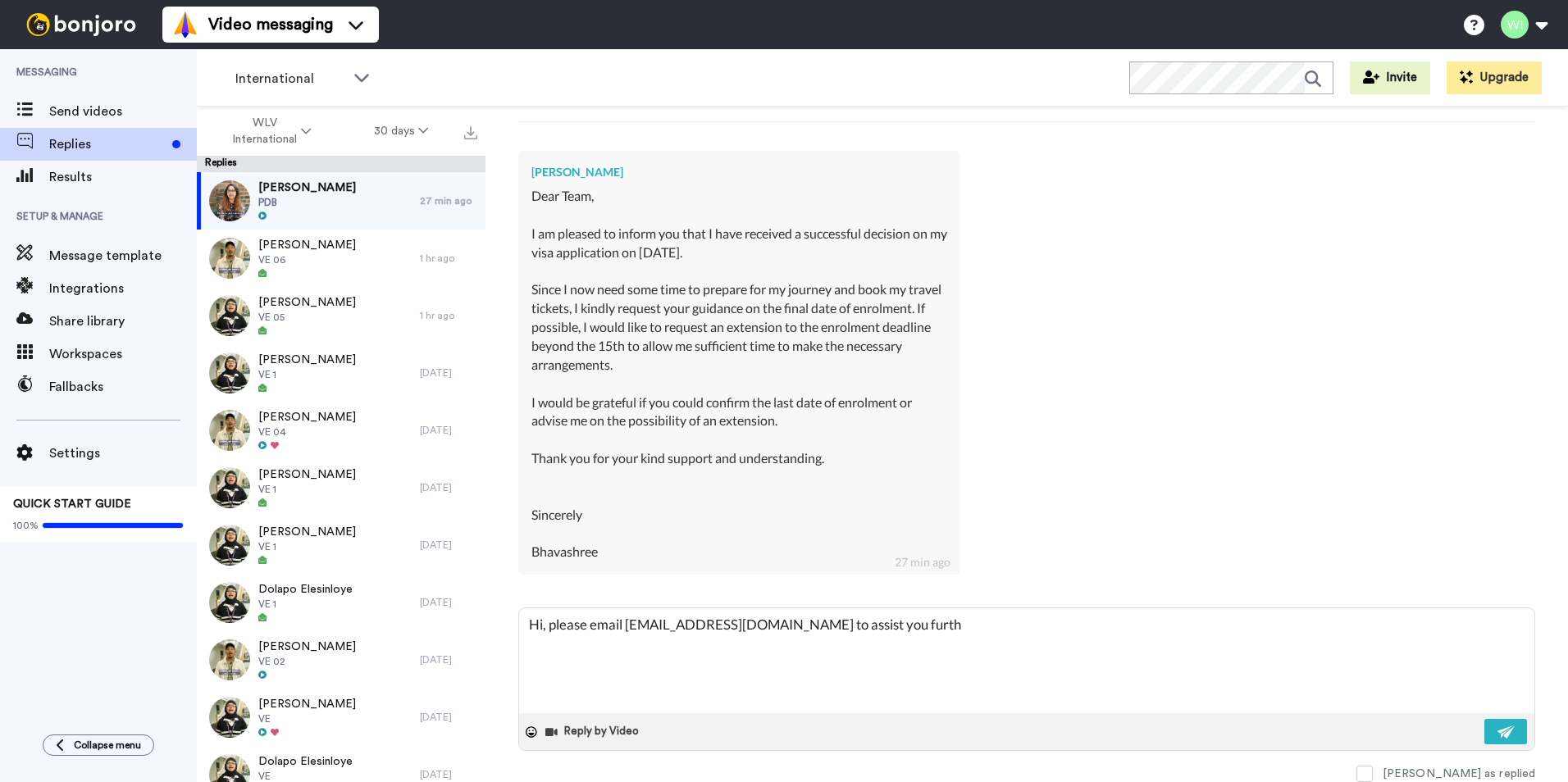
type textarea "x"
type textarea "Hi, please email RTS@wlv.ac.uk to assist you furthe"
type textarea "x"
type textarea "Hi, please email RTS@wlv.ac.uk to assist you further"
type textarea "x"
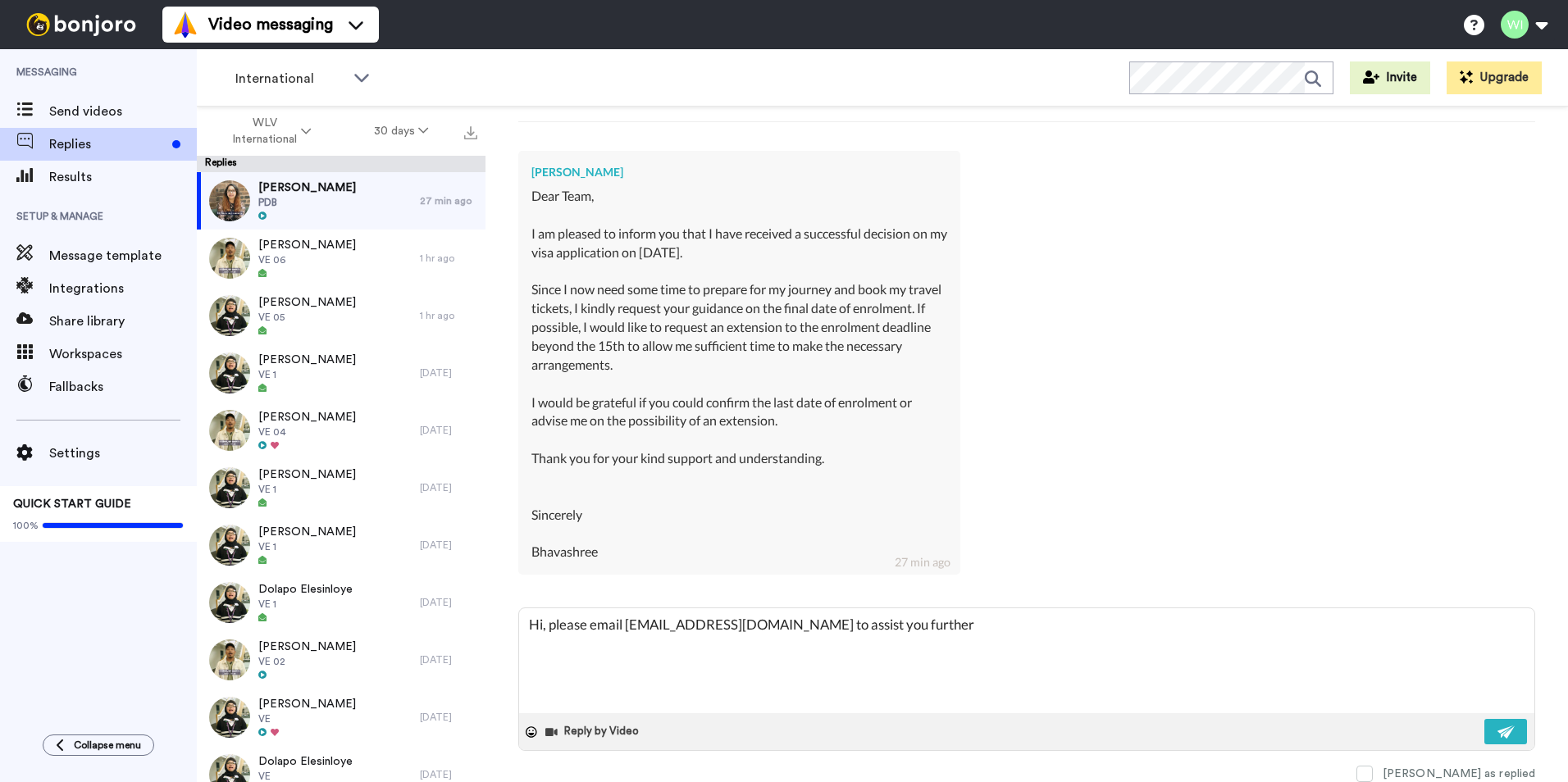
type textarea "Hi, please email RTS@wlv.ac.uk to assist you further w"
type textarea "x"
type textarea "Hi, please email RTS@wlv.ac.uk to assist you further wi"
type textarea "x"
type textarea "Hi, please email RTS@wlv.ac.uk to assist you further wit"
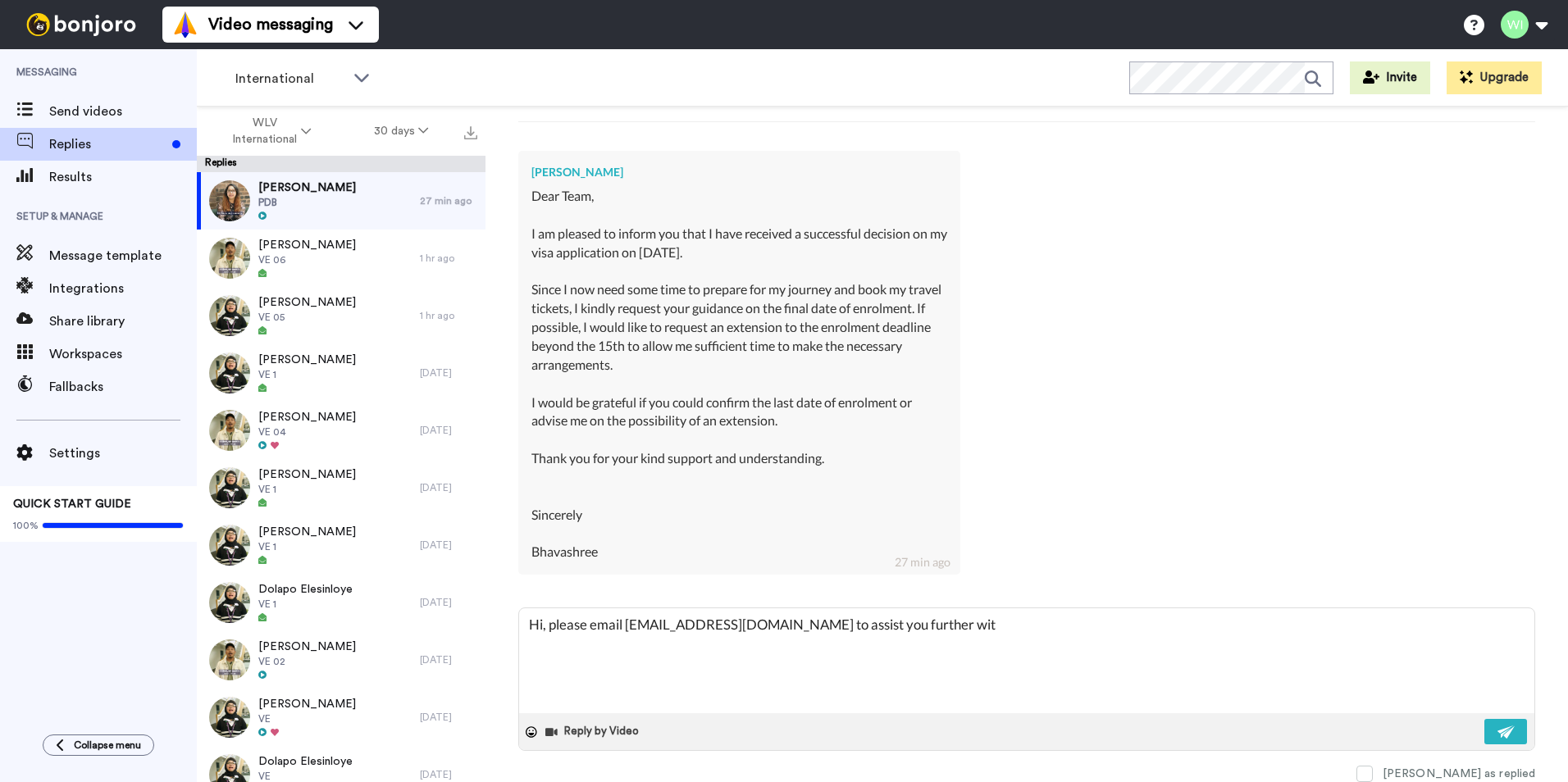
type textarea "x"
type textarea "Hi, please email RTS@wlv.ac.uk to assist you further with"
type textarea "x"
type textarea "Hi, please email RTS@wlv.ac.uk to assist you further with"
type textarea "x"
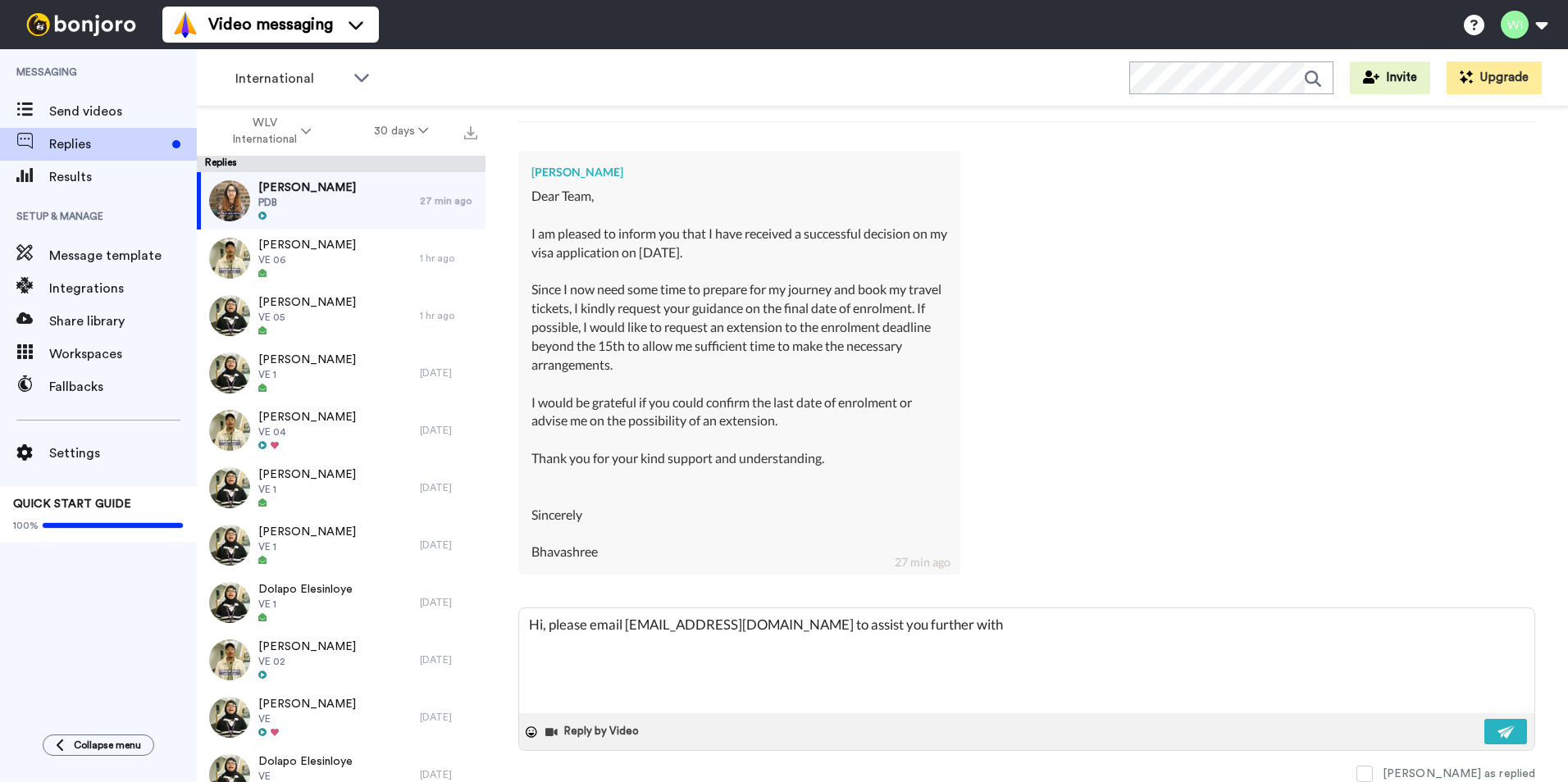
type textarea "Hi, please email RTS@wlv.ac.uk to assist you further with t"
type textarea "x"
type textarea "Hi, please email RTS@wlv.ac.uk to assist you further with th"
type textarea "x"
type textarea "Hi, please email RTS@wlv.ac.uk to assist you further with thi"
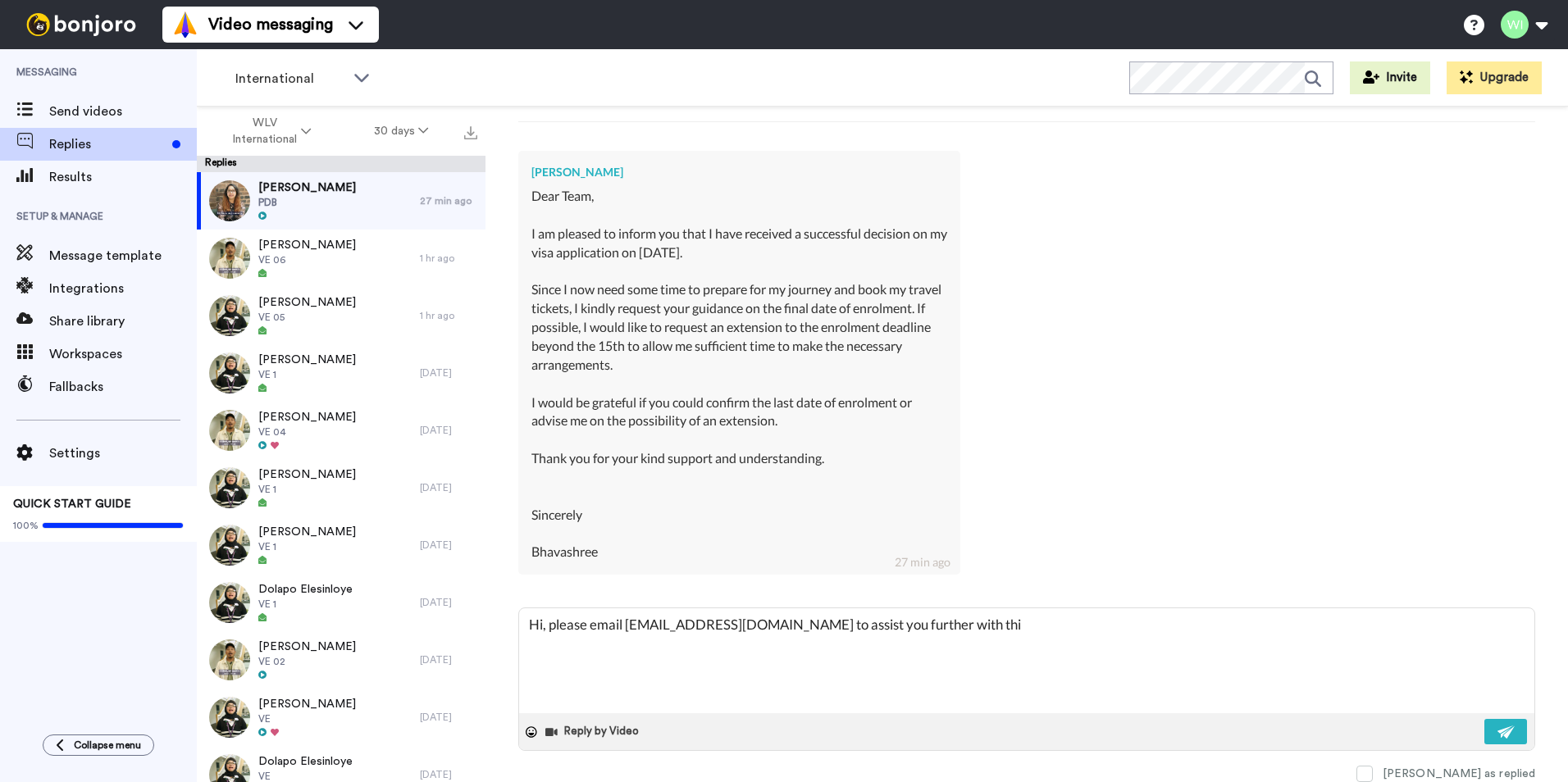
type textarea "x"
type textarea "Hi, please email RTS@wlv.ac.uk to assist you further with this"
type textarea "x"
type textarea "Hi, please email RTS@wlv.ac.uk to assist you further with this e"
type textarea "x"
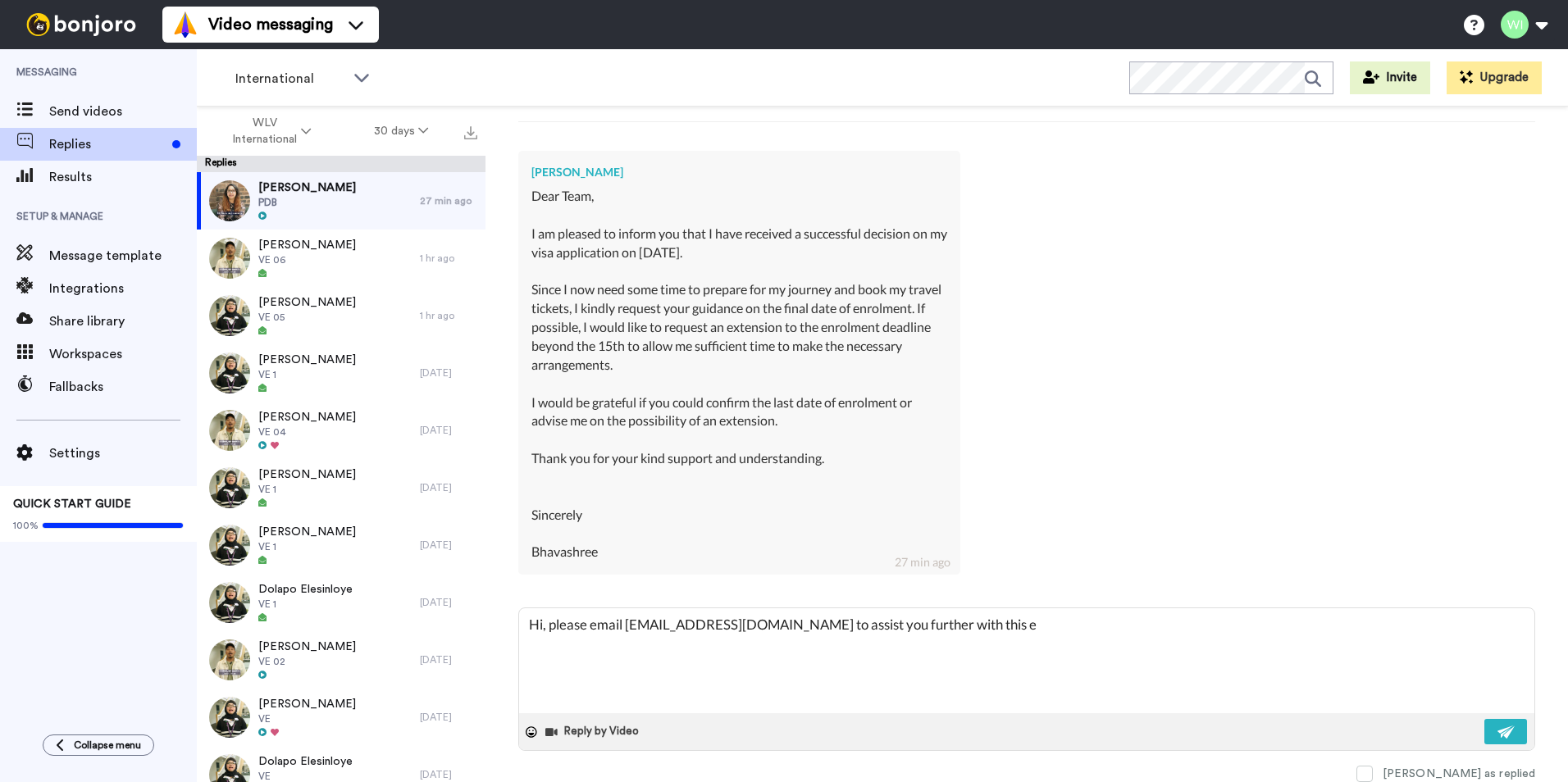
type textarea "Hi, please email RTS@wlv.ac.uk to assist you further with this en"
type textarea "x"
type textarea "Hi, please email RTS@wlv.ac.uk to assist you further with this enq"
type textarea "x"
type textarea "Hi, please email RTS@wlv.ac.uk to assist you further with this enqu"
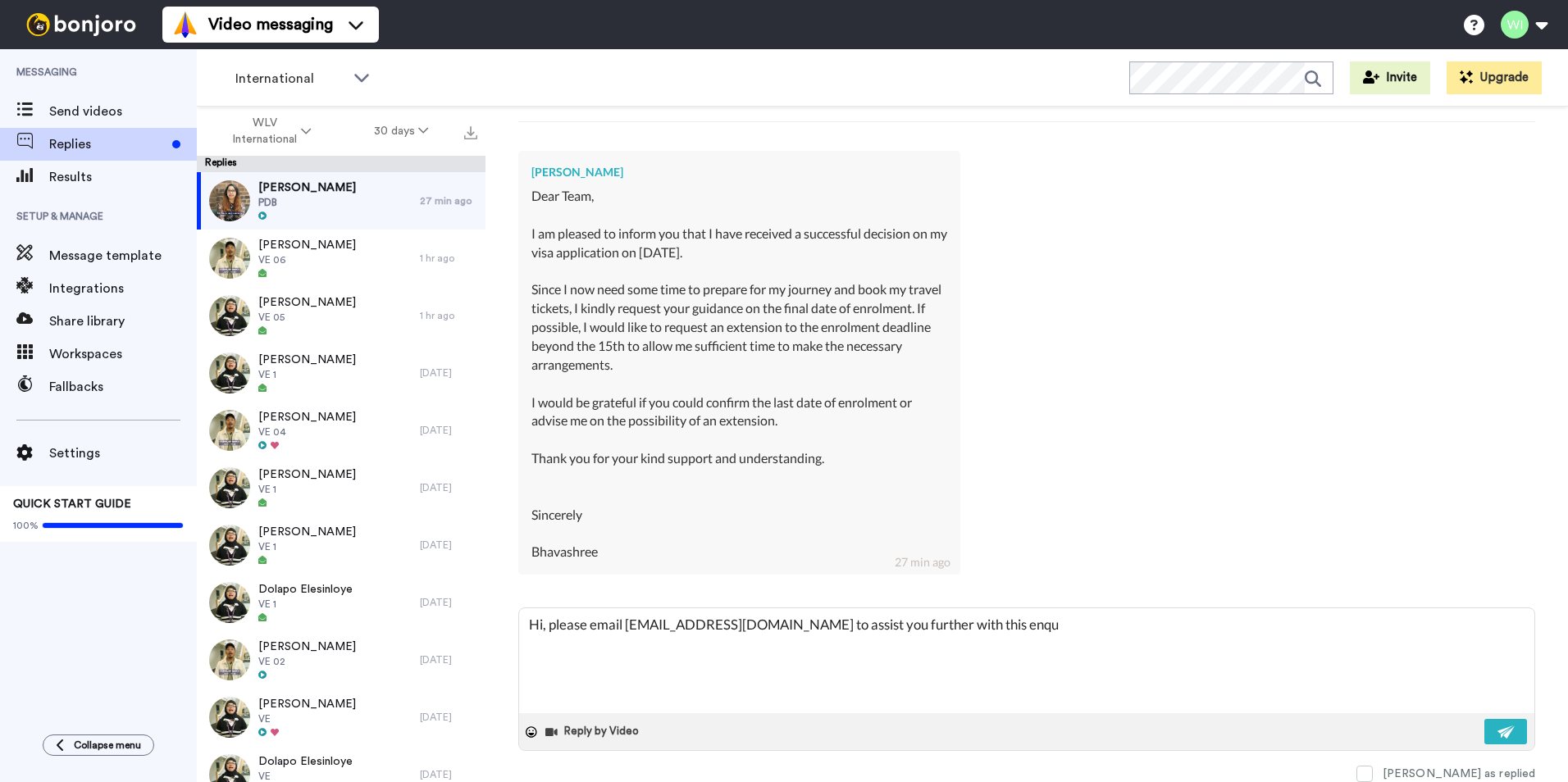
type textarea "x"
type textarea "Hi, please email RTS@wlv.ac.uk to assist you further with this enqui"
type textarea "x"
type textarea "Hi, please email RTS@wlv.ac.uk to assist you further with this enquir"
type textarea "x"
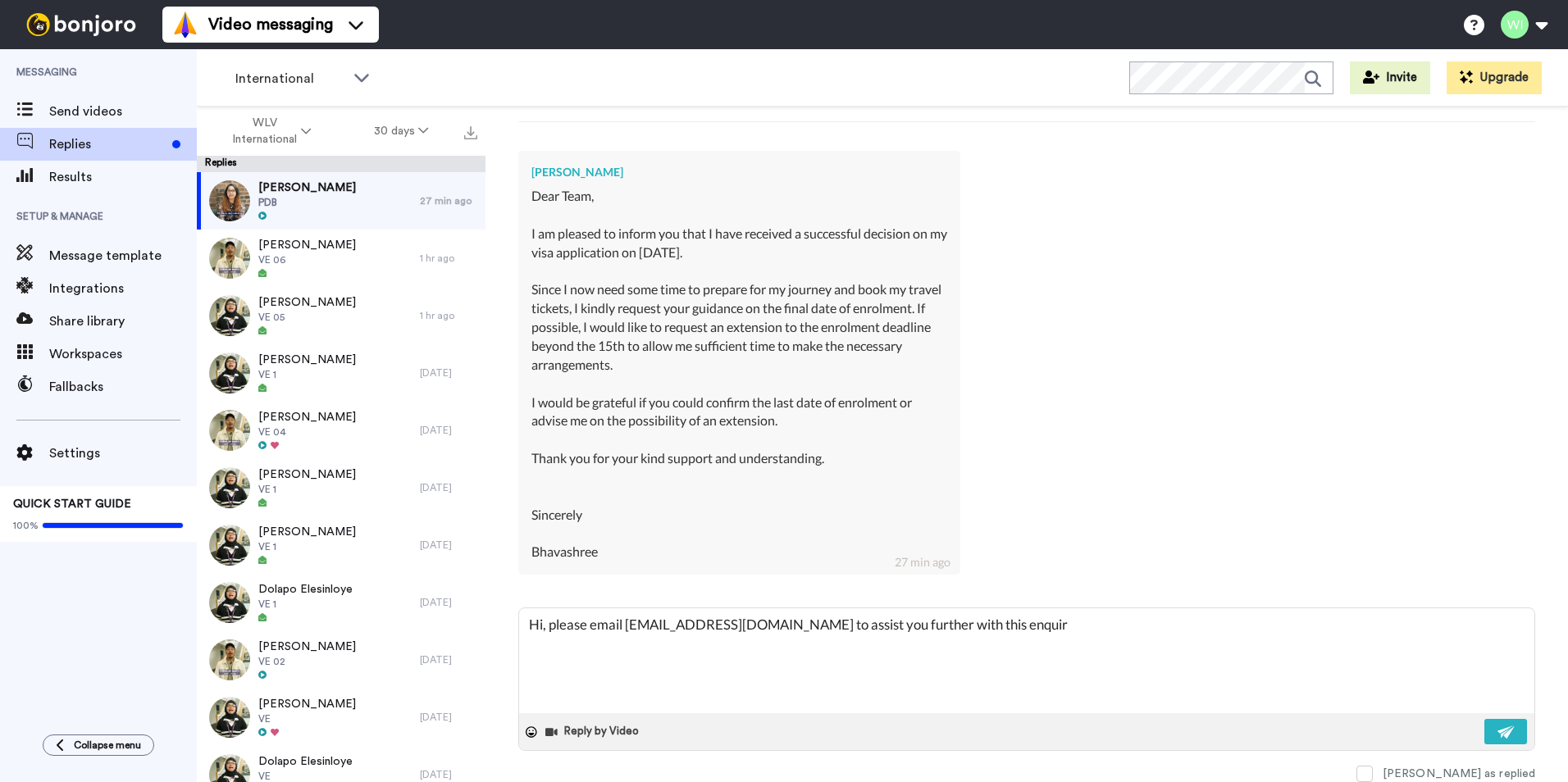
type textarea "Hi, please email RTS@wlv.ac.uk to assist you further with this enquiry"
type textarea "x"
type textarea "Hi, please email RTS@wlv.ac.uk to assist you further with this enquiry."
type textarea "x"
type textarea "Hi, please email RTS@wlv.ac.uk to assist you further with this enquiry."
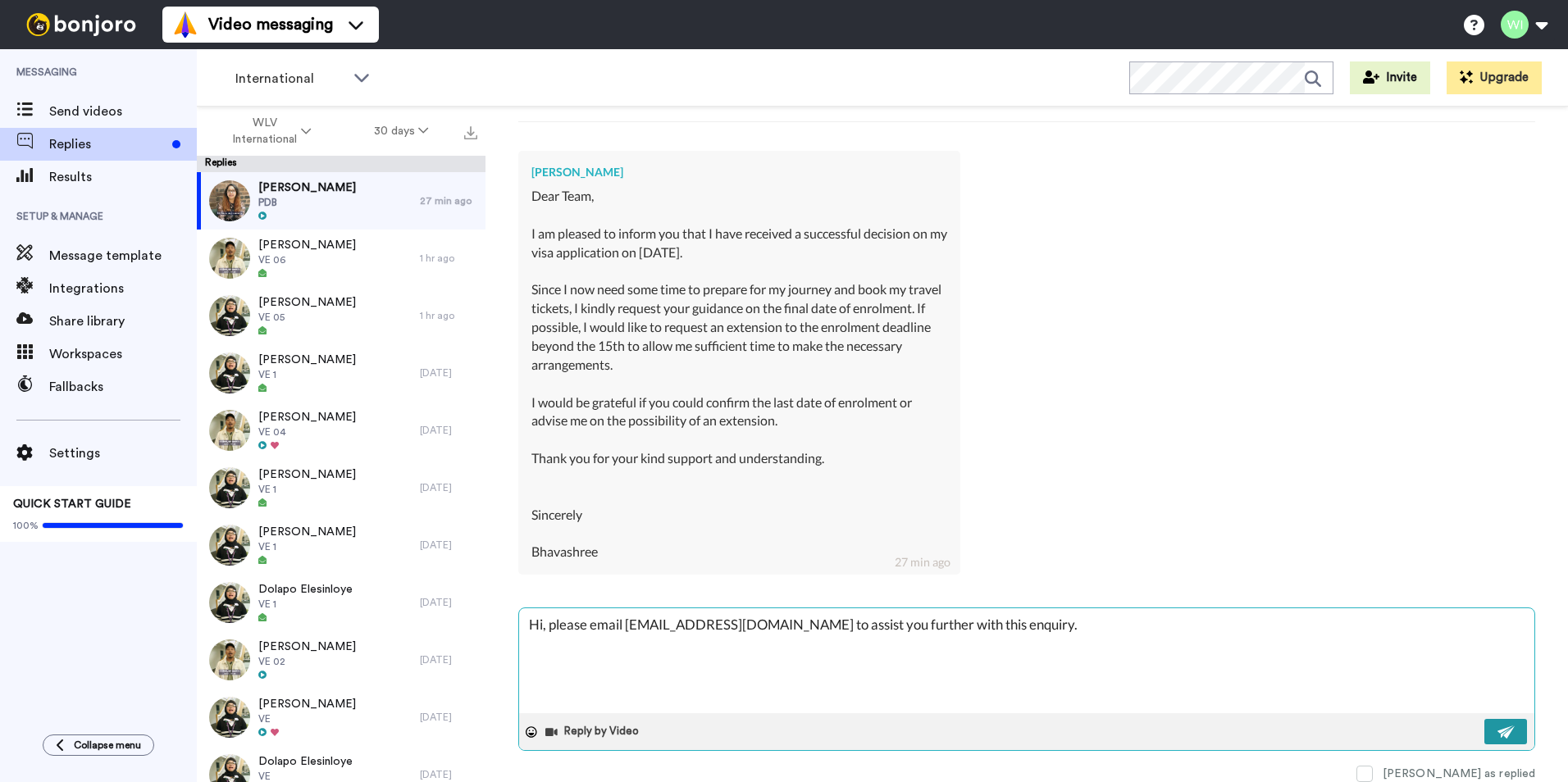
click at [1497, 737] on img at bounding box center [1506, 731] width 18 height 13
type textarea "x"
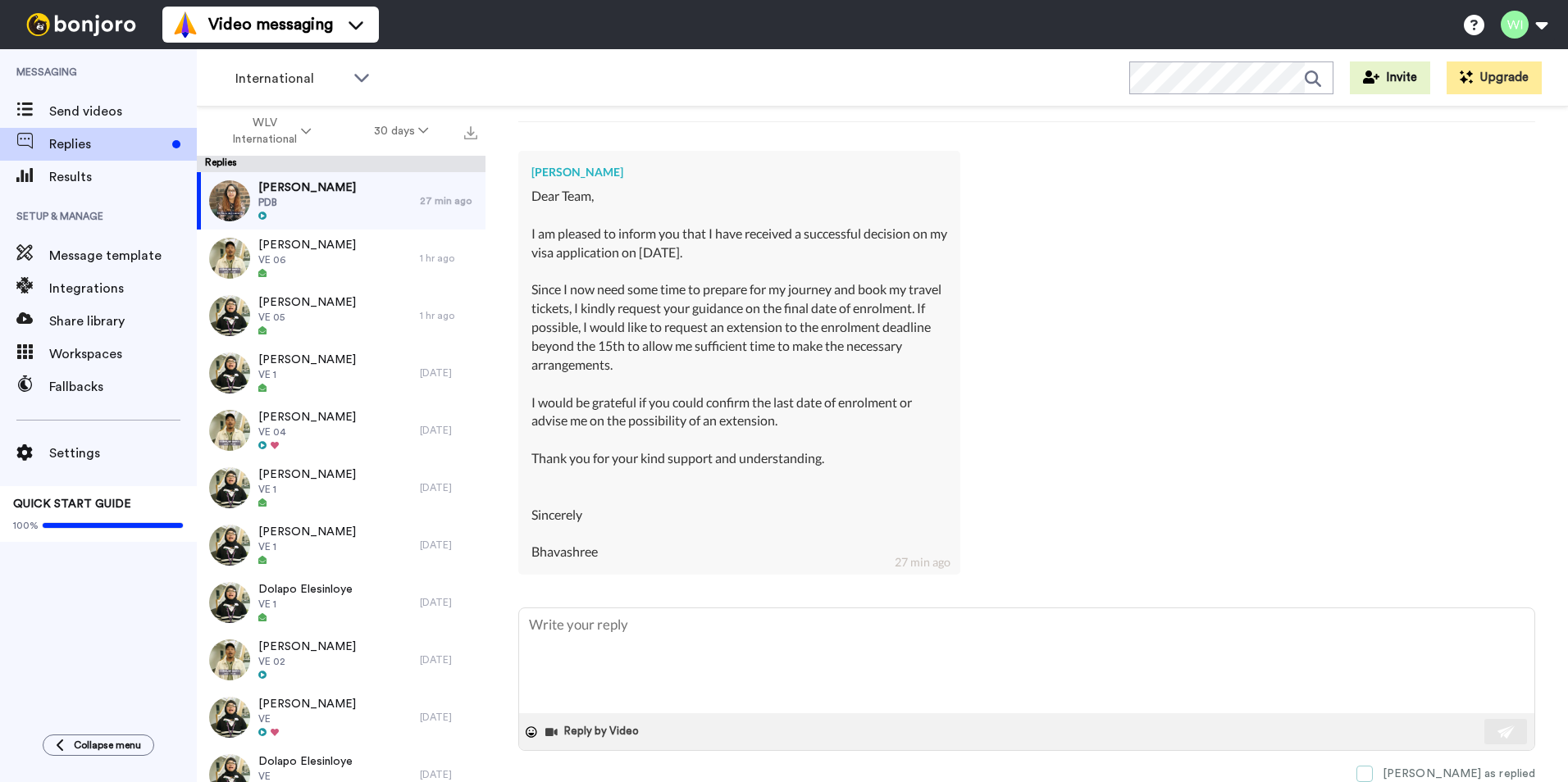
click at [1373, 770] on span at bounding box center [1365, 773] width 17 height 17
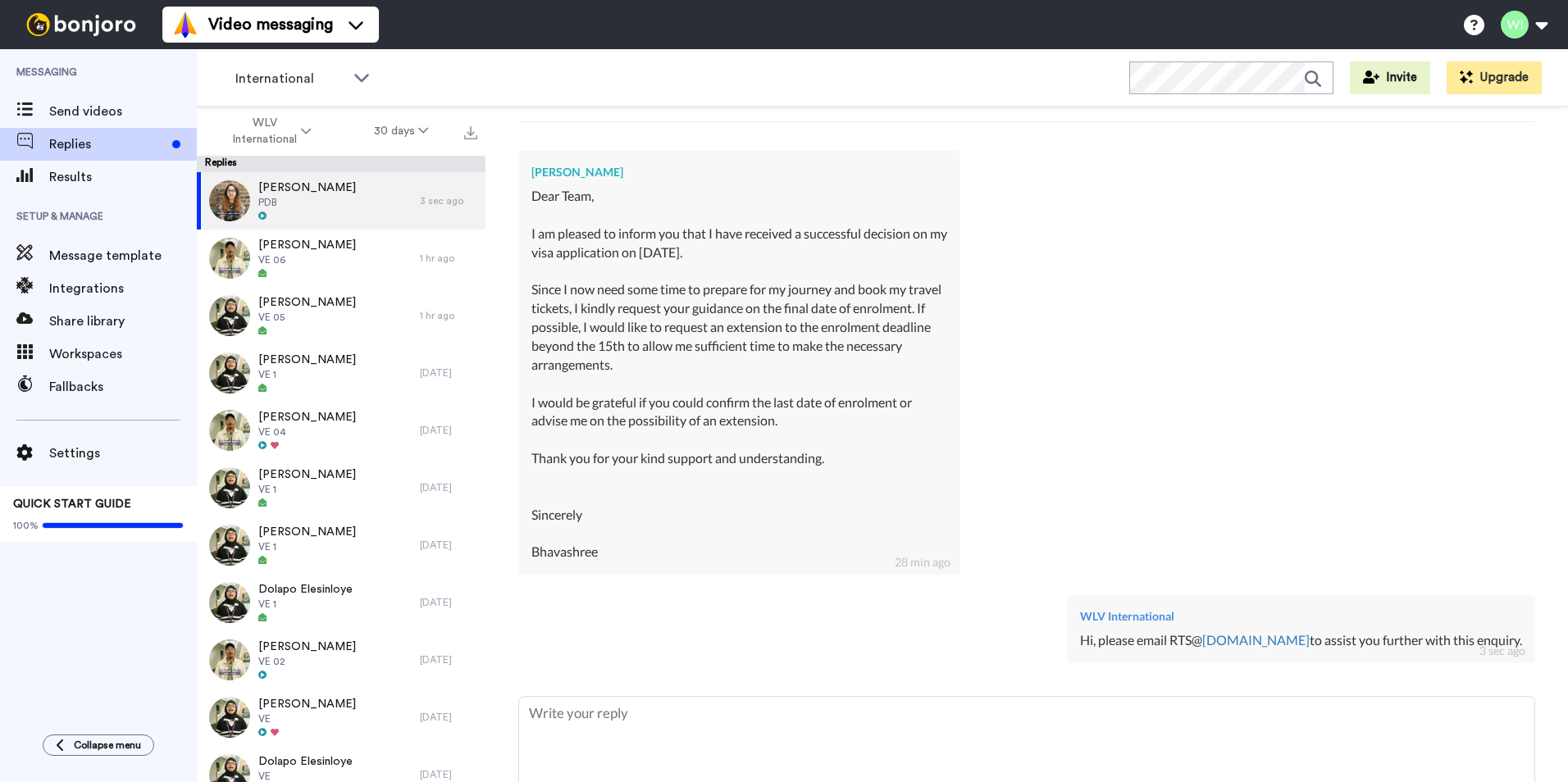
scroll to position [589, 0]
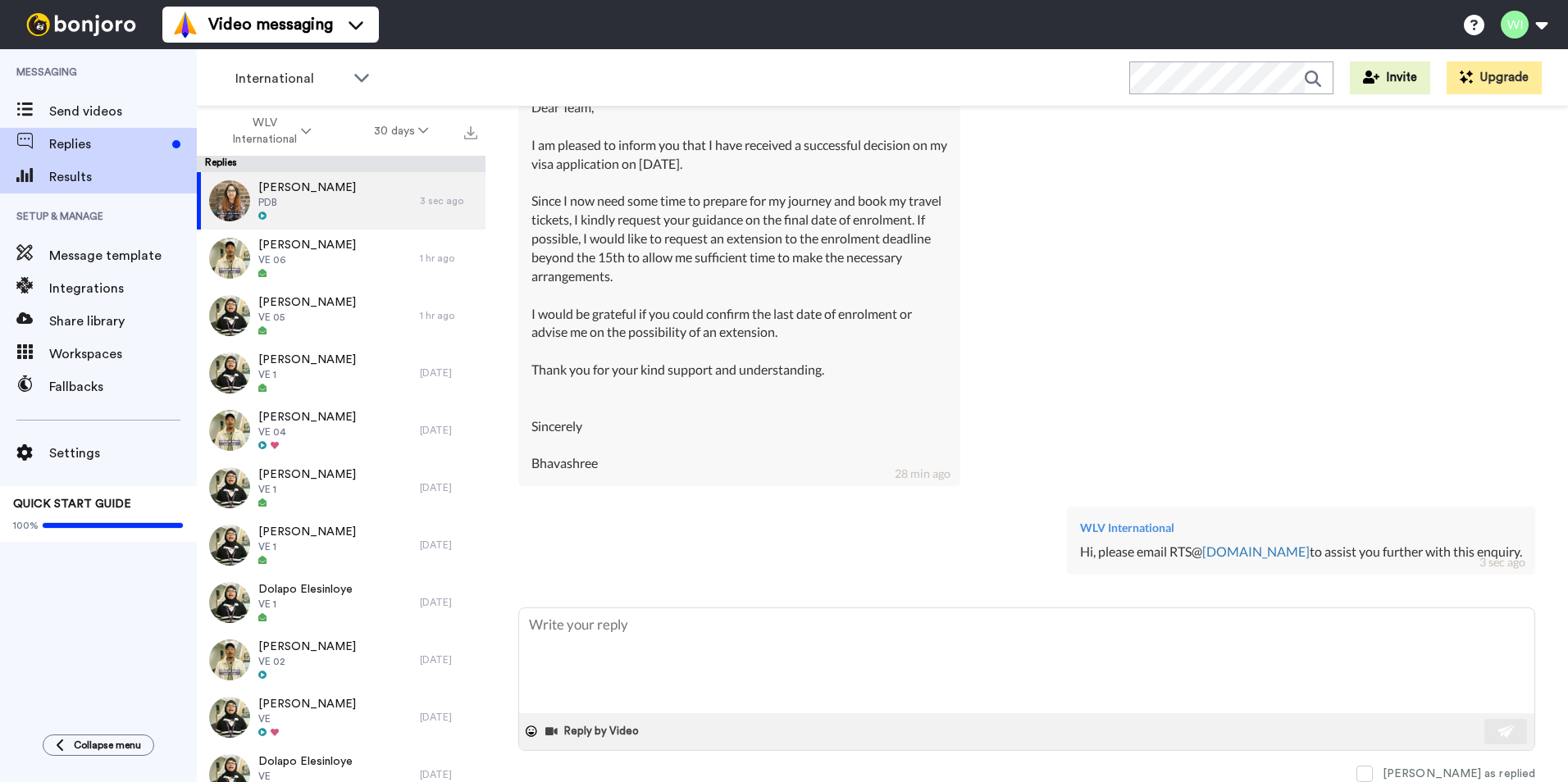
type textarea "x"
click at [126, 186] on span "Results" at bounding box center [122, 177] width 148 height 20
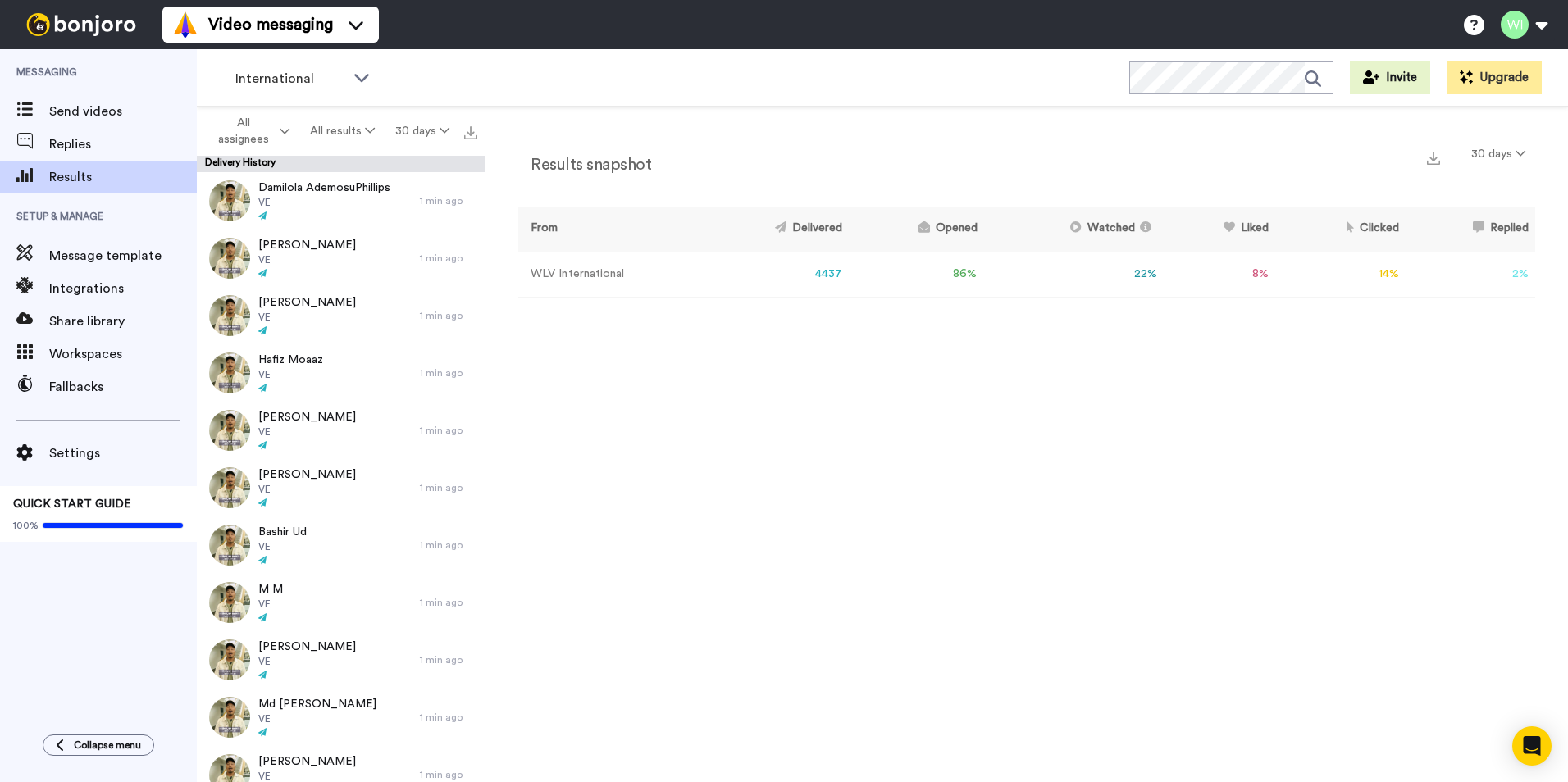
click at [1258, 271] on td "8 %" at bounding box center [1220, 274] width 112 height 45
click at [1133, 271] on td "22 %" at bounding box center [1074, 274] width 180 height 45
click at [141, 298] on div "Integrations" at bounding box center [98, 289] width 196 height 33
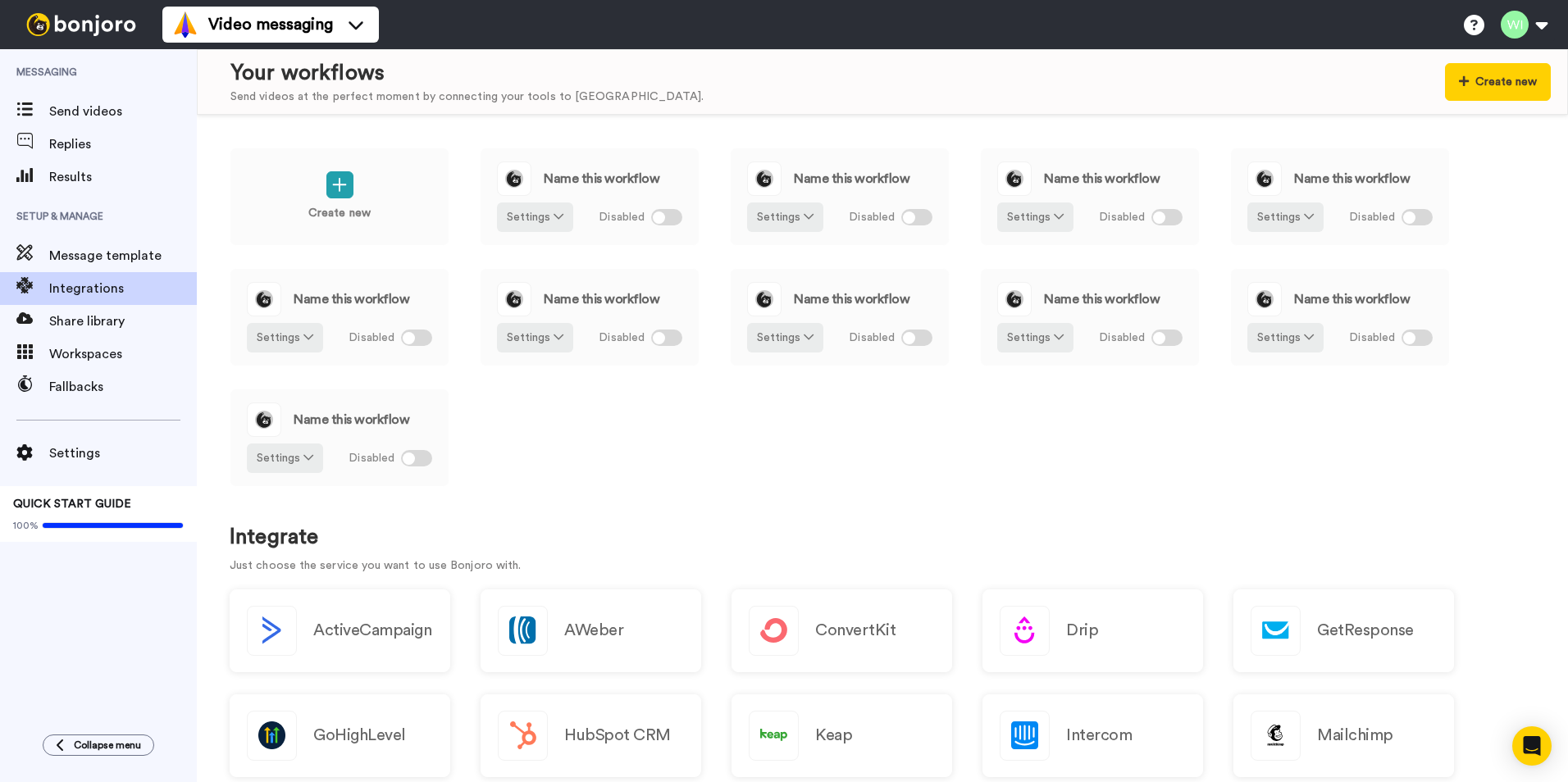
scroll to position [82, 0]
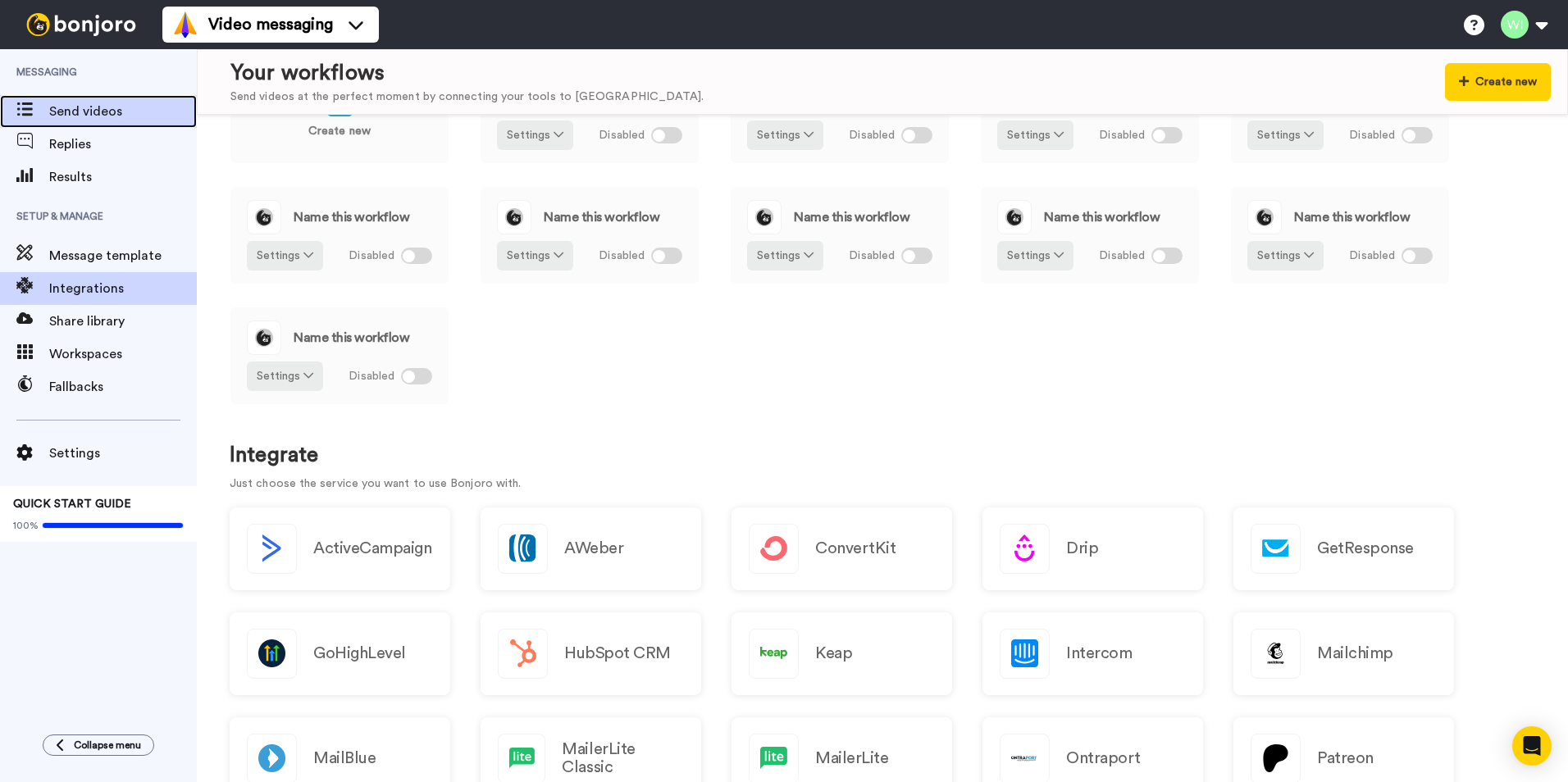
click at [65, 111] on span "Send videos" at bounding box center [122, 111] width 148 height 20
